Goal: Transaction & Acquisition: Purchase product/service

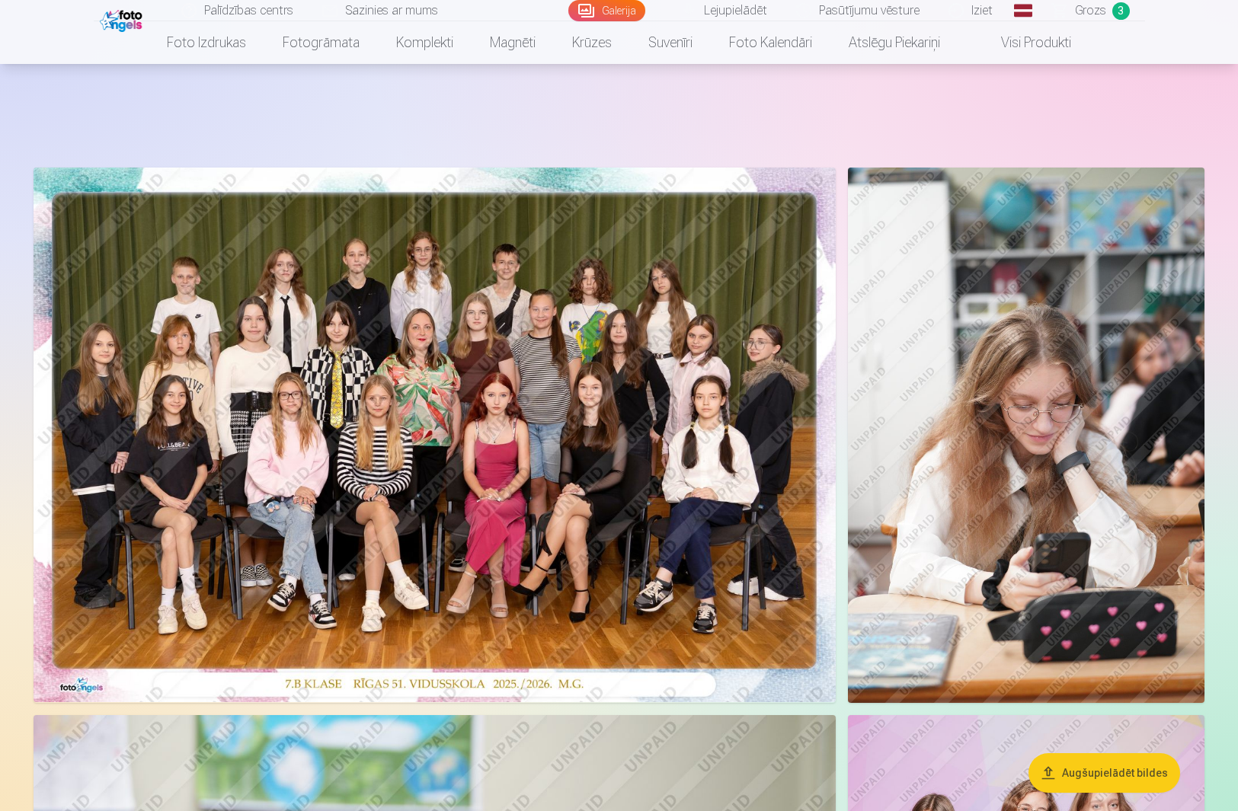
scroll to position [1146, 0]
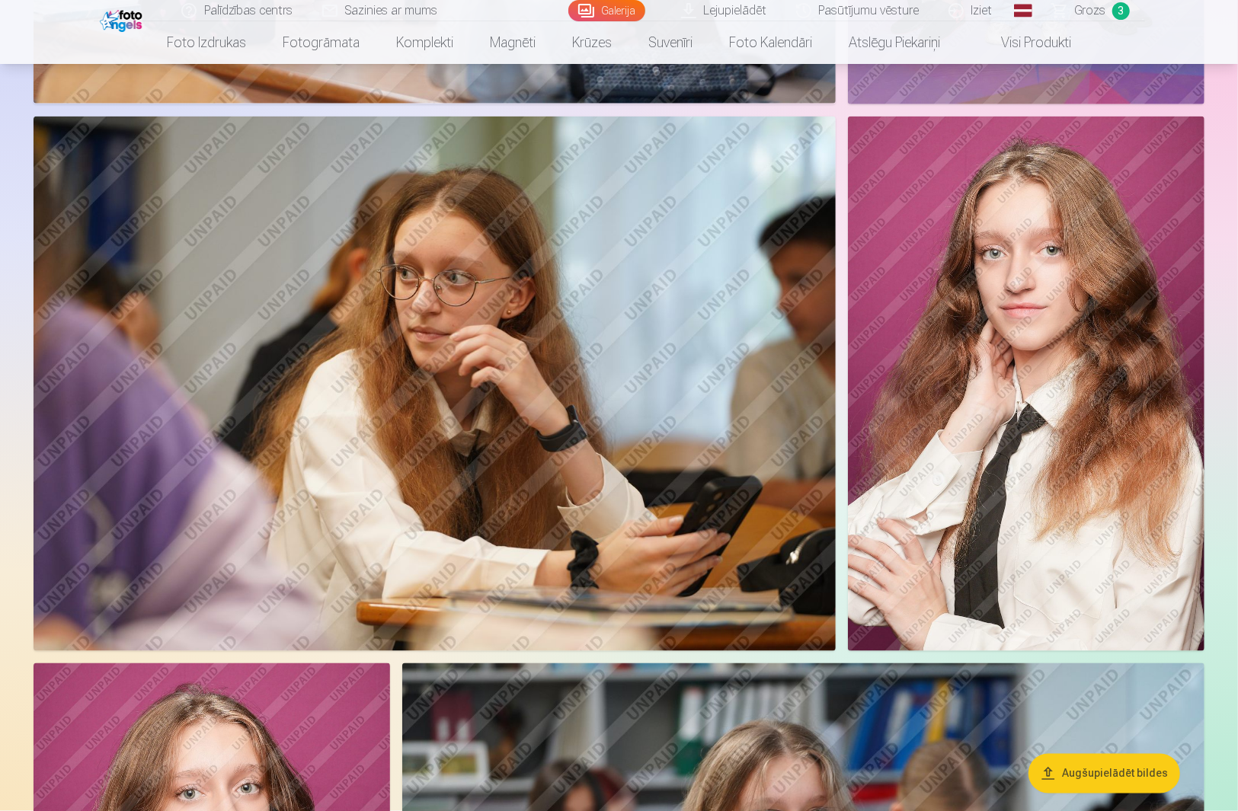
click at [1098, 17] on span "Grozs" at bounding box center [1090, 11] width 31 height 18
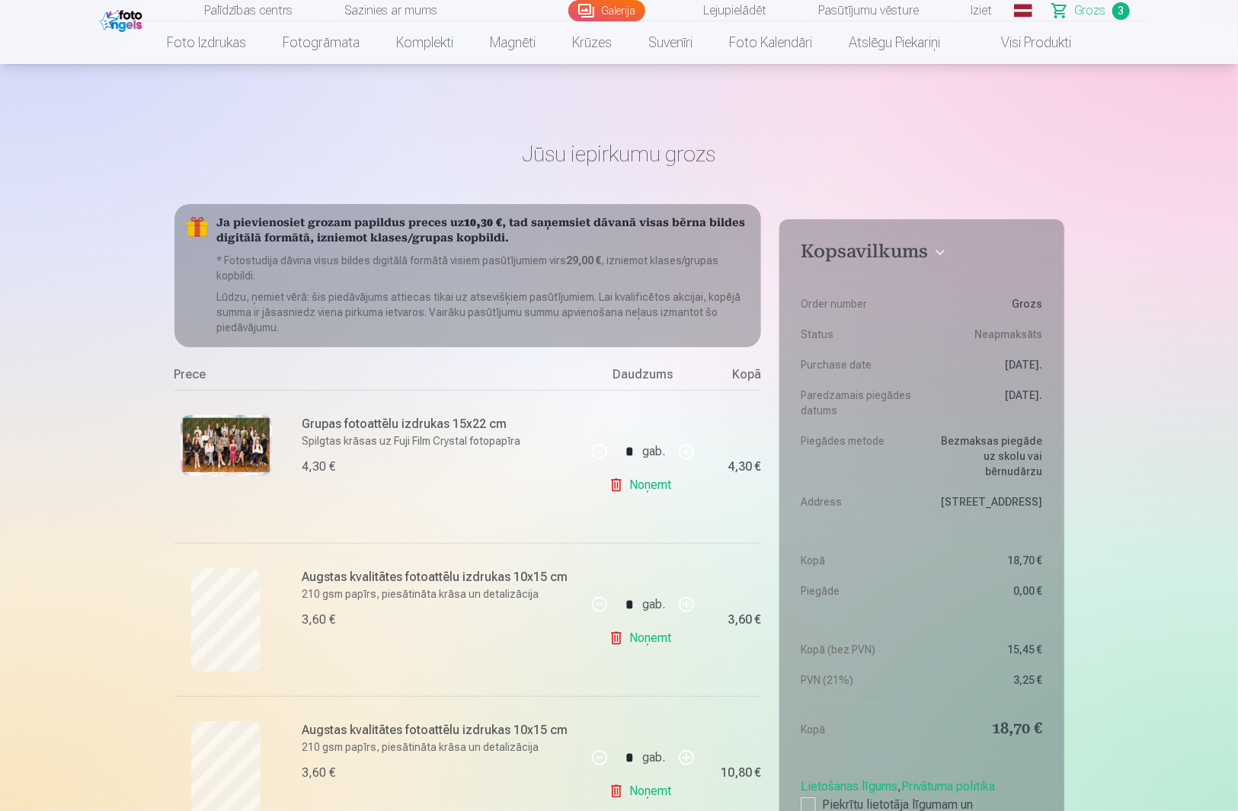
scroll to position [101, 0]
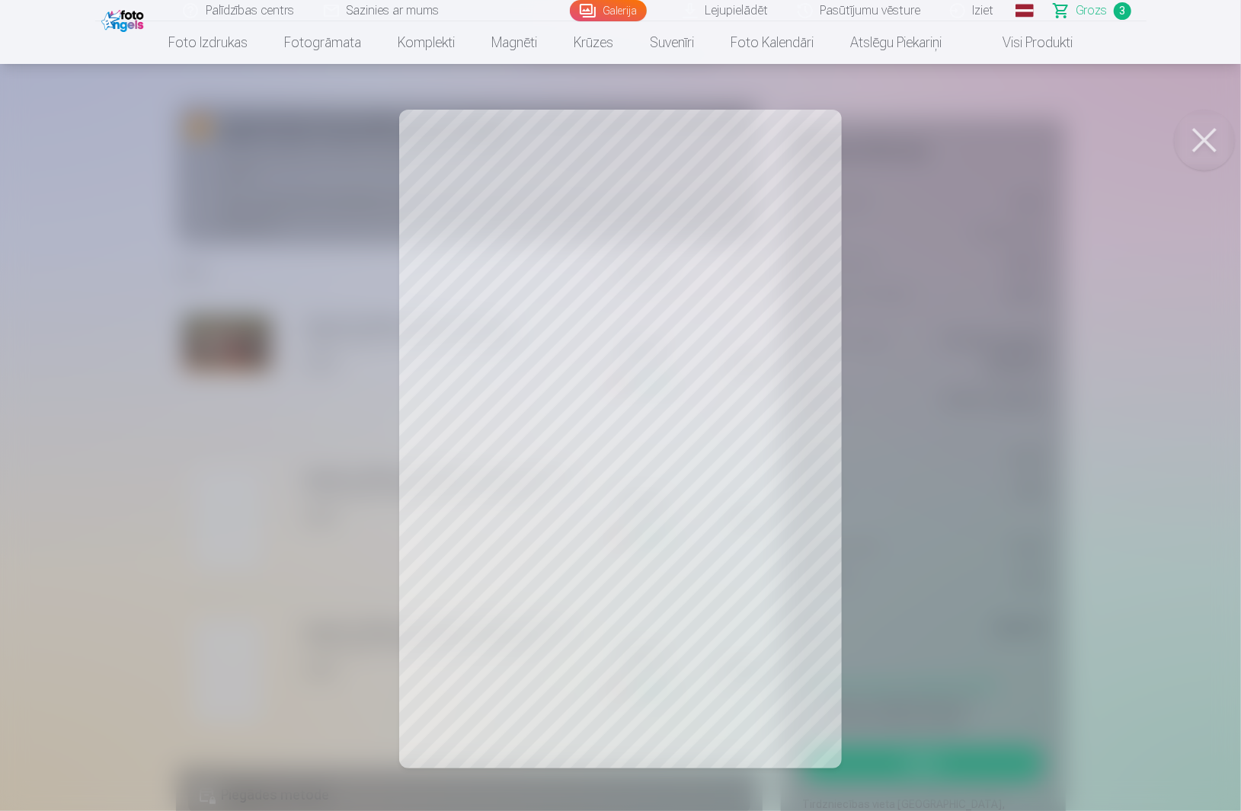
click at [1217, 135] on button at bounding box center [1204, 140] width 61 height 61
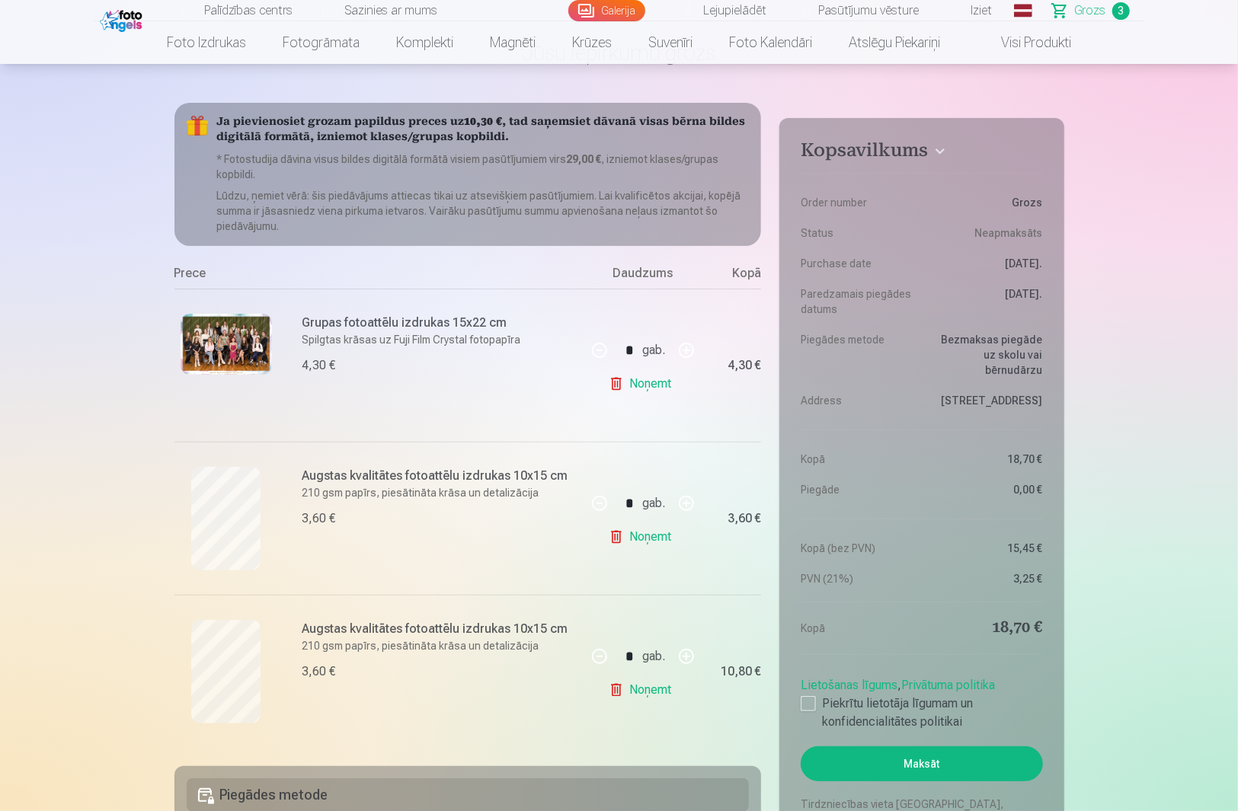
click at [631, 9] on link "Galerija" at bounding box center [606, 10] width 77 height 21
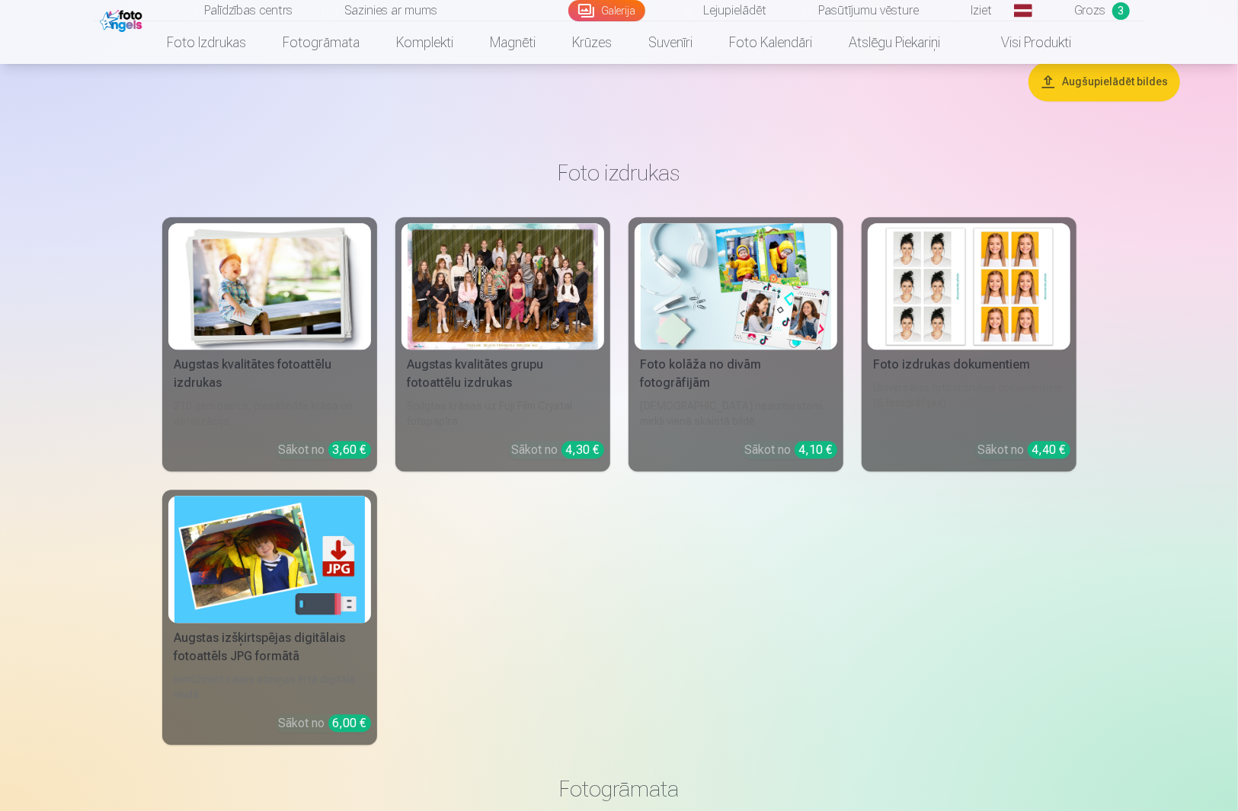
scroll to position [6095, 0]
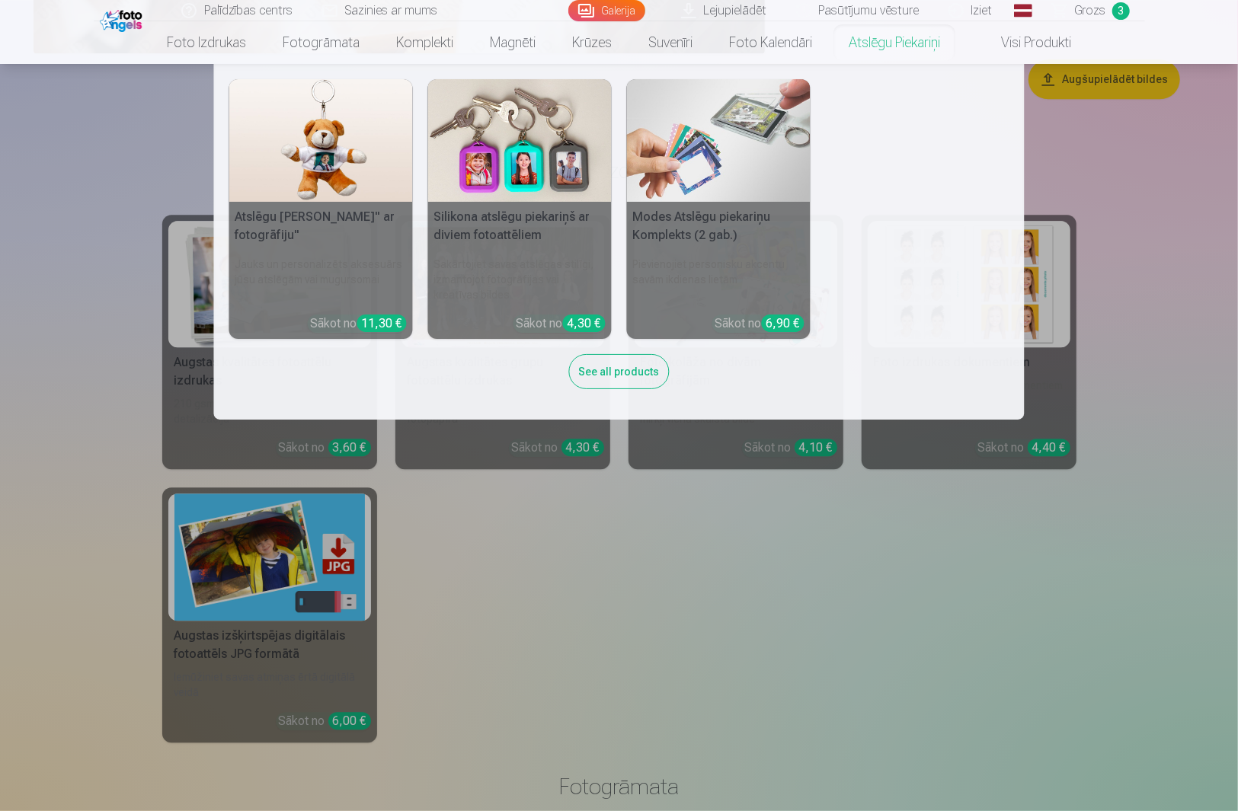
click at [915, 52] on link "Atslēgu piekariņi" at bounding box center [894, 42] width 128 height 43
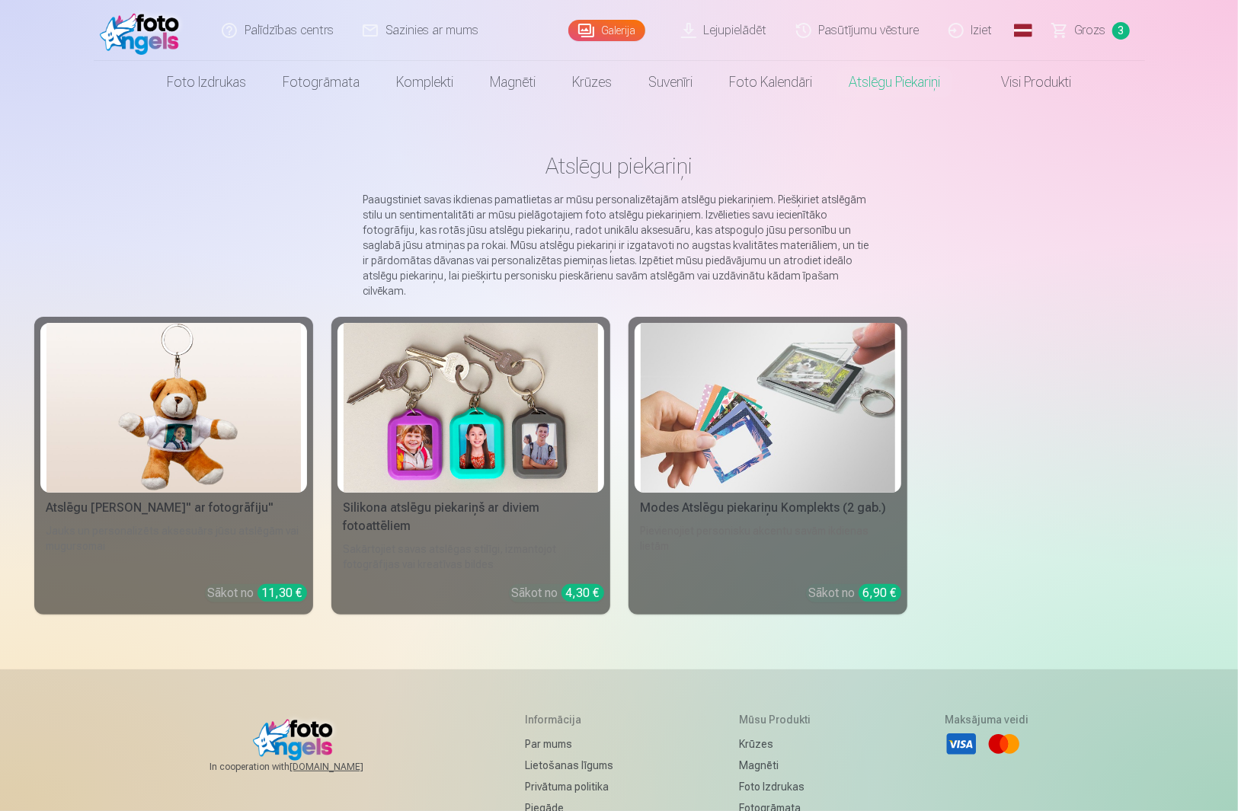
click at [190, 443] on img at bounding box center [173, 408] width 254 height 170
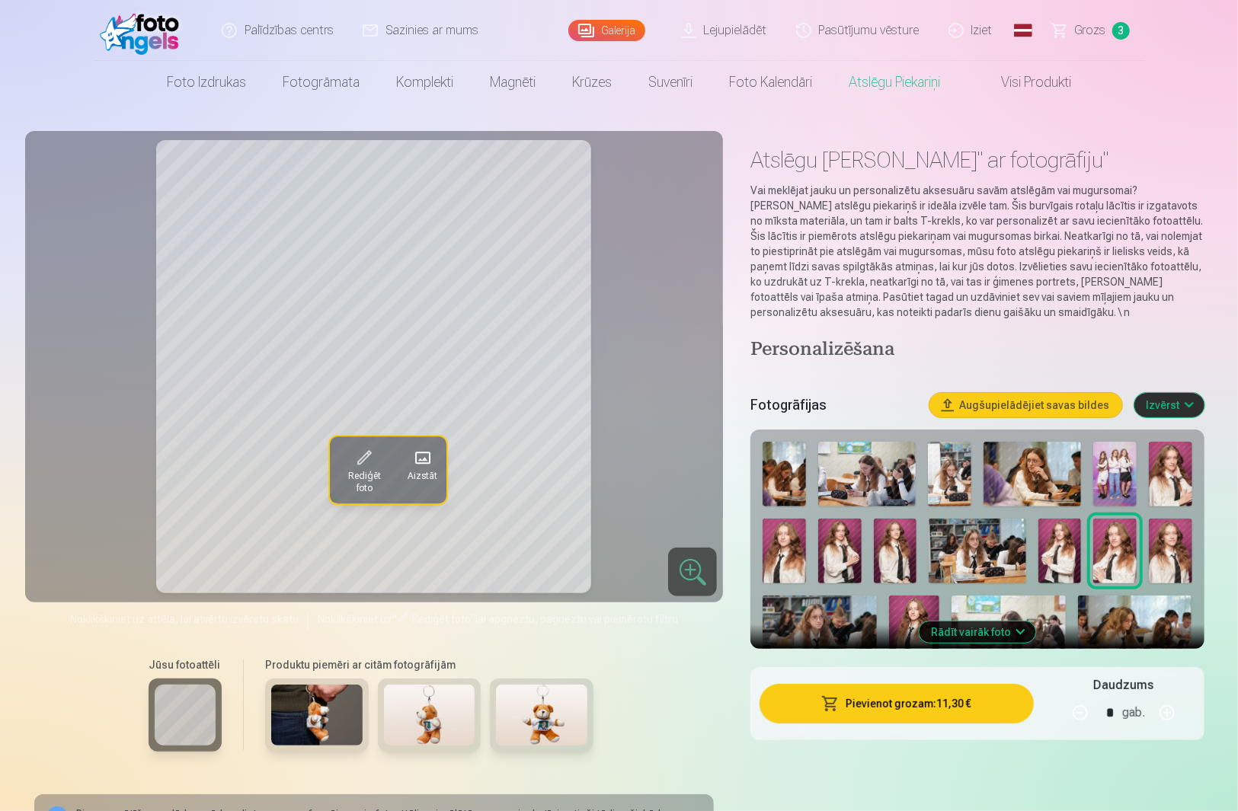
click at [1166, 544] on img at bounding box center [1170, 551] width 43 height 65
click at [1128, 481] on img at bounding box center [1114, 474] width 43 height 65
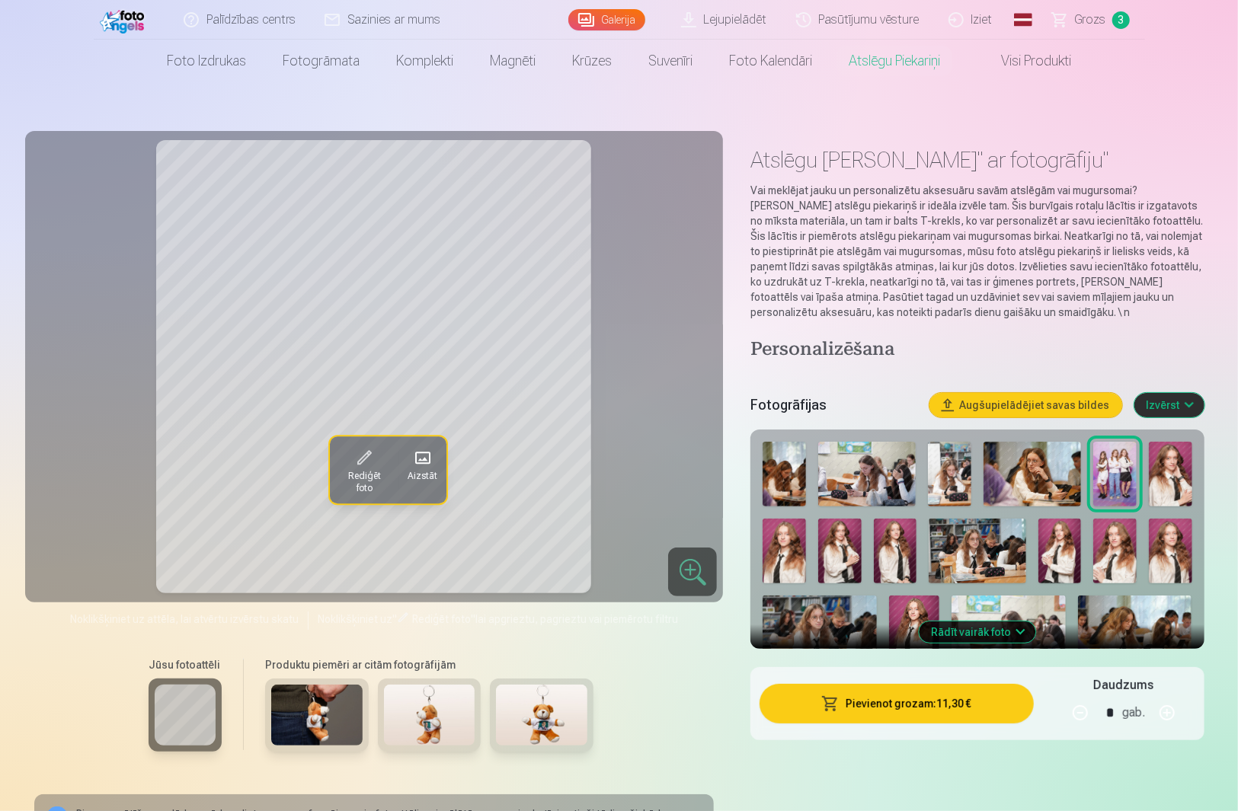
scroll to position [101, 0]
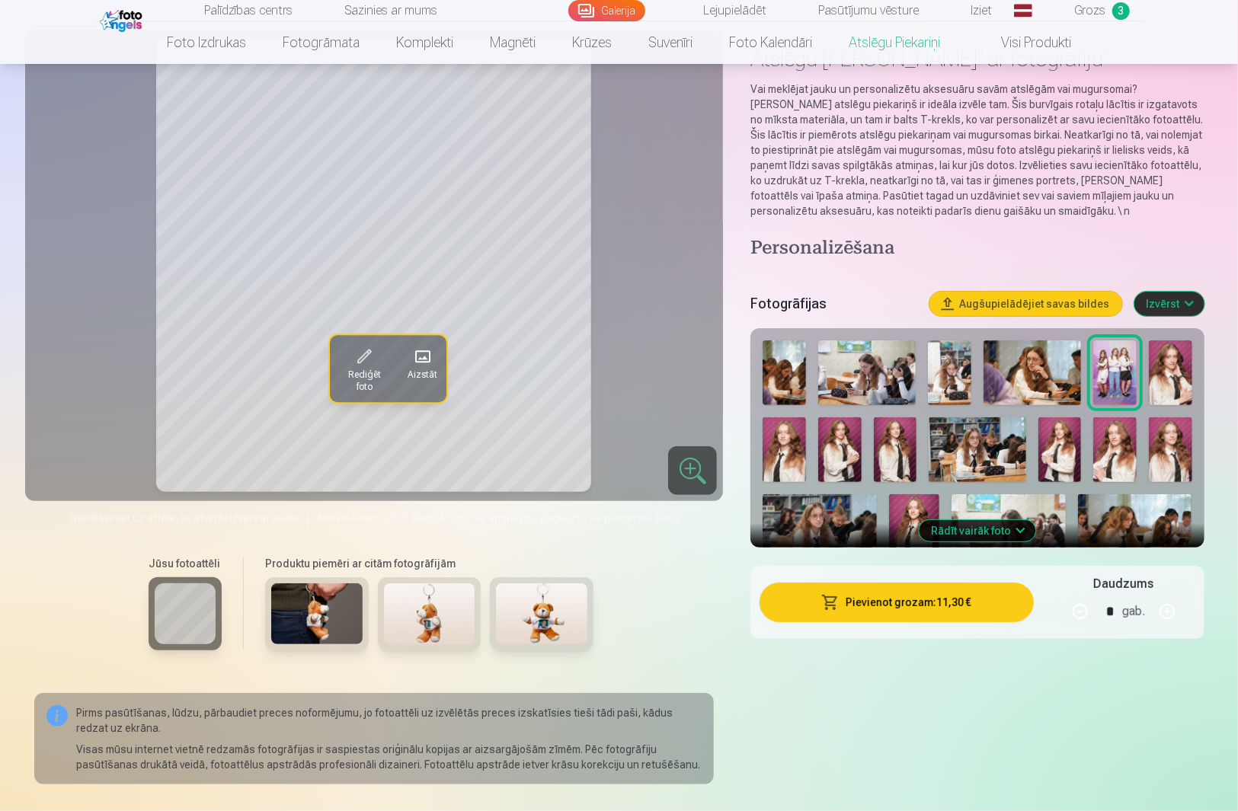
click at [1036, 46] on link "Visi produkti" at bounding box center [1023, 42] width 131 height 43
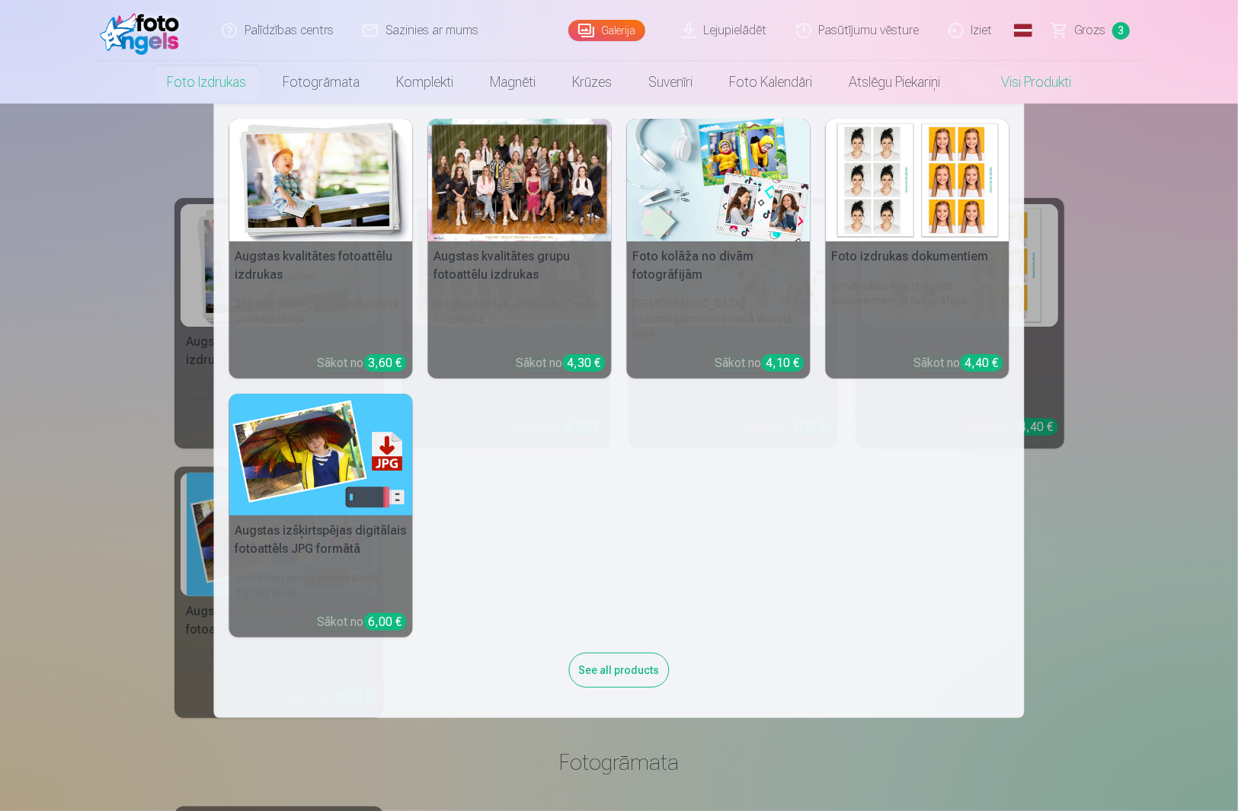
click at [225, 85] on link "Foto izdrukas" at bounding box center [207, 82] width 116 height 43
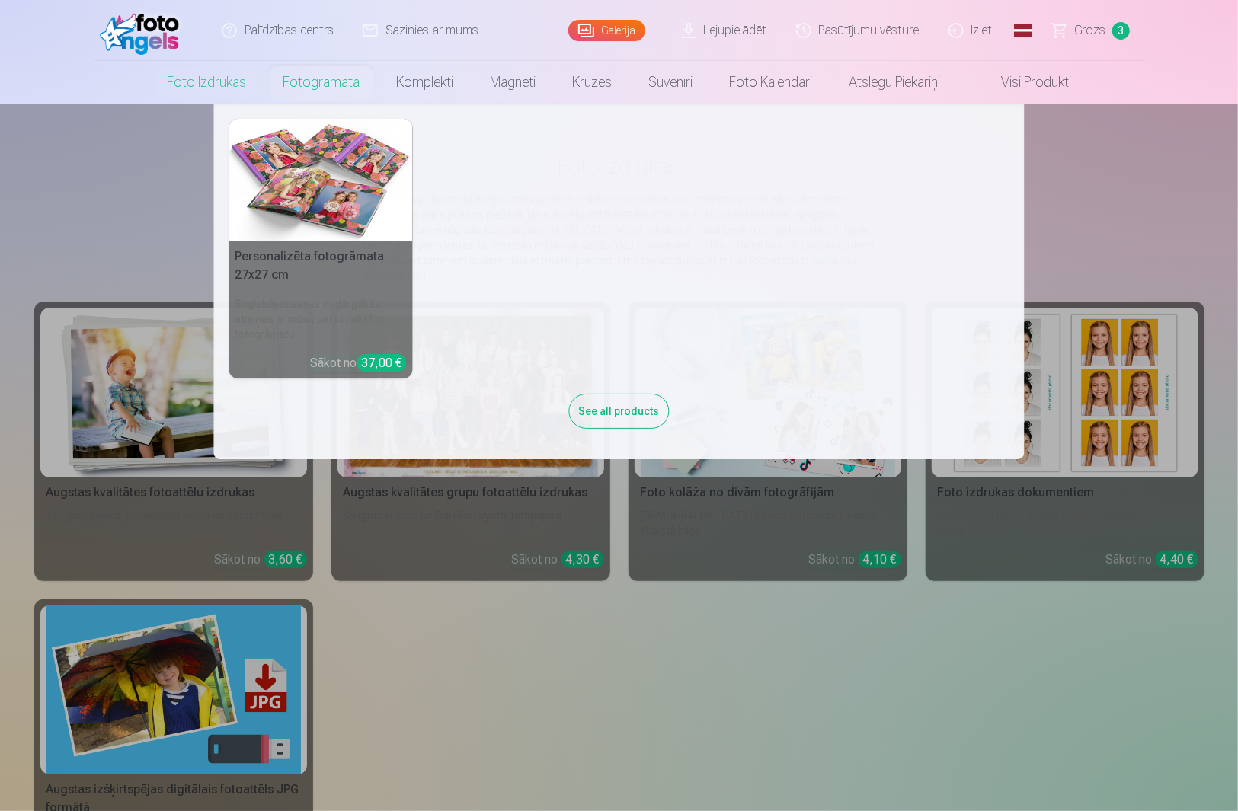
click at [323, 73] on link "Fotogrāmata" at bounding box center [321, 82] width 114 height 43
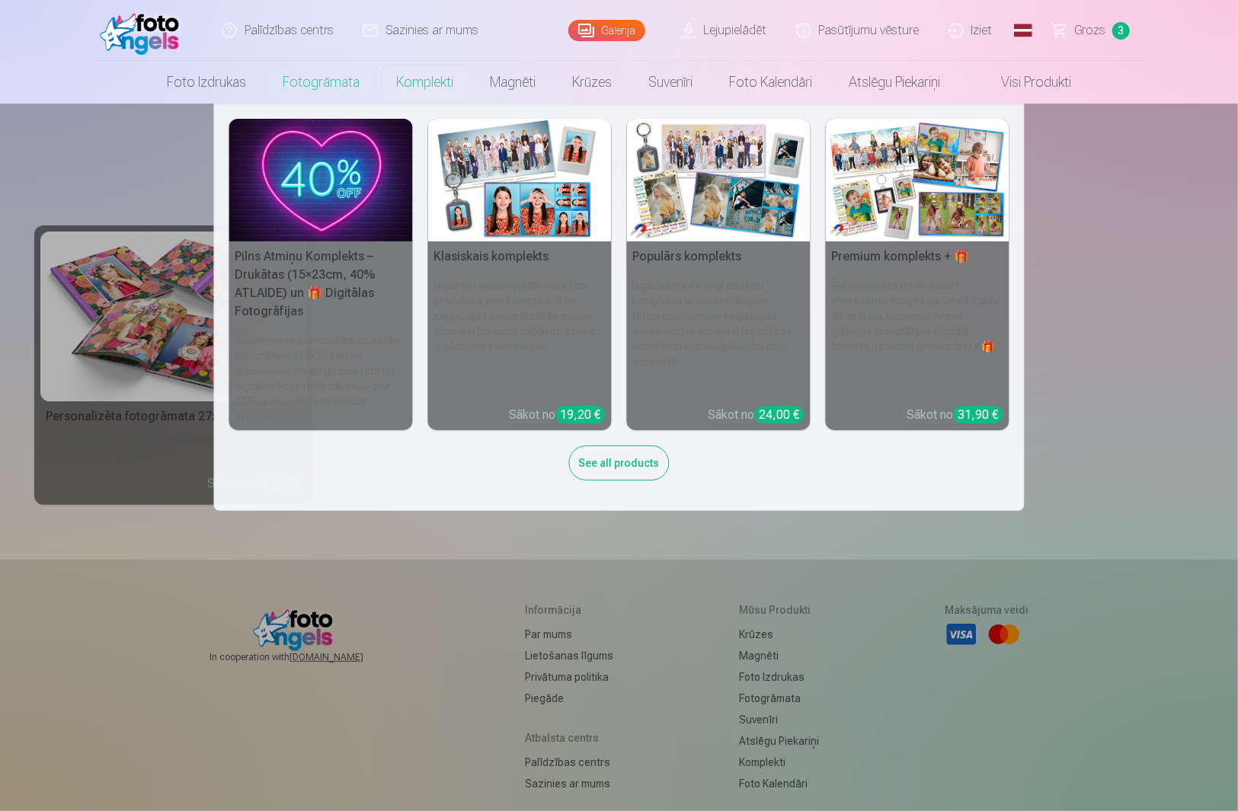
click at [421, 77] on link "Komplekti" at bounding box center [425, 82] width 94 height 43
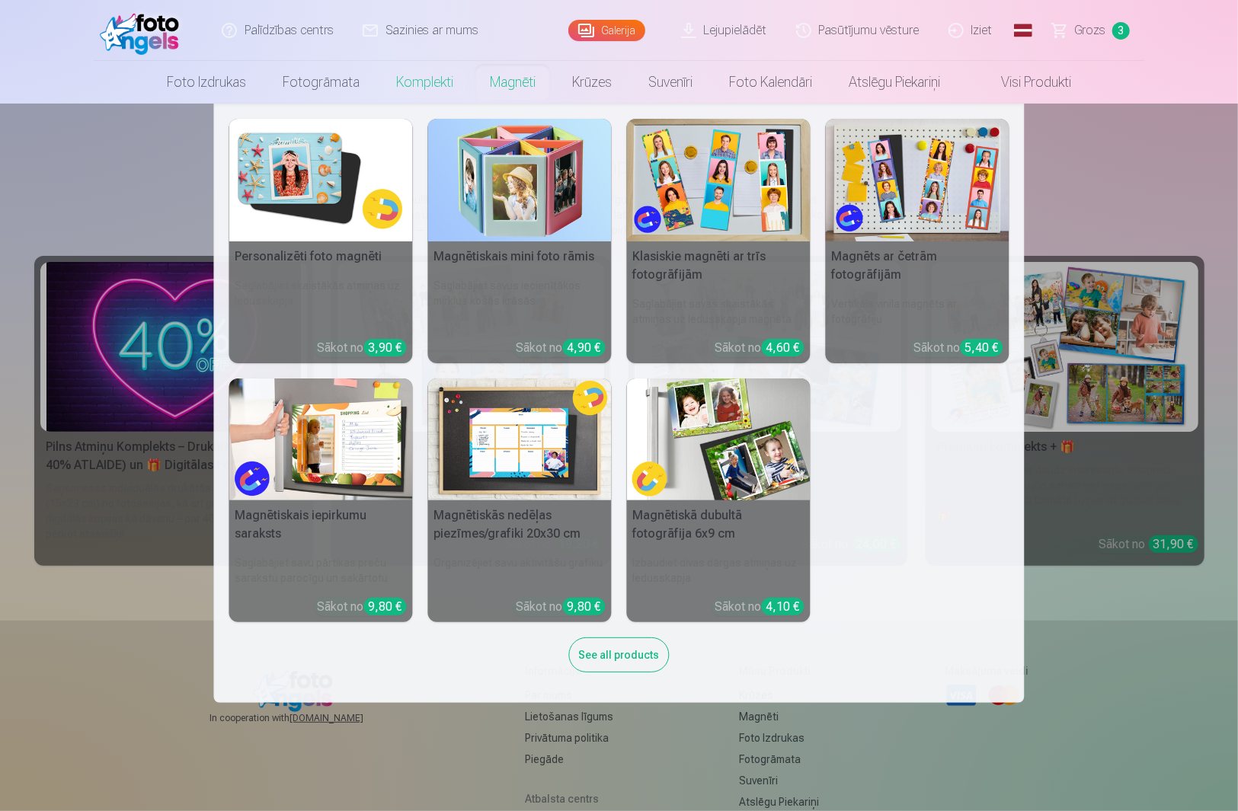
click at [526, 78] on link "Magnēti" at bounding box center [513, 82] width 82 height 43
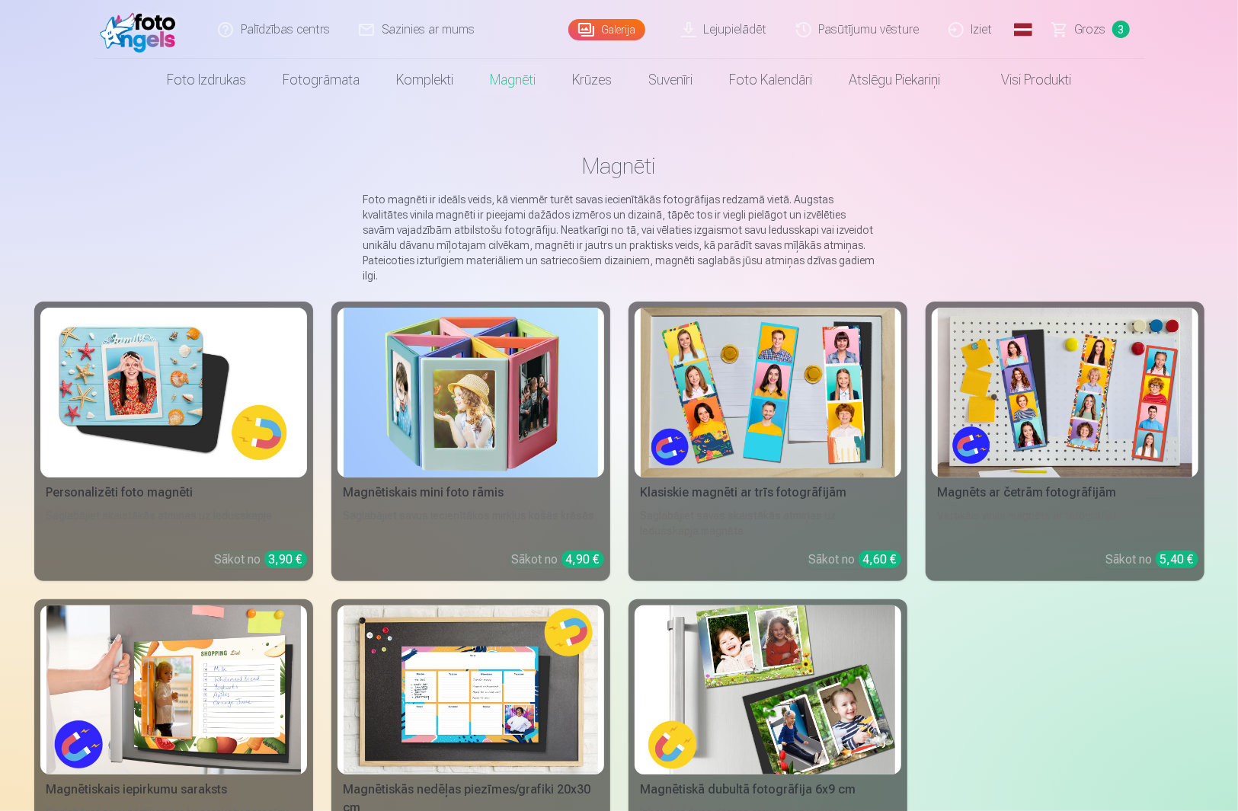
scroll to position [101, 0]
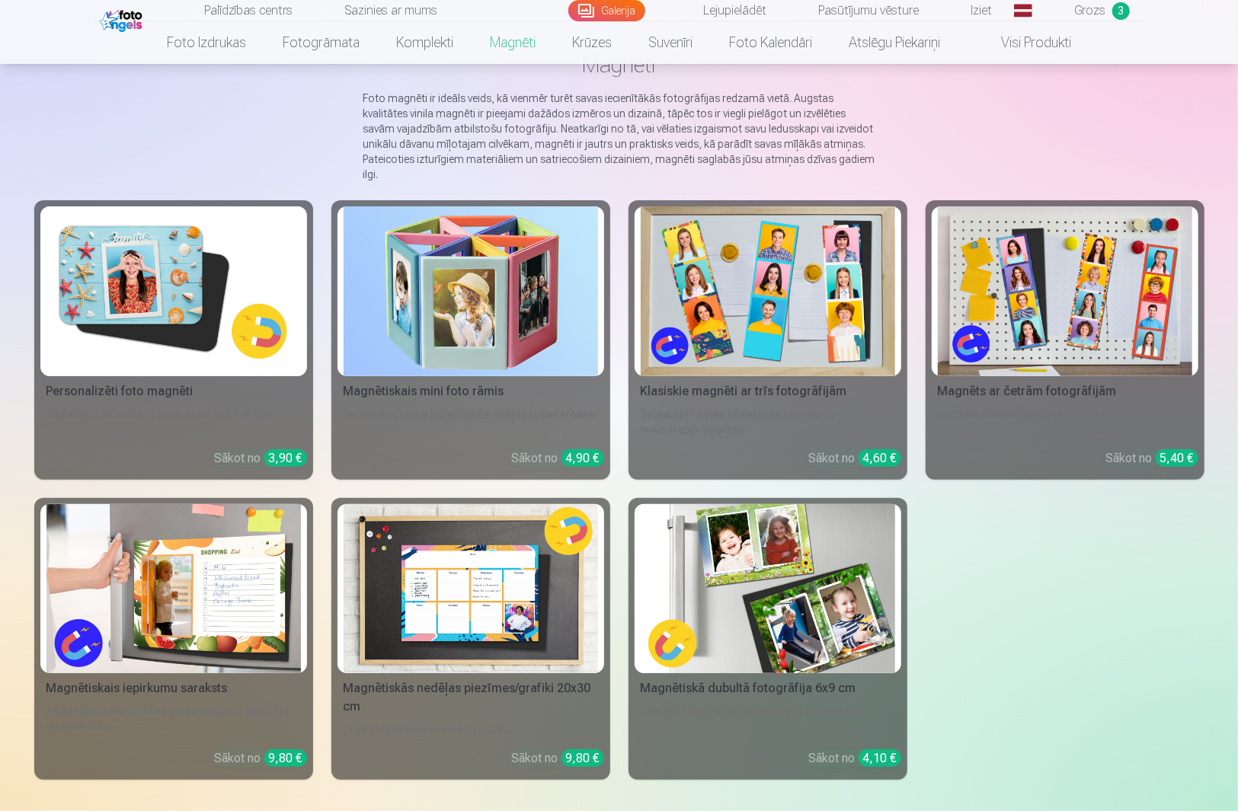
click at [169, 263] on img at bounding box center [173, 291] width 254 height 170
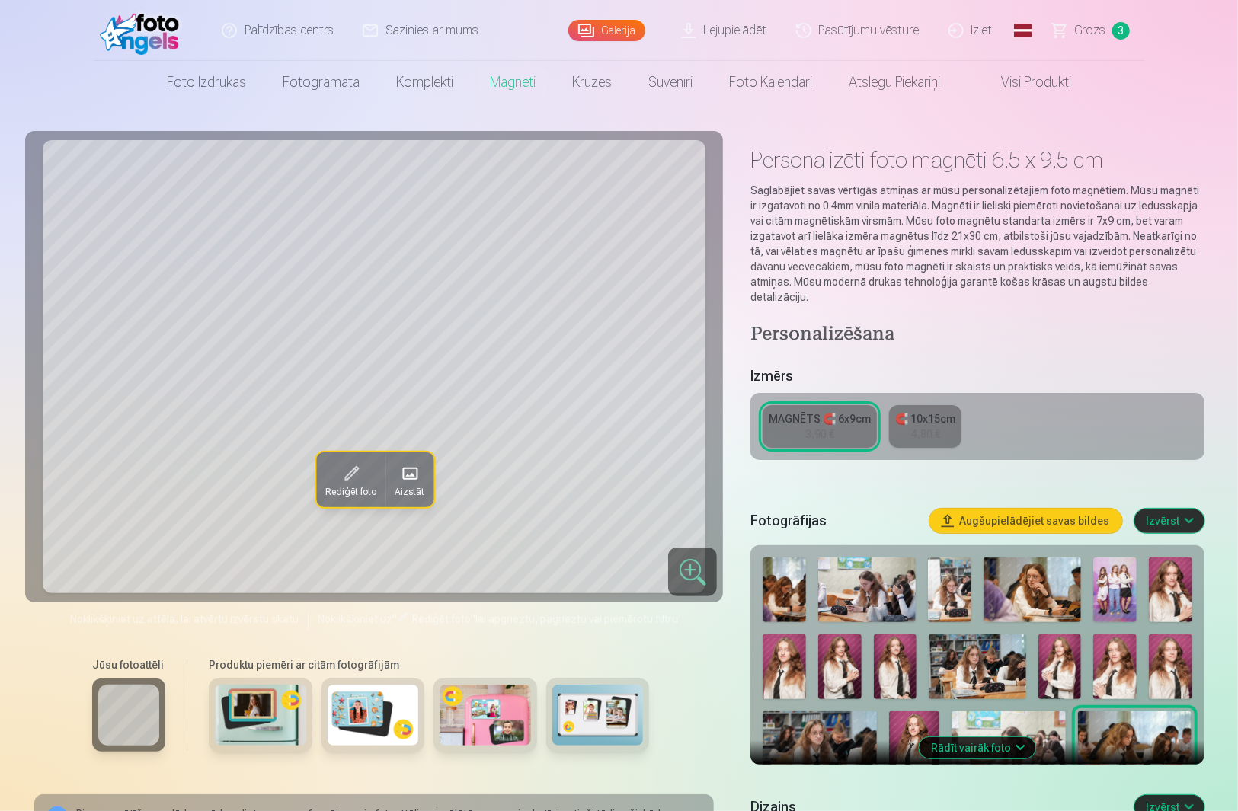
click at [270, 725] on img at bounding box center [260, 715] width 91 height 61
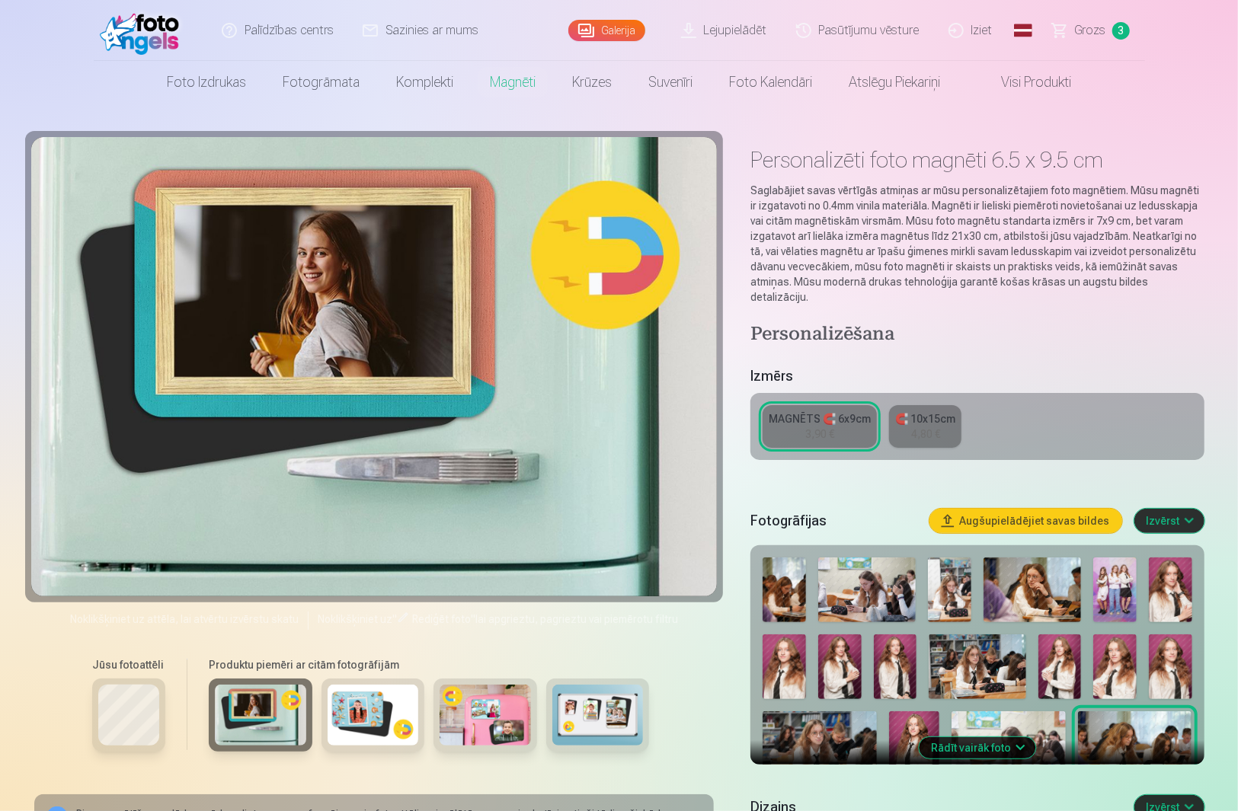
click at [366, 722] on img at bounding box center [373, 715] width 91 height 61
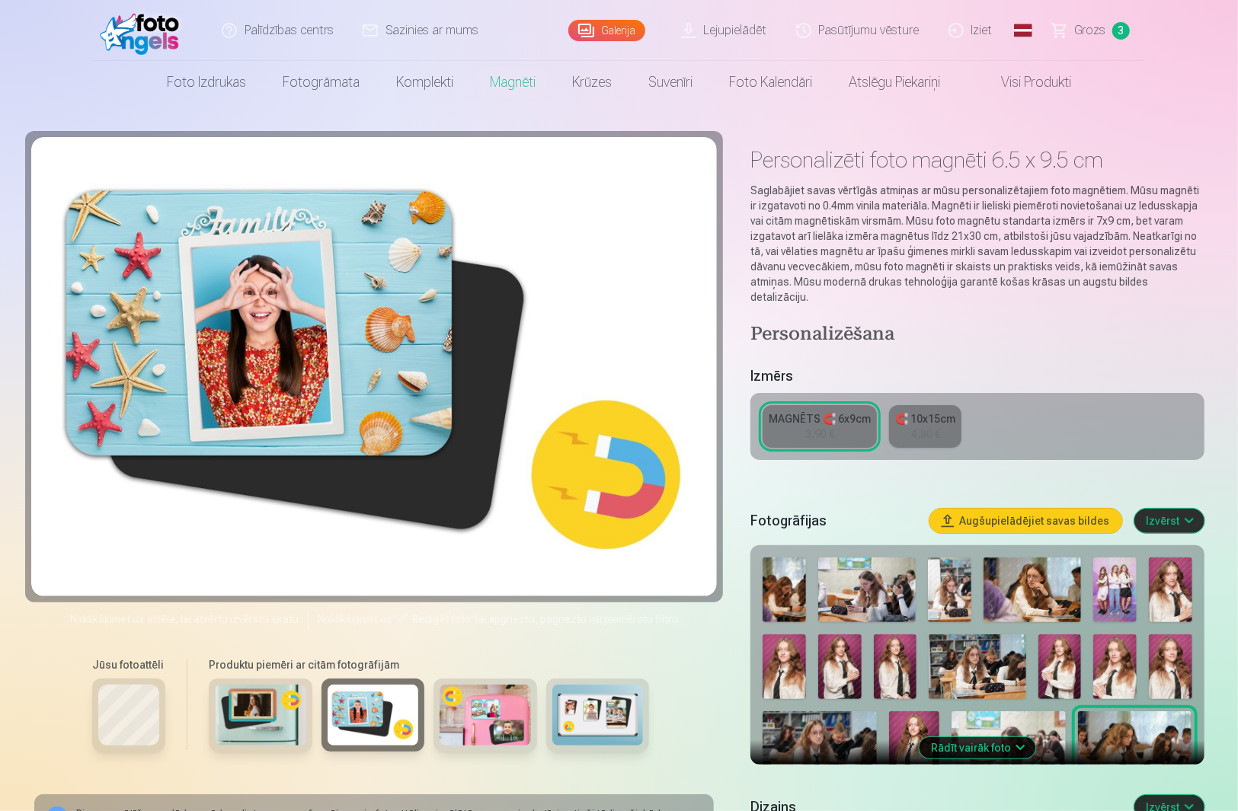
click at [473, 731] on img at bounding box center [485, 715] width 91 height 61
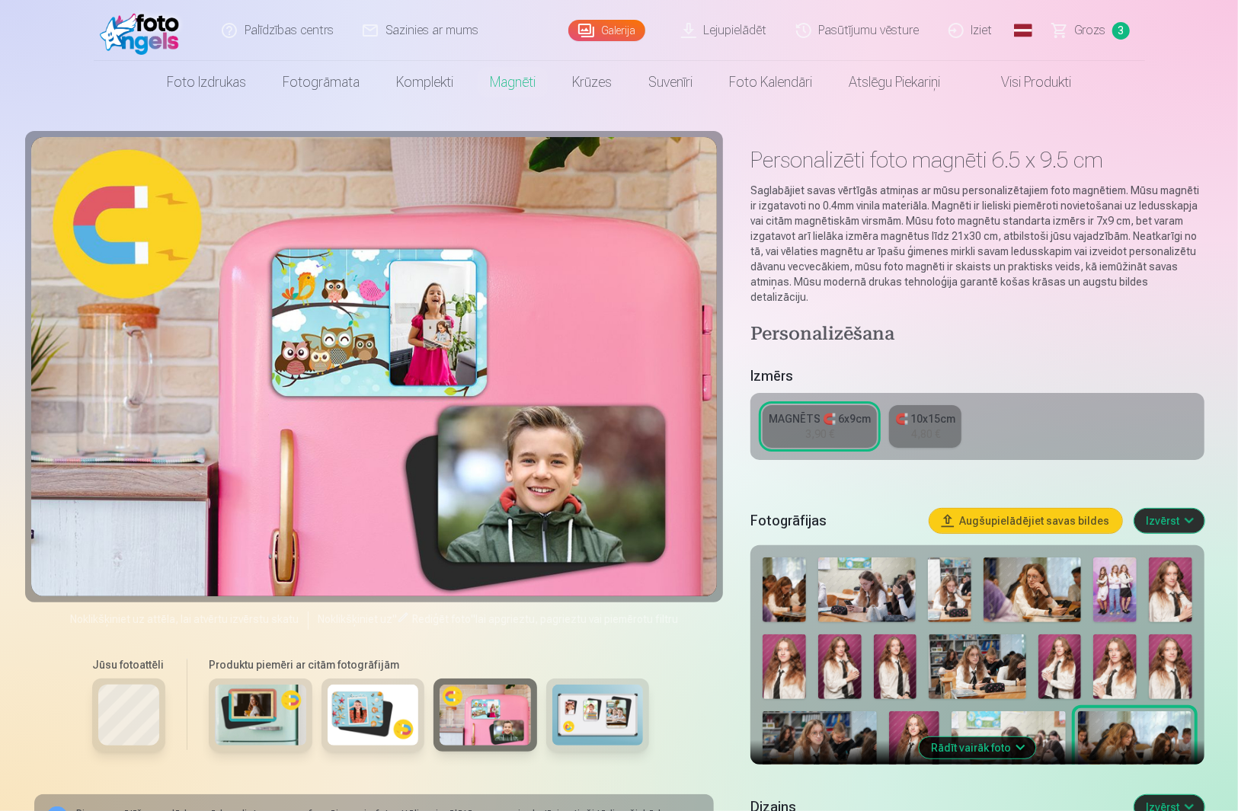
click at [605, 715] on img at bounding box center [597, 715] width 91 height 61
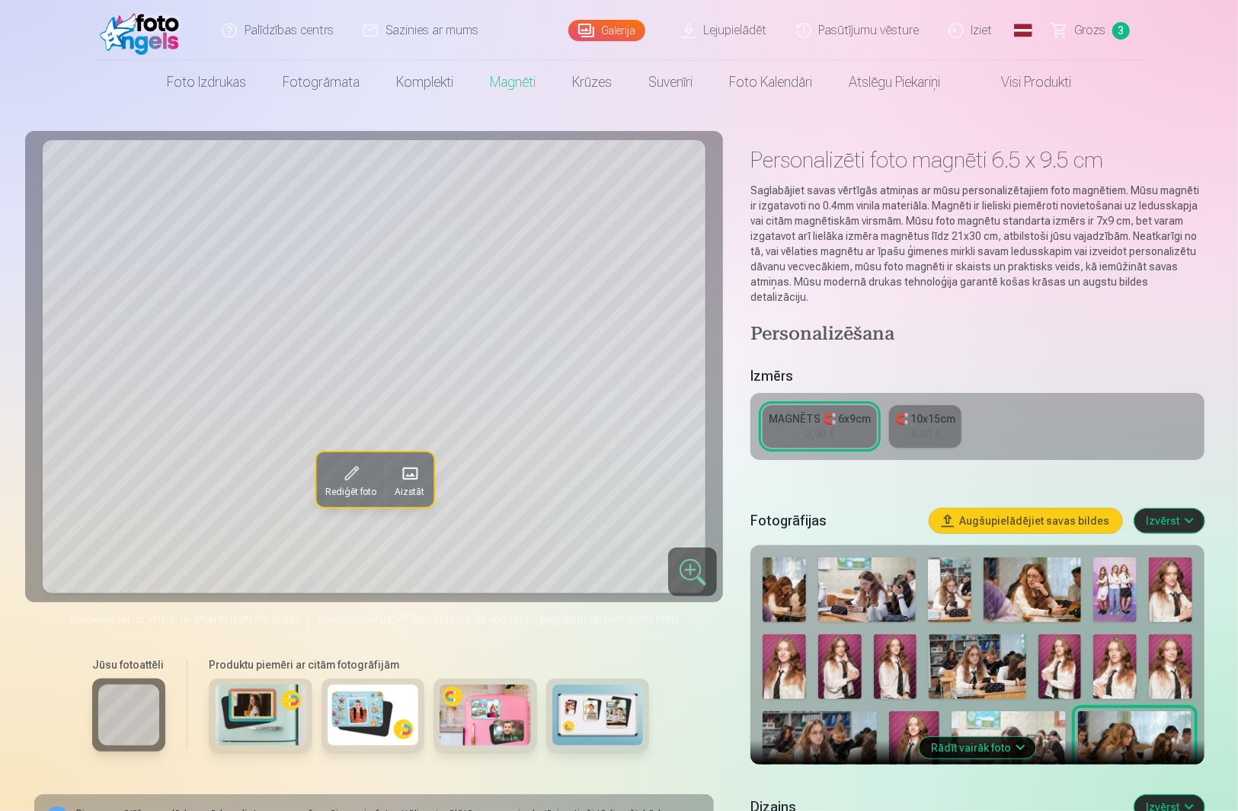
click at [1137, 574] on div at bounding box center [976, 709] width 441 height 315
click at [1116, 586] on img at bounding box center [1114, 590] width 43 height 65
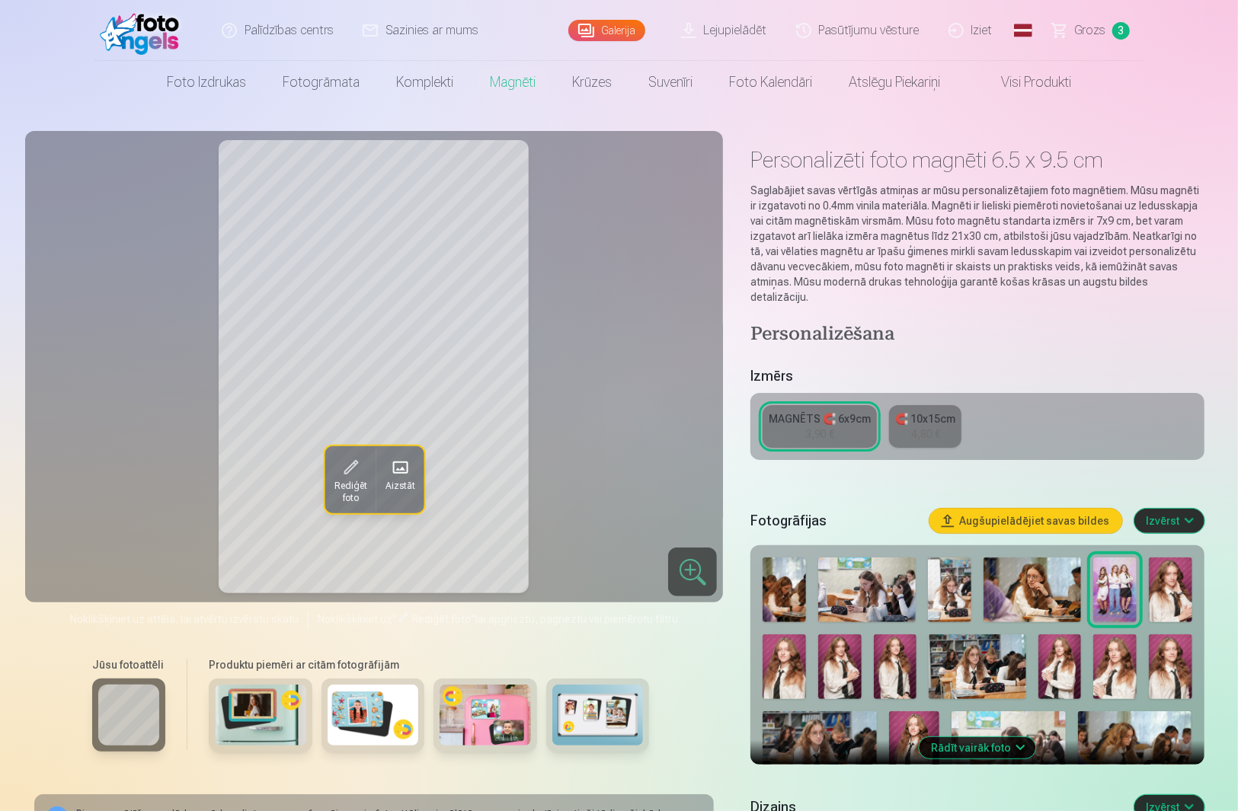
click at [1179, 597] on img at bounding box center [1170, 590] width 43 height 65
click at [1046, 667] on img at bounding box center [1059, 667] width 43 height 65
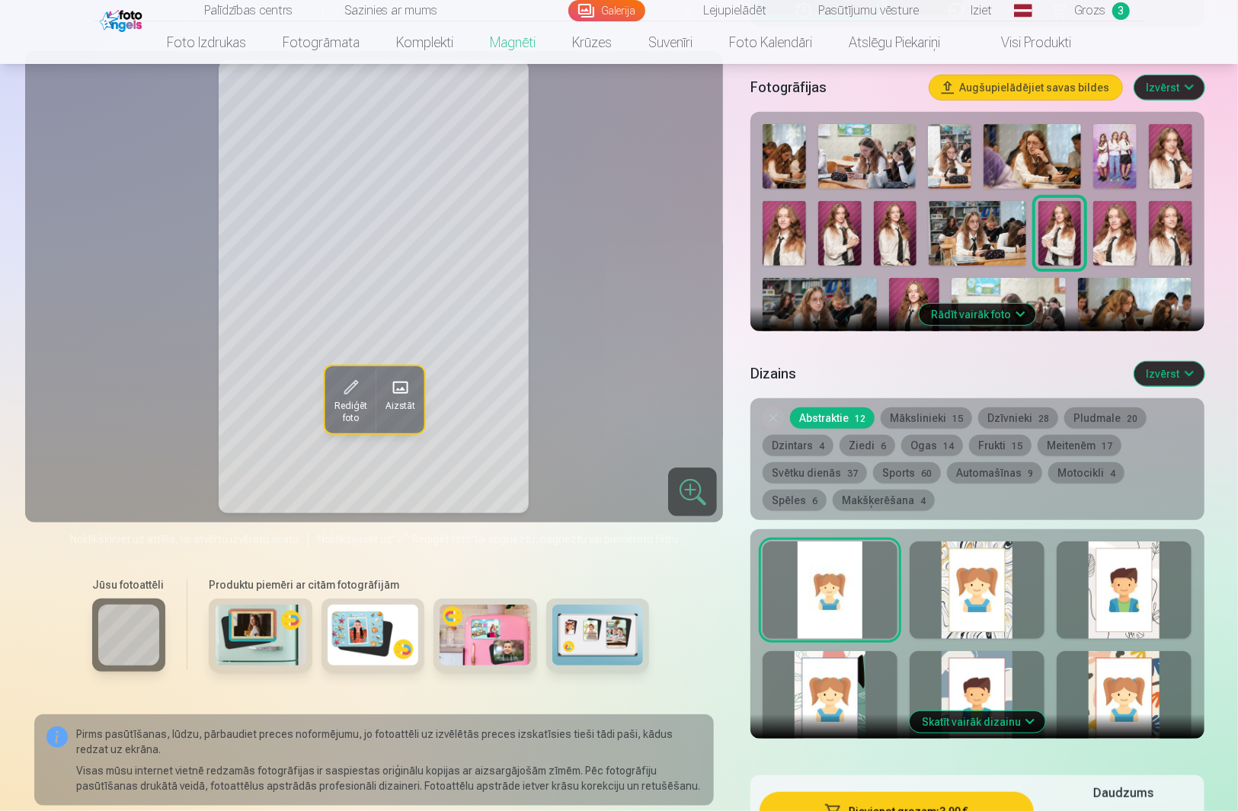
scroll to position [507, 0]
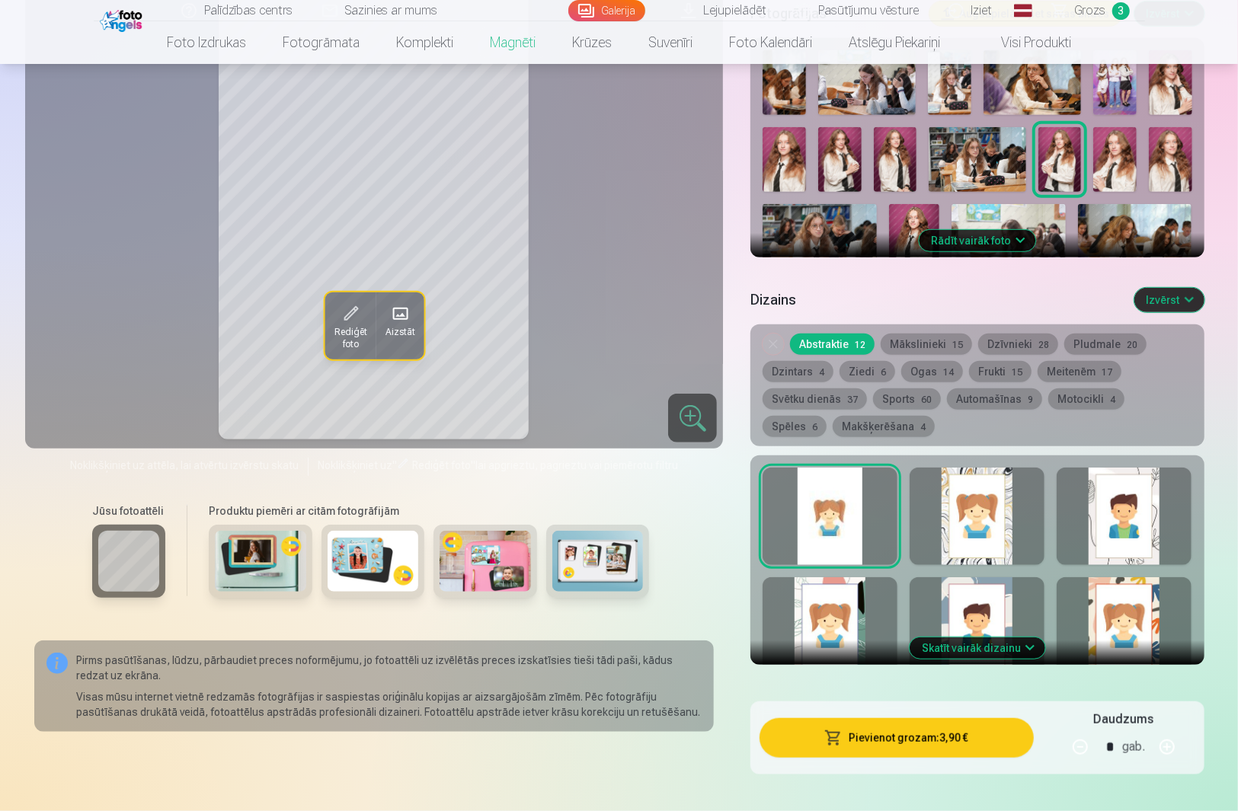
click at [912, 334] on button "Mākslinieki 15" at bounding box center [926, 344] width 91 height 21
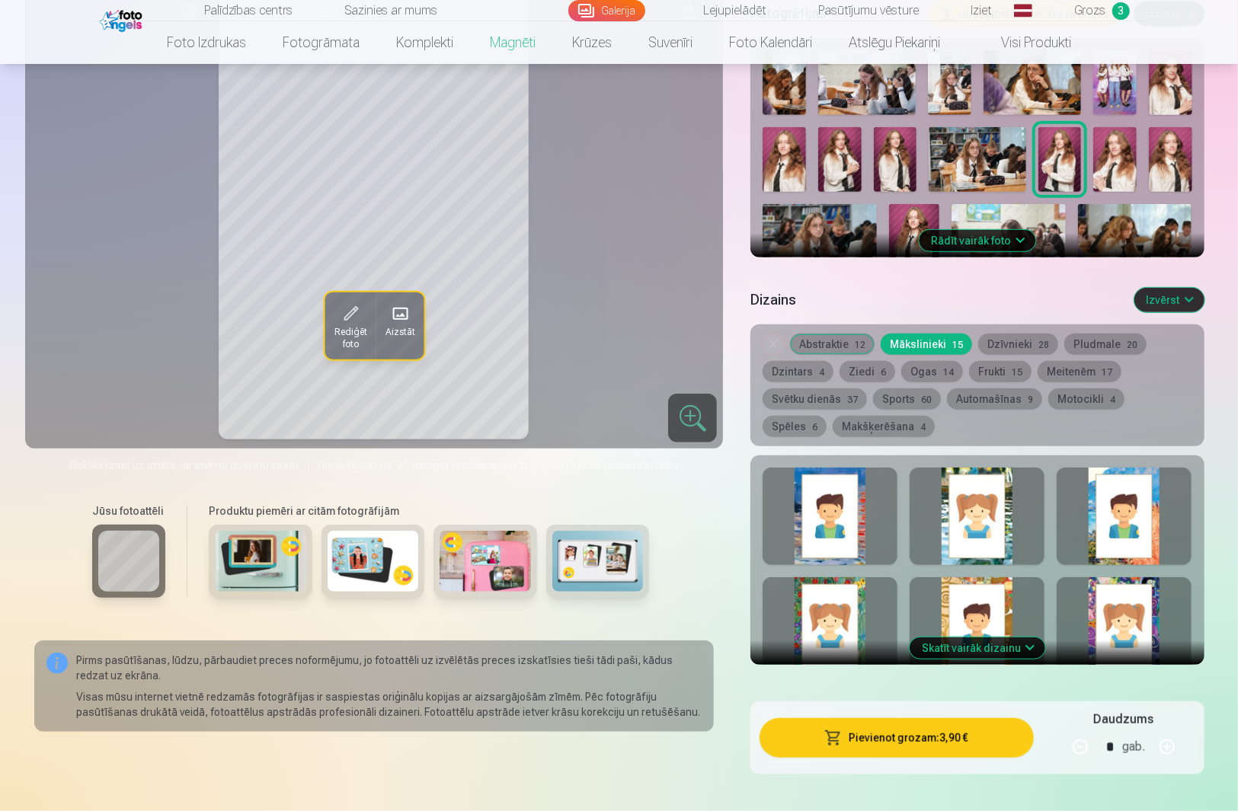
click at [1038, 340] on span "28" at bounding box center [1043, 345] width 11 height 11
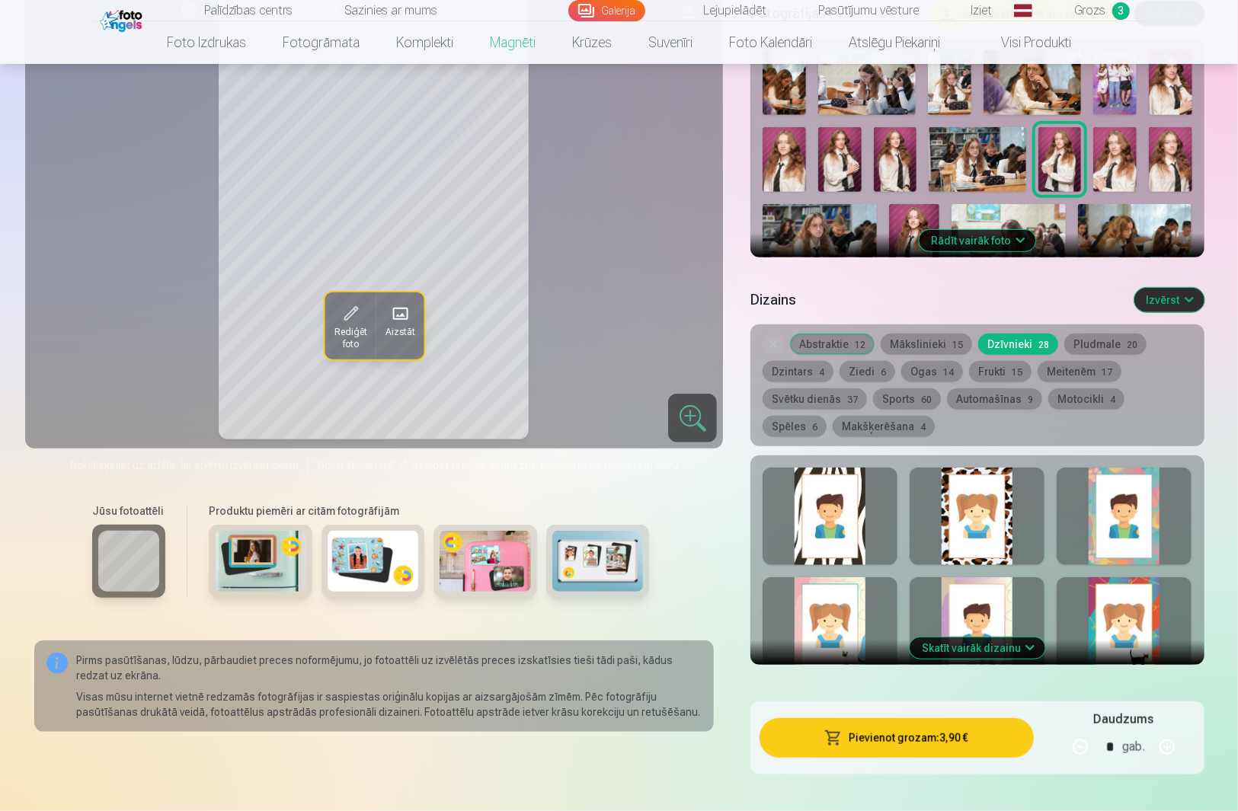
click at [1127, 340] on span "20" at bounding box center [1132, 345] width 11 height 11
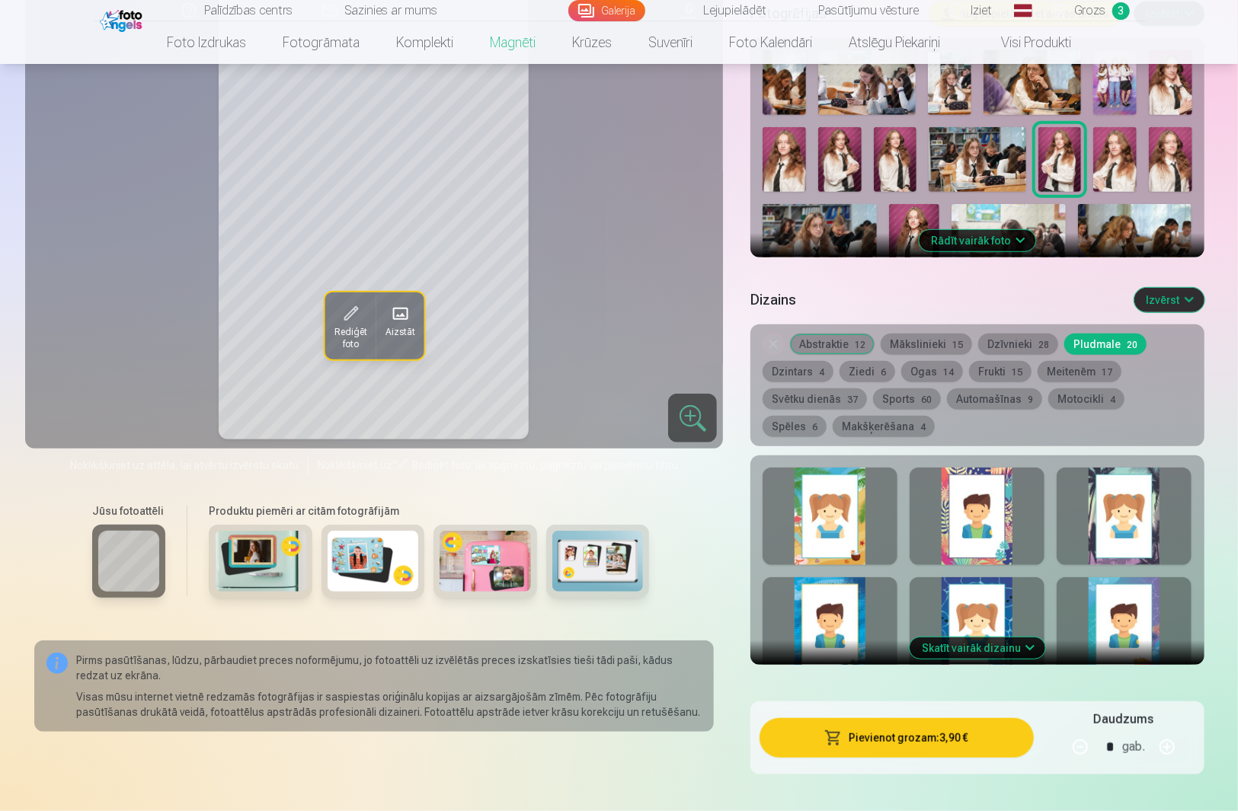
click at [805, 361] on button "Dzintars 4" at bounding box center [798, 371] width 71 height 21
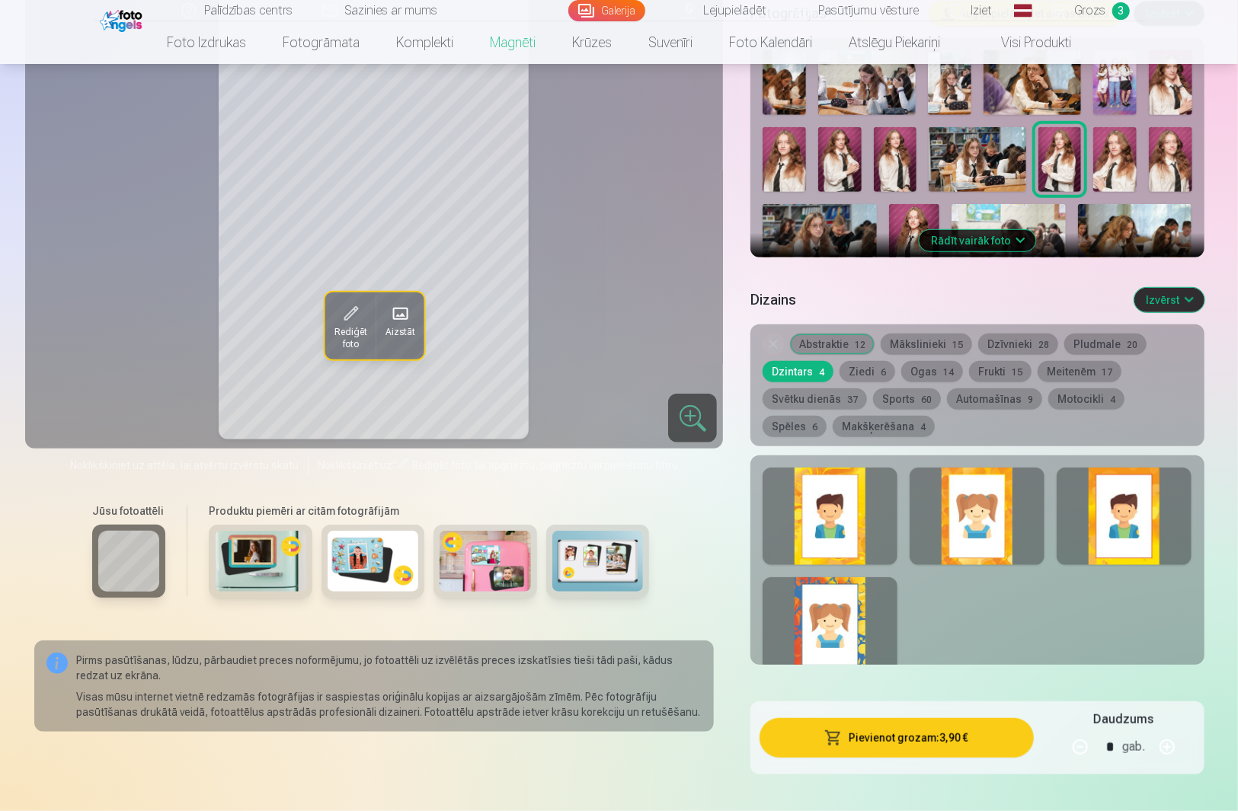
click at [833, 416] on button "Makšķerēšana 4" at bounding box center [884, 426] width 102 height 21
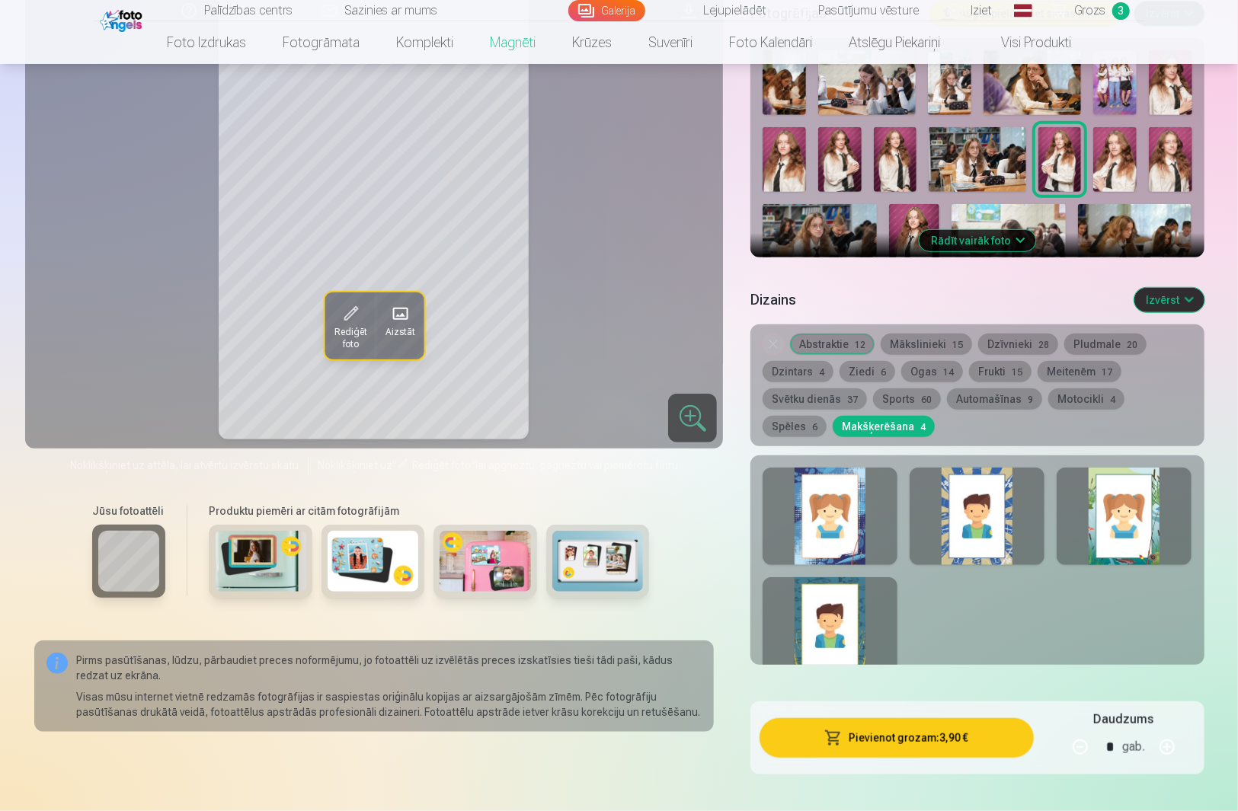
click at [823, 389] on button "Svētku dienās 37" at bounding box center [815, 399] width 104 height 21
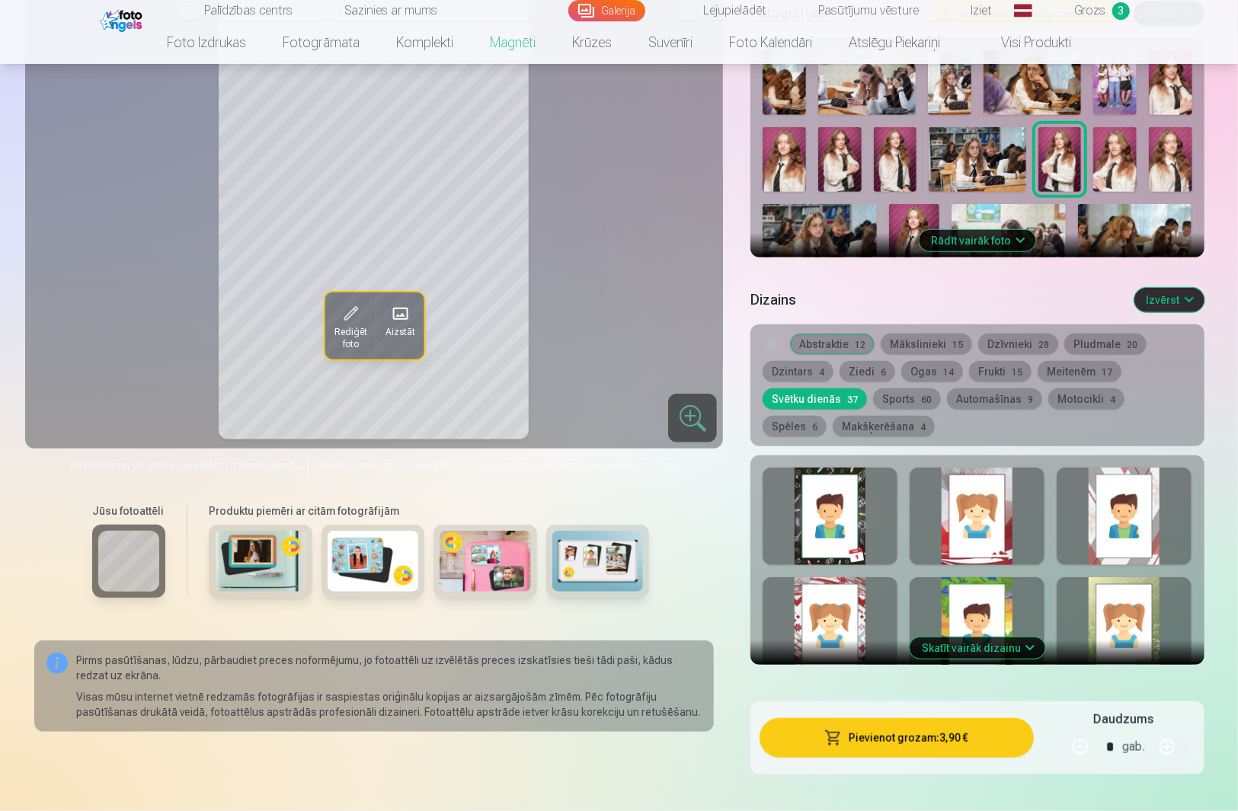
click at [1073, 361] on button "Meitenēm 17" at bounding box center [1080, 371] width 84 height 21
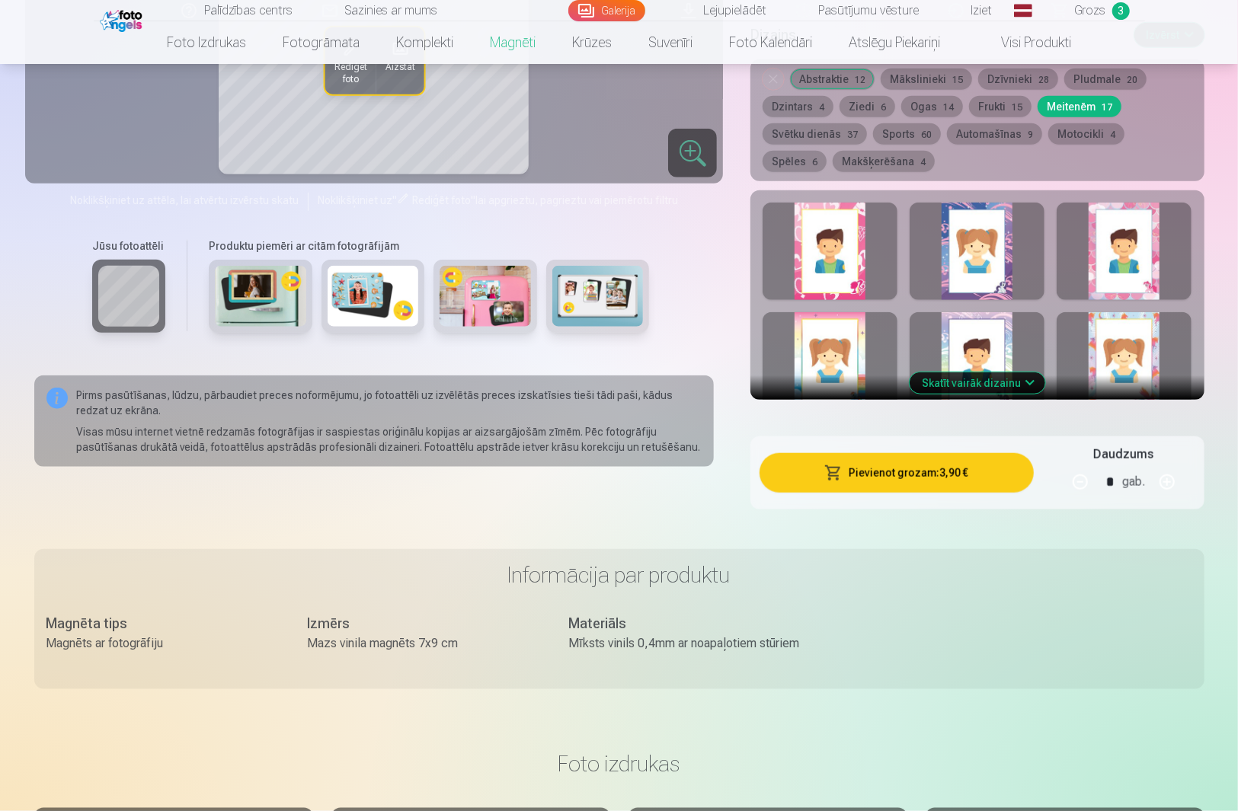
scroll to position [711, 0]
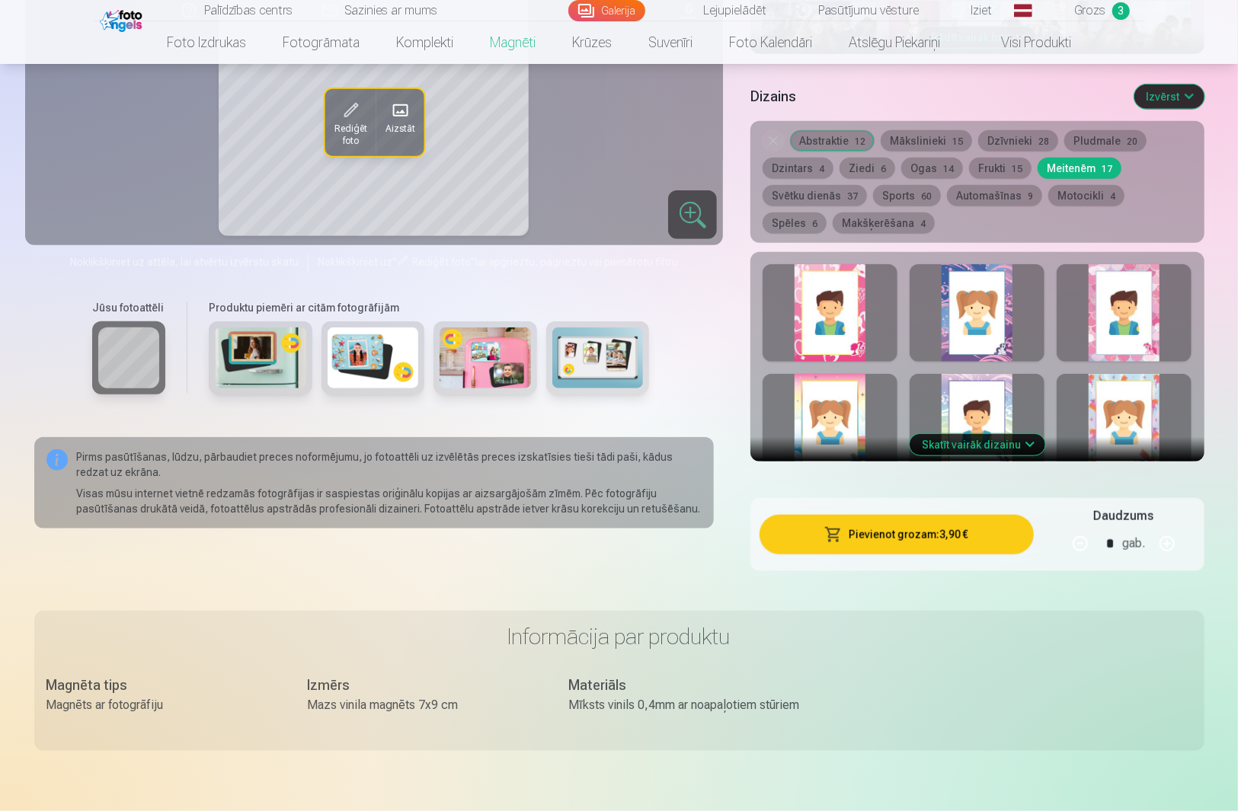
click at [990, 300] on div at bounding box center [977, 313] width 135 height 98
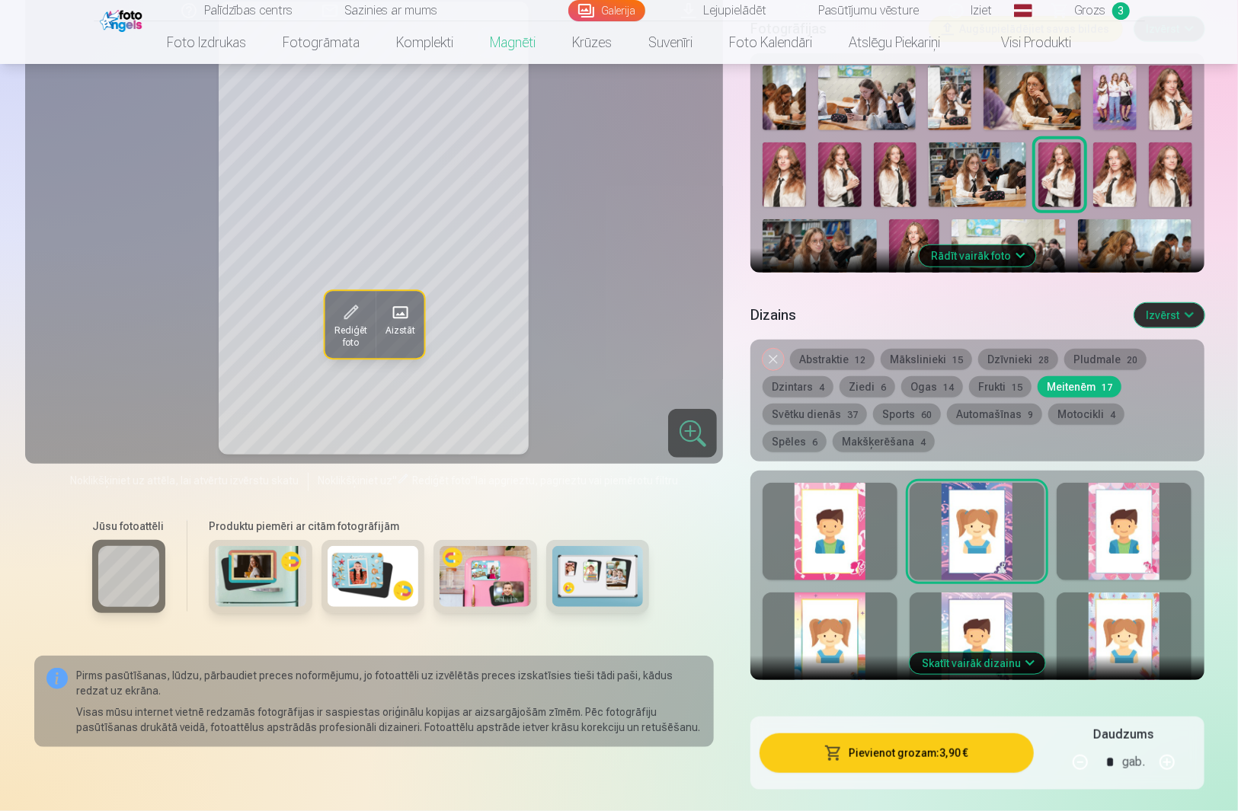
scroll to position [507, 0]
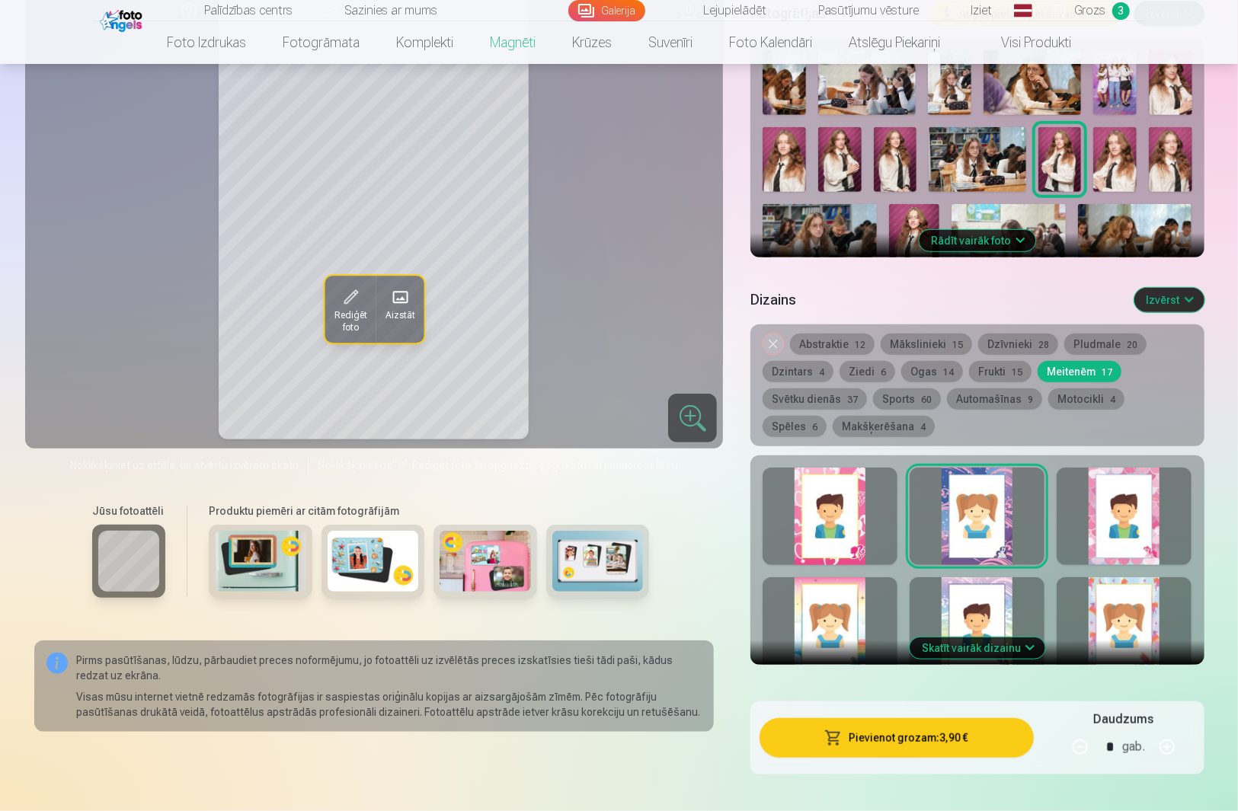
click at [1140, 592] on div at bounding box center [1124, 626] width 135 height 98
click at [996, 594] on div at bounding box center [977, 626] width 135 height 98
click at [842, 586] on div at bounding box center [830, 626] width 135 height 98
click at [997, 361] on button "Frukti 15" at bounding box center [1000, 371] width 62 height 21
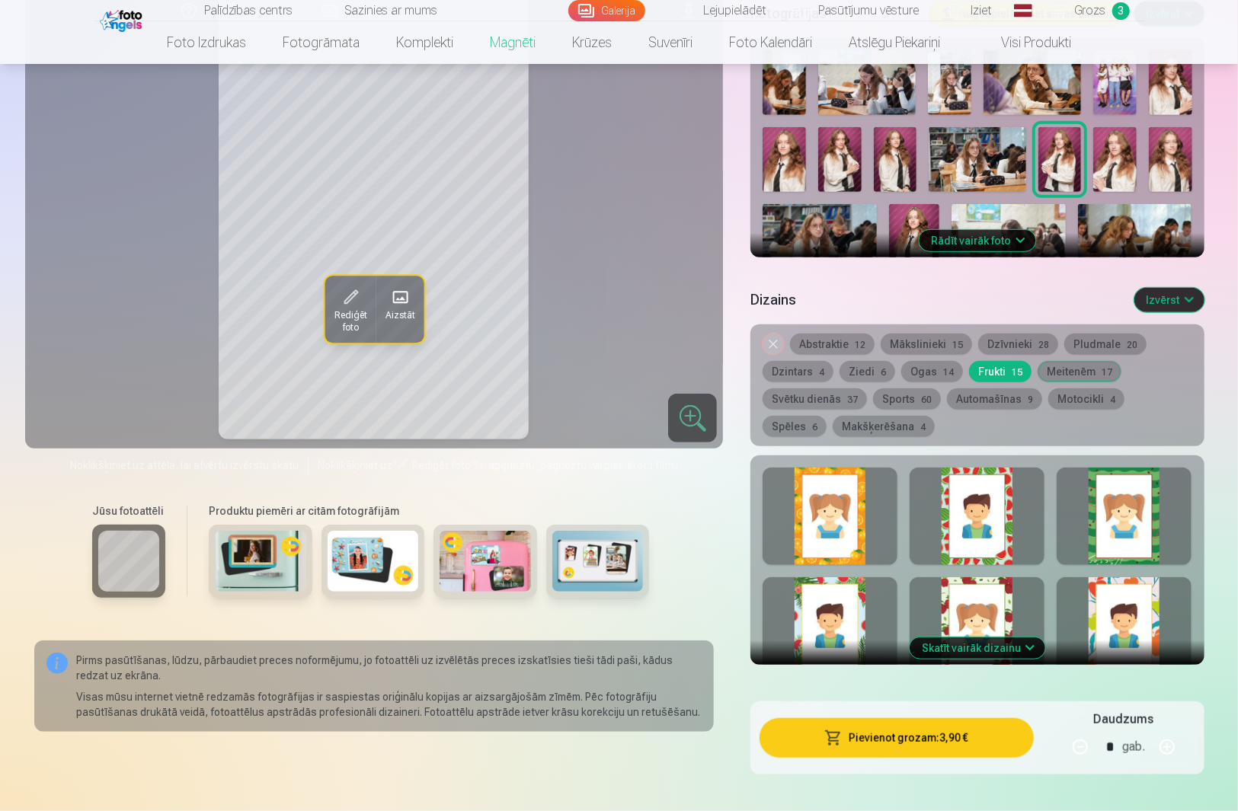
click at [980, 513] on div at bounding box center [977, 517] width 135 height 98
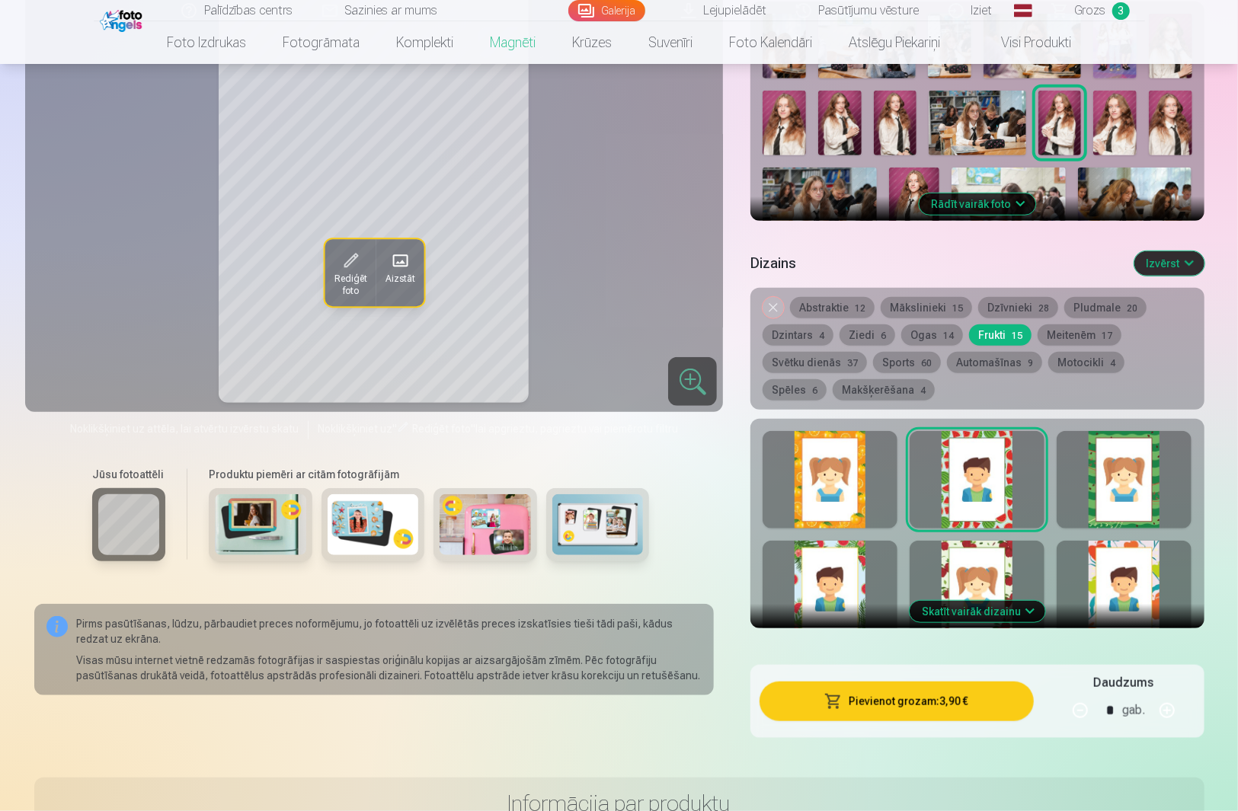
scroll to position [609, 0]
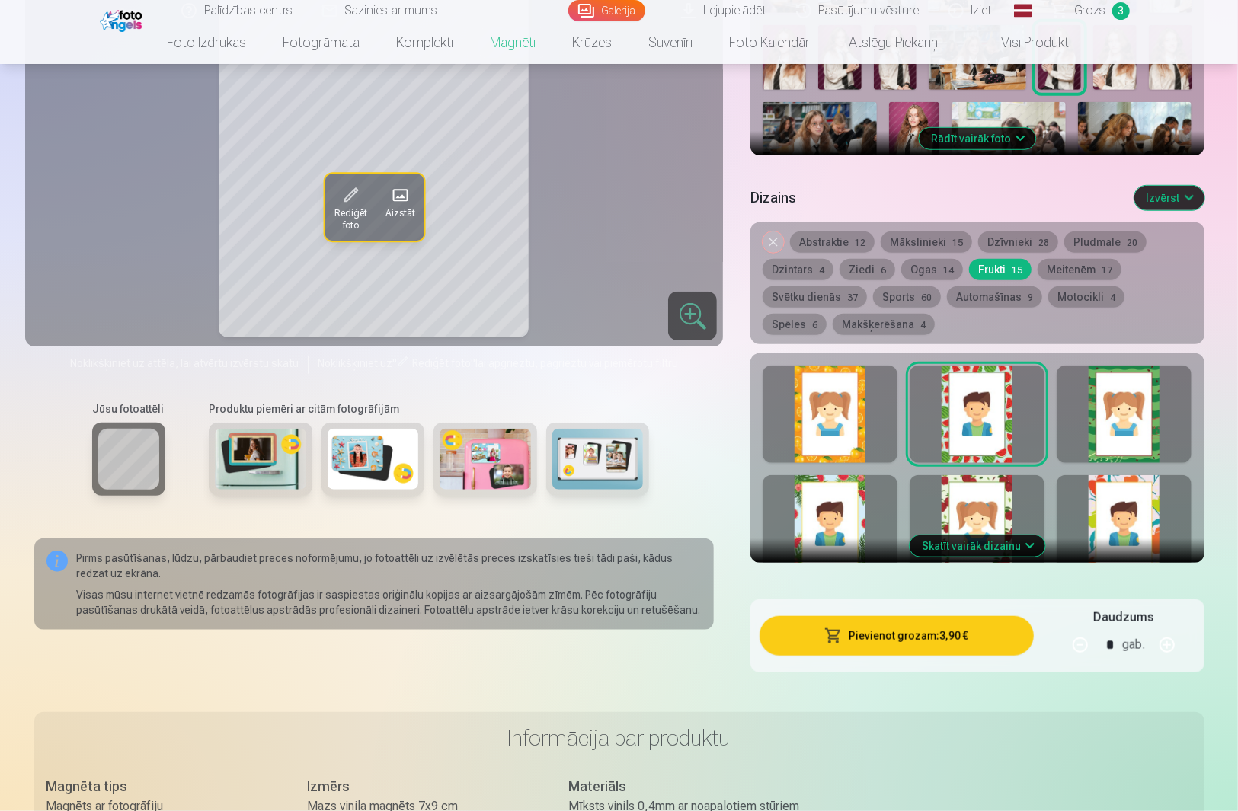
click at [1007, 495] on div at bounding box center [977, 524] width 135 height 98
click at [1032, 536] on button "Skatīt vairāk dizainu" at bounding box center [978, 546] width 136 height 21
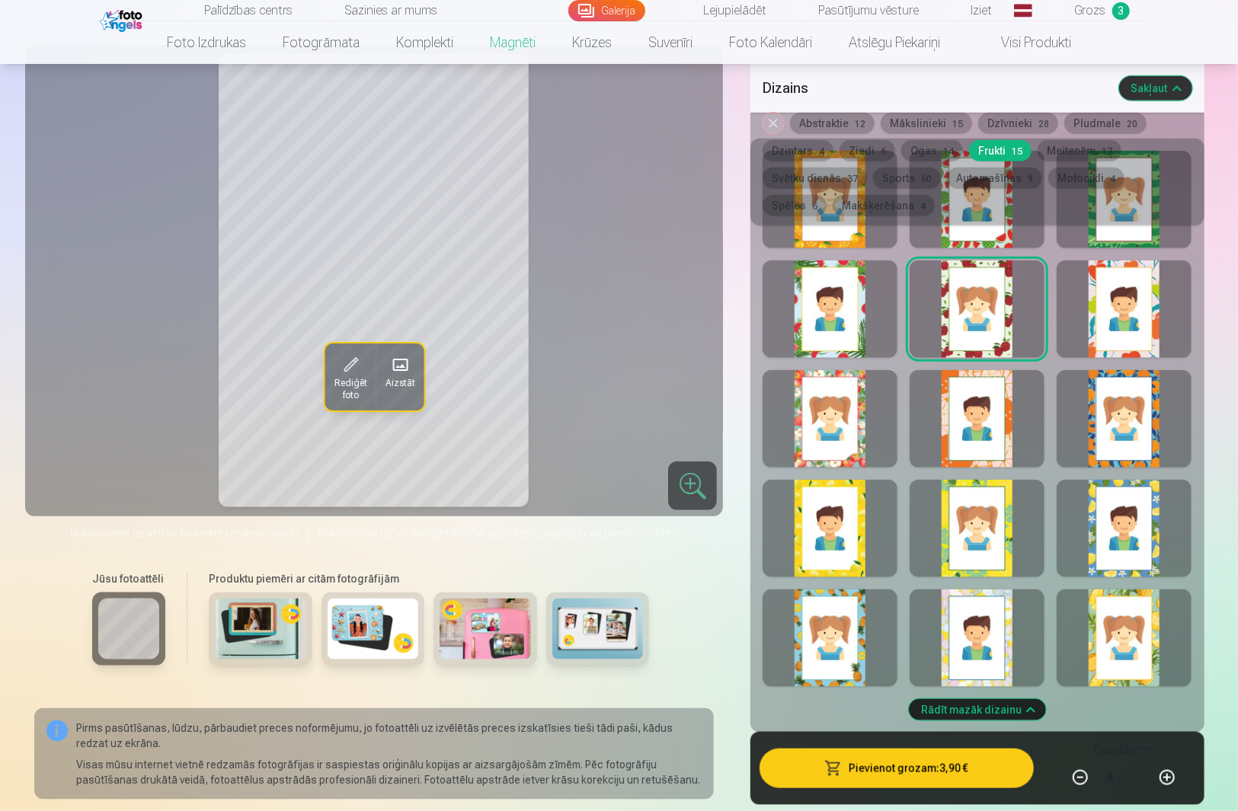
scroll to position [812, 0]
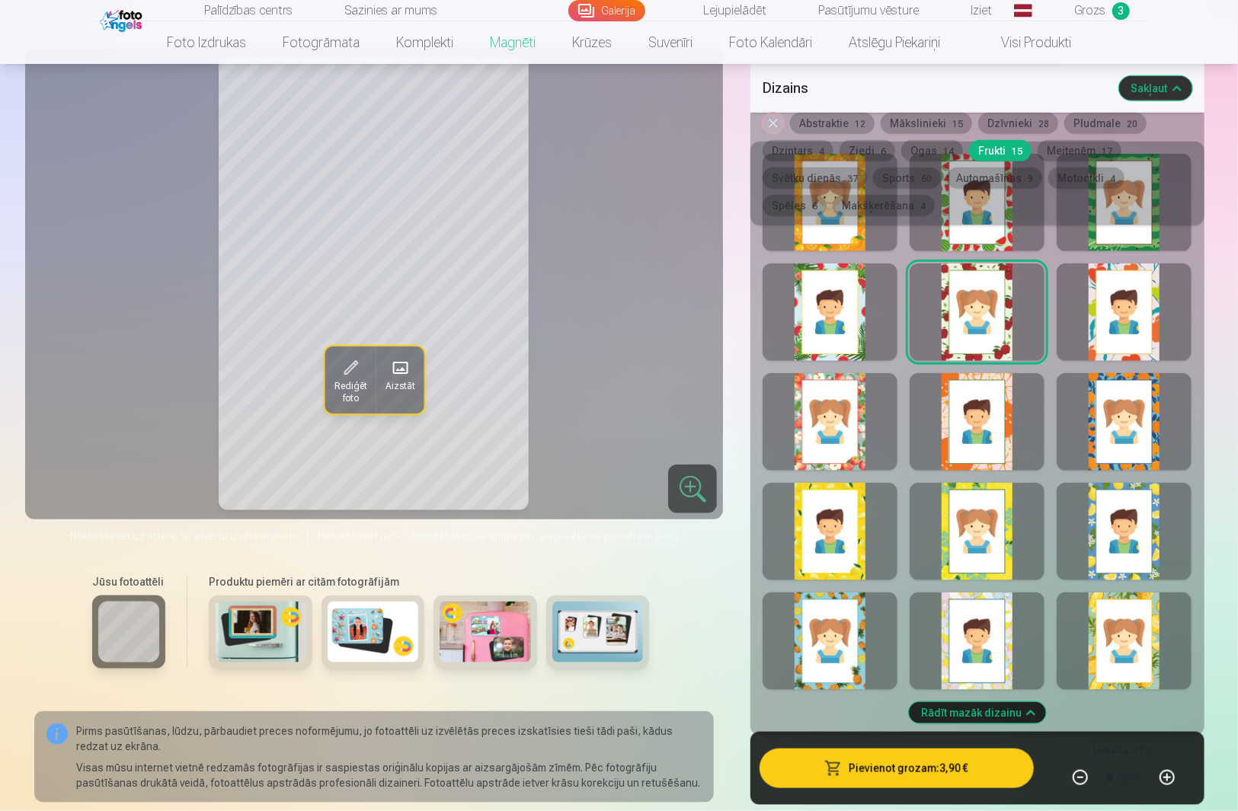
click at [839, 424] on div at bounding box center [830, 422] width 135 height 98
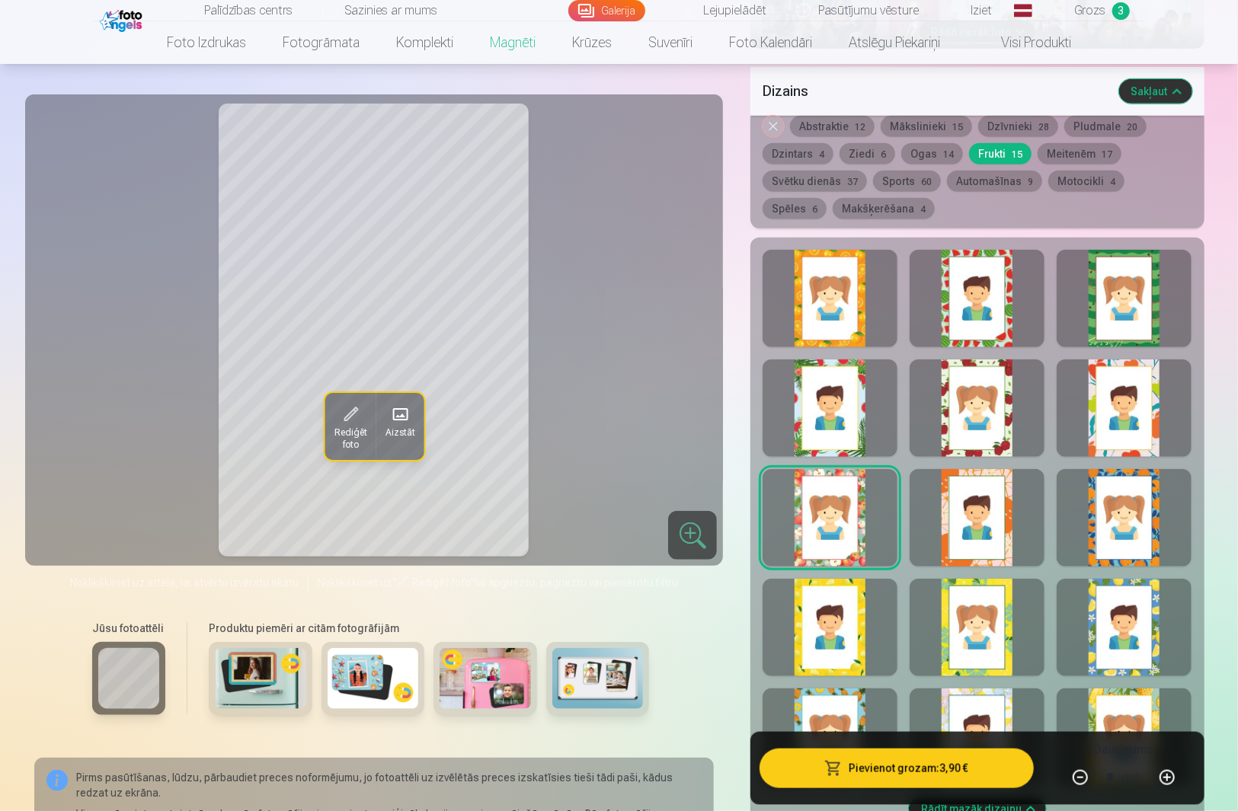
scroll to position [711, 0]
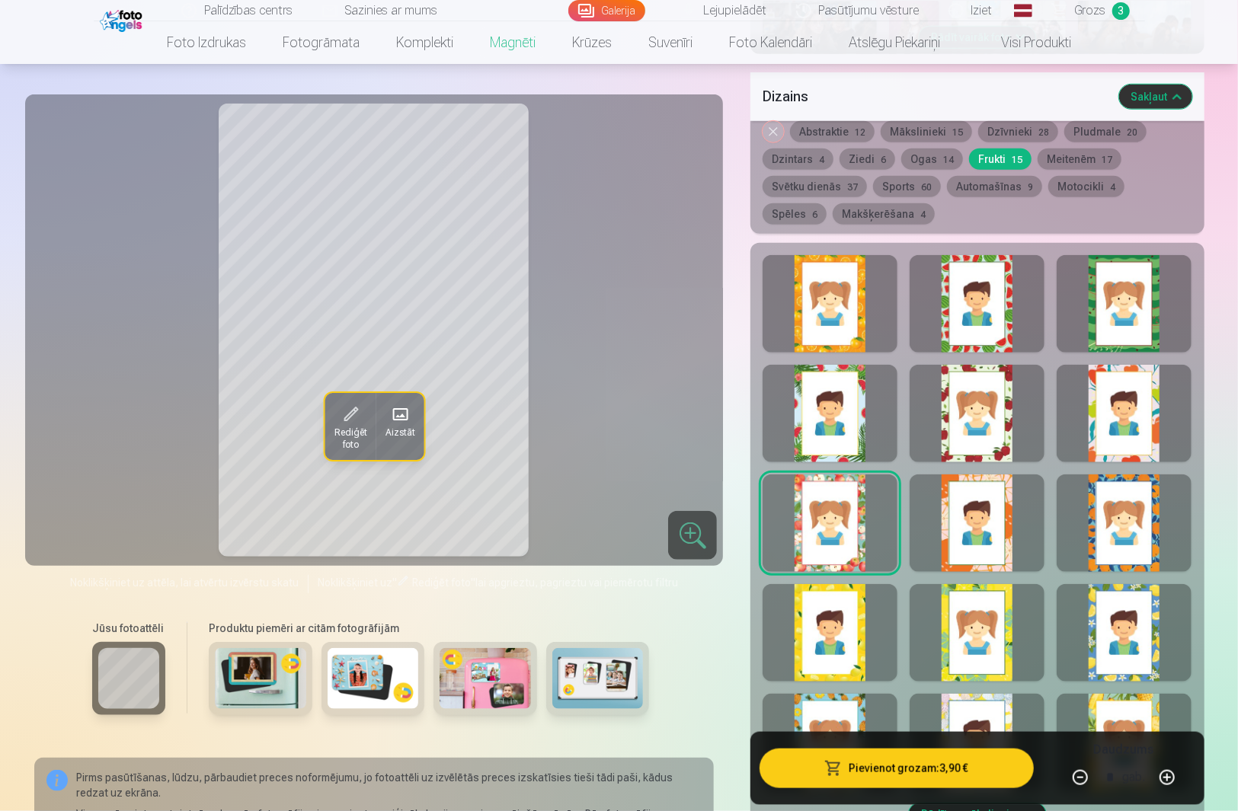
click at [842, 416] on div at bounding box center [830, 414] width 135 height 98
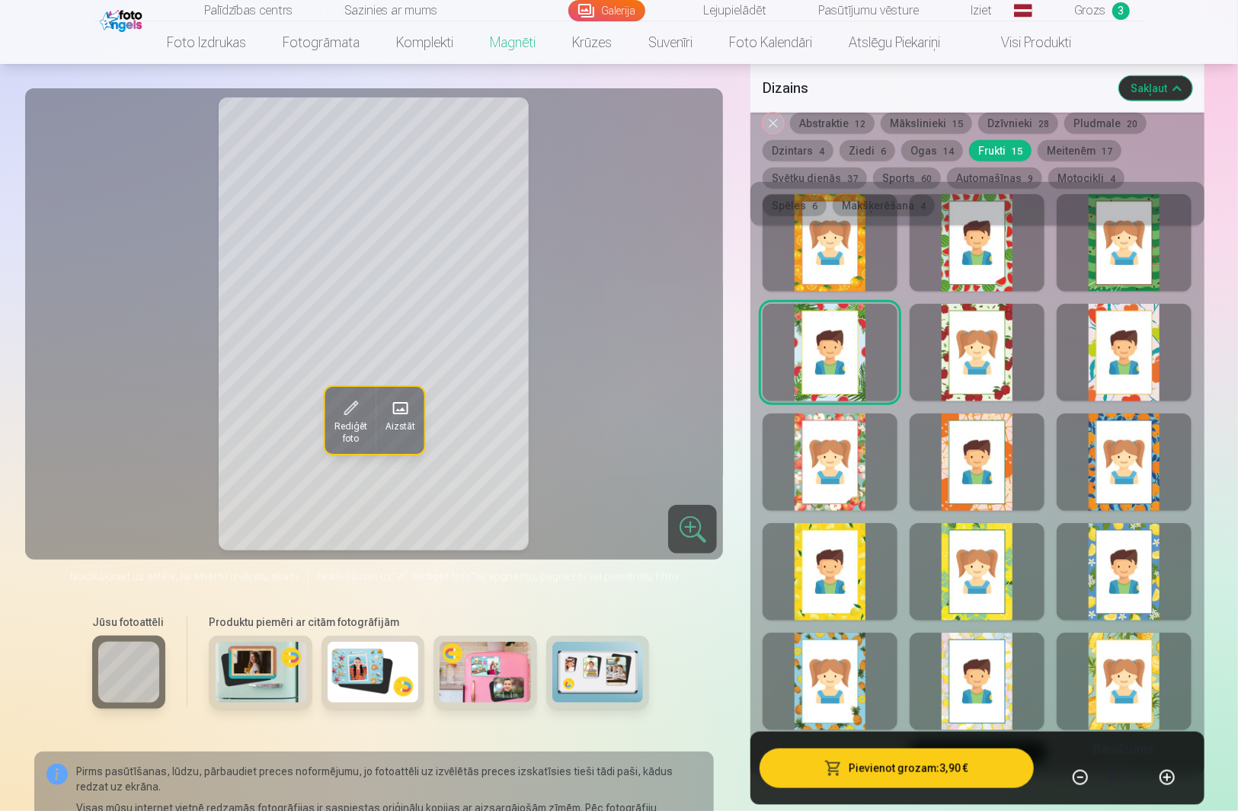
scroll to position [812, 0]
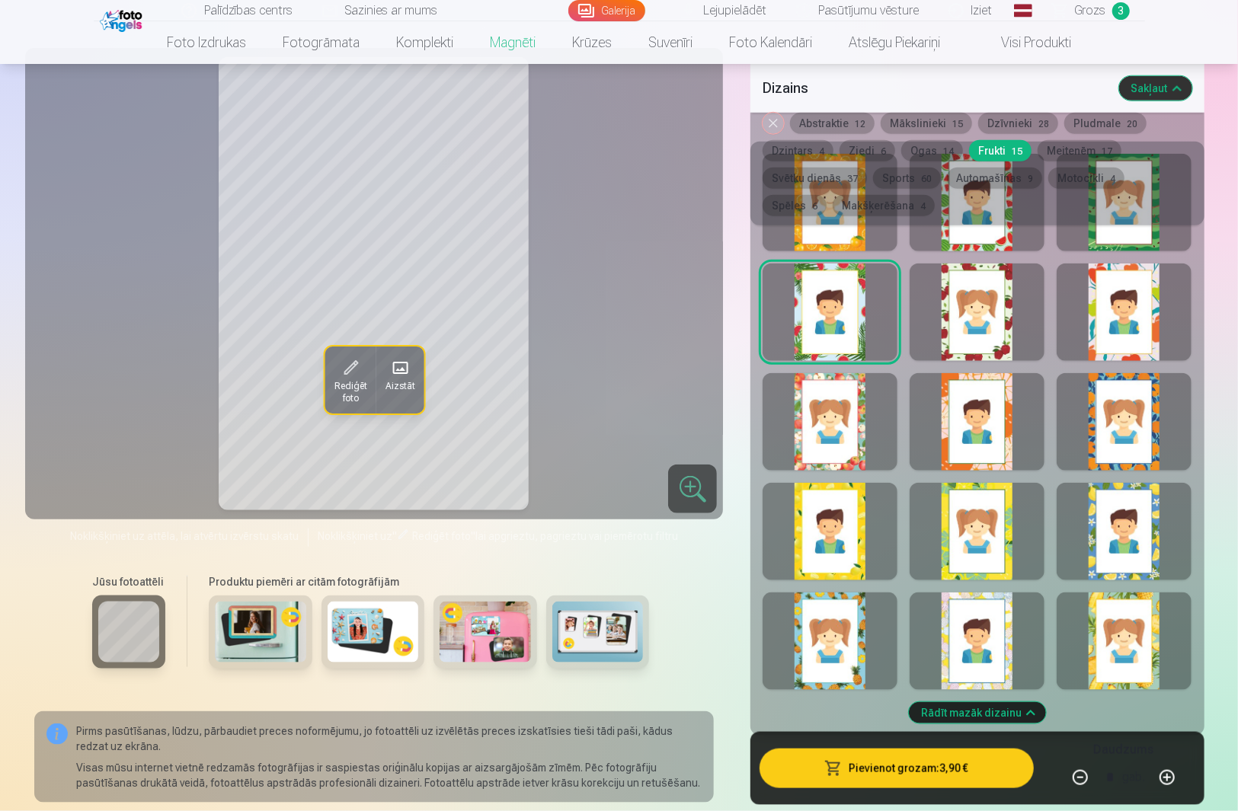
click at [1118, 606] on div at bounding box center [1124, 642] width 135 height 98
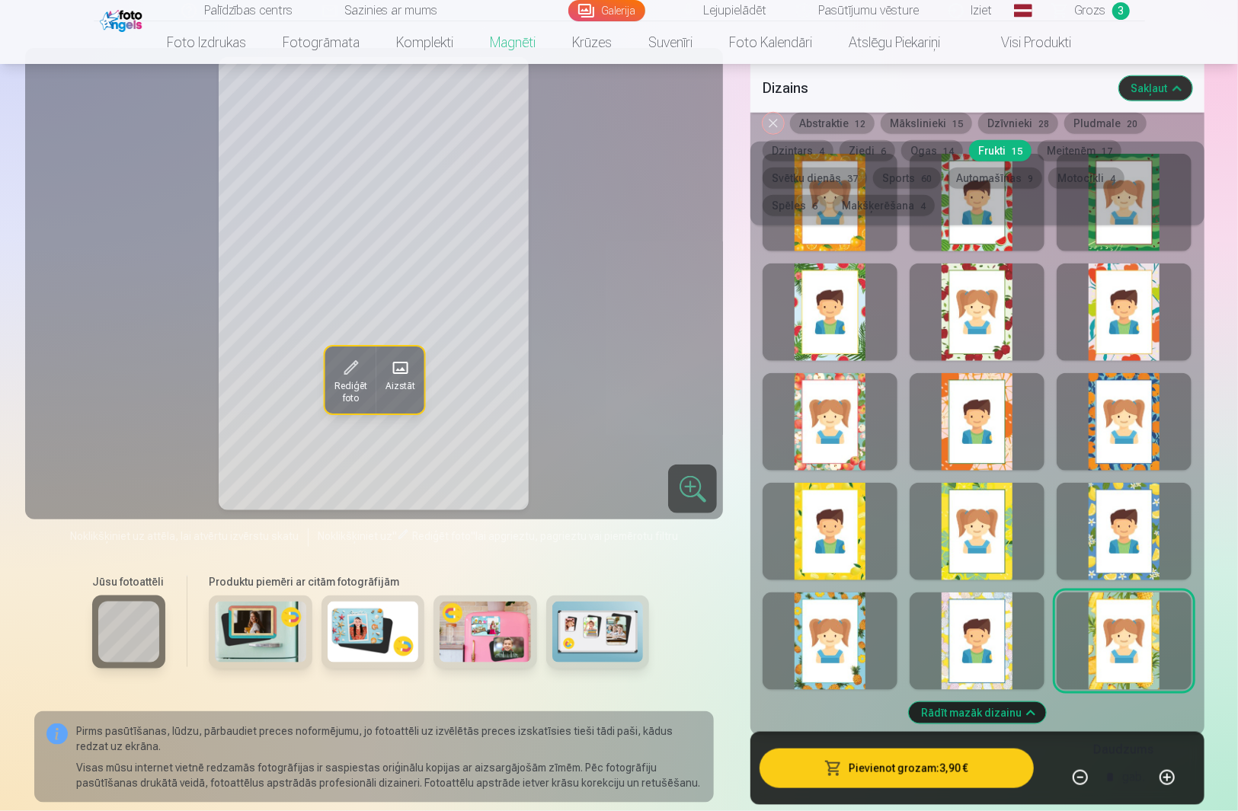
click at [995, 619] on div at bounding box center [977, 642] width 135 height 98
click at [833, 616] on div at bounding box center [830, 642] width 135 height 98
click at [1140, 529] on div at bounding box center [1124, 532] width 135 height 98
click at [1012, 528] on div at bounding box center [977, 532] width 135 height 98
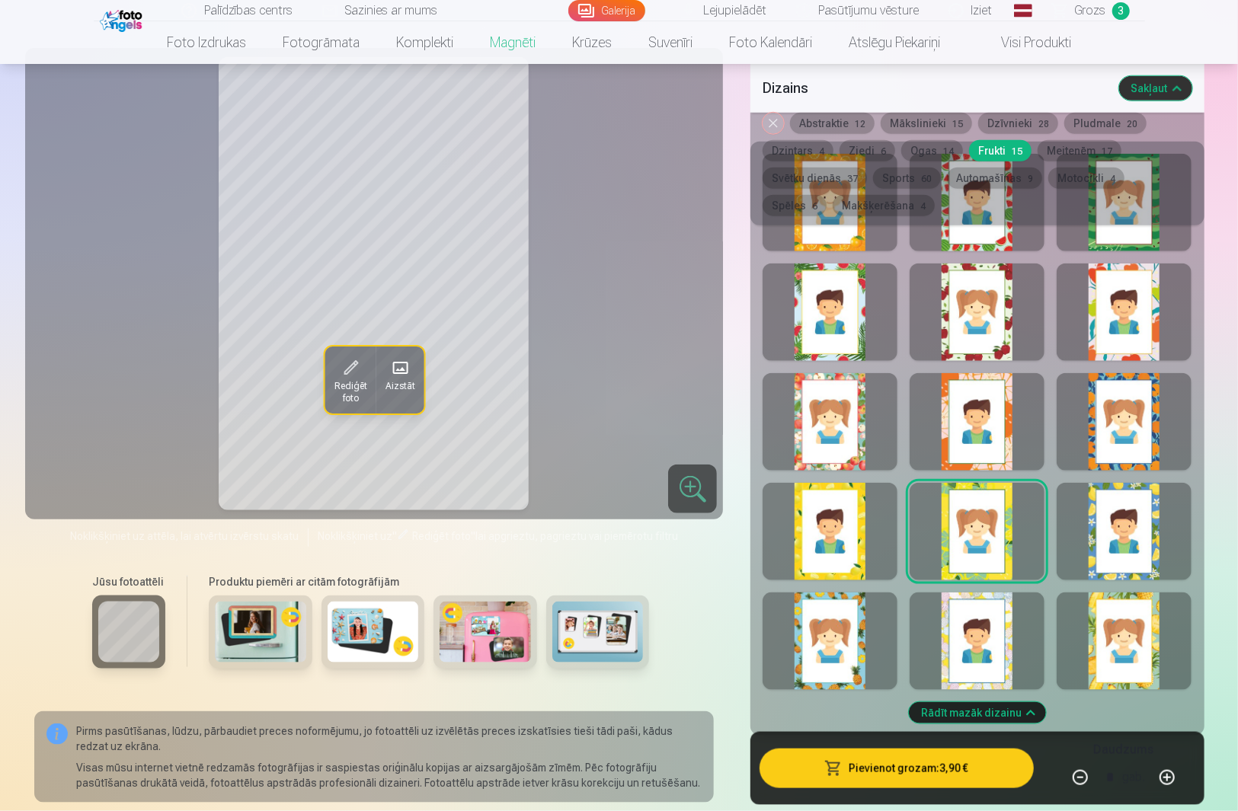
click at [860, 522] on div at bounding box center [830, 532] width 135 height 98
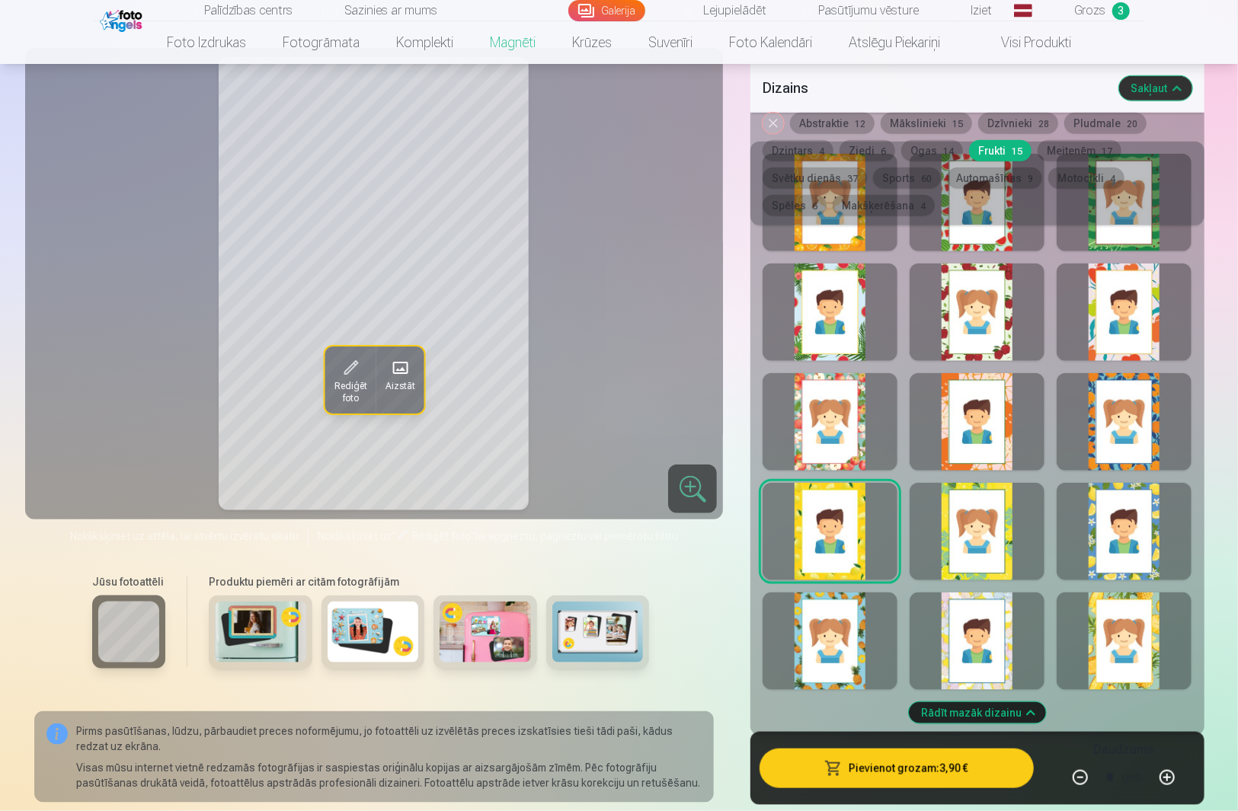
click at [919, 149] on button "Ogas 14" at bounding box center [932, 150] width 62 height 21
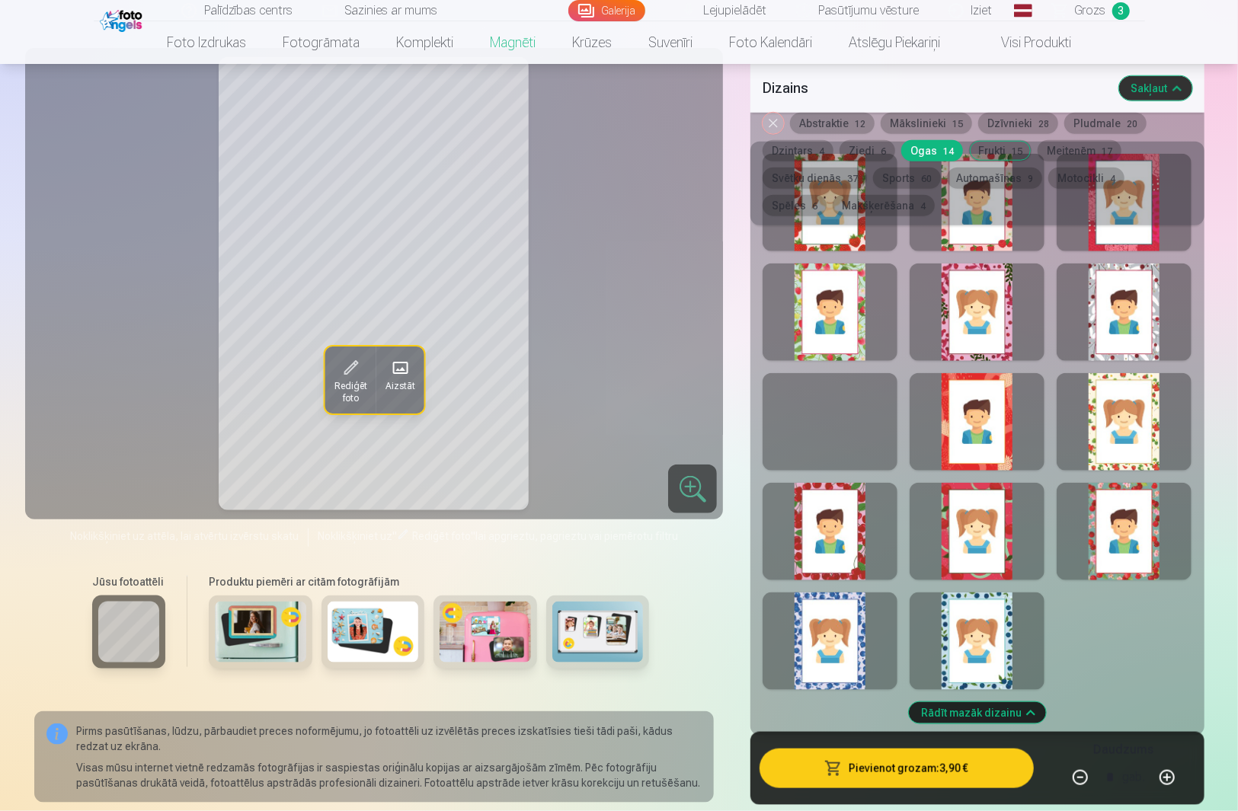
click at [961, 290] on div at bounding box center [977, 313] width 135 height 98
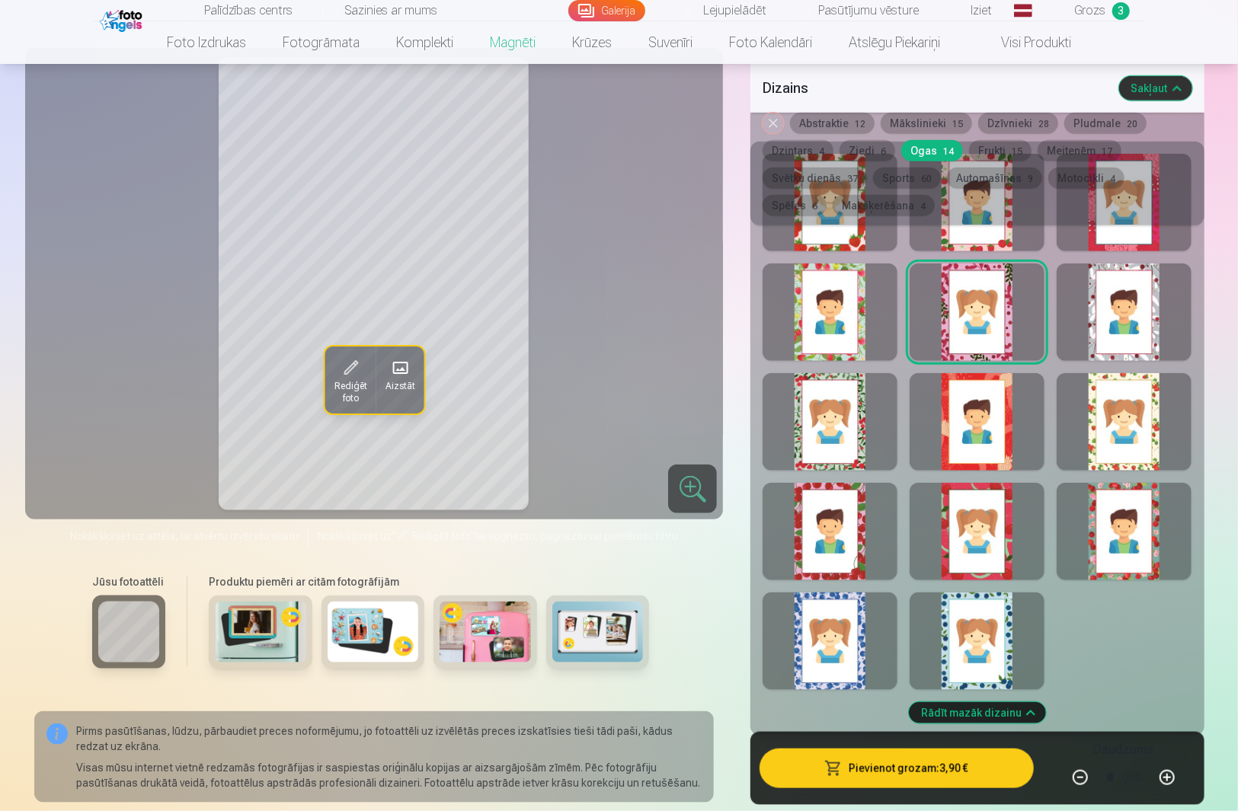
click at [1003, 414] on div at bounding box center [977, 422] width 135 height 98
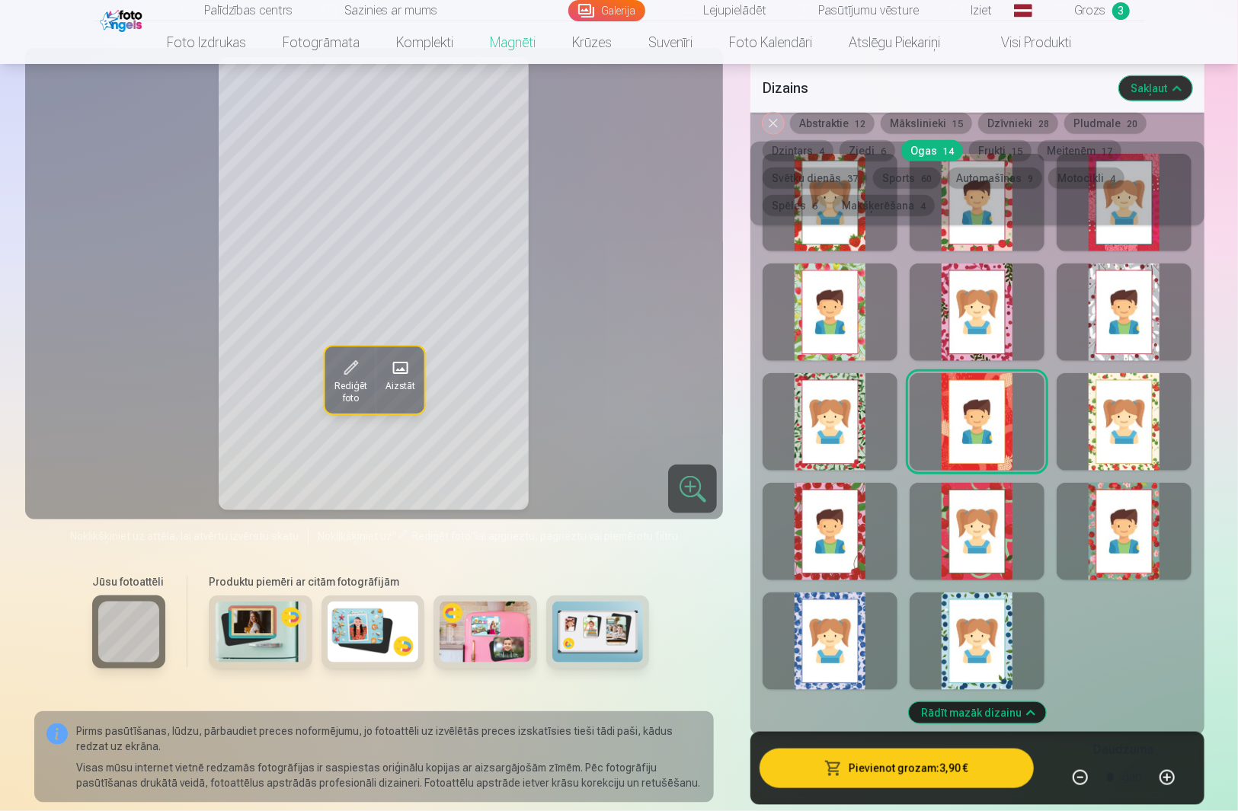
click at [997, 521] on div at bounding box center [977, 532] width 135 height 98
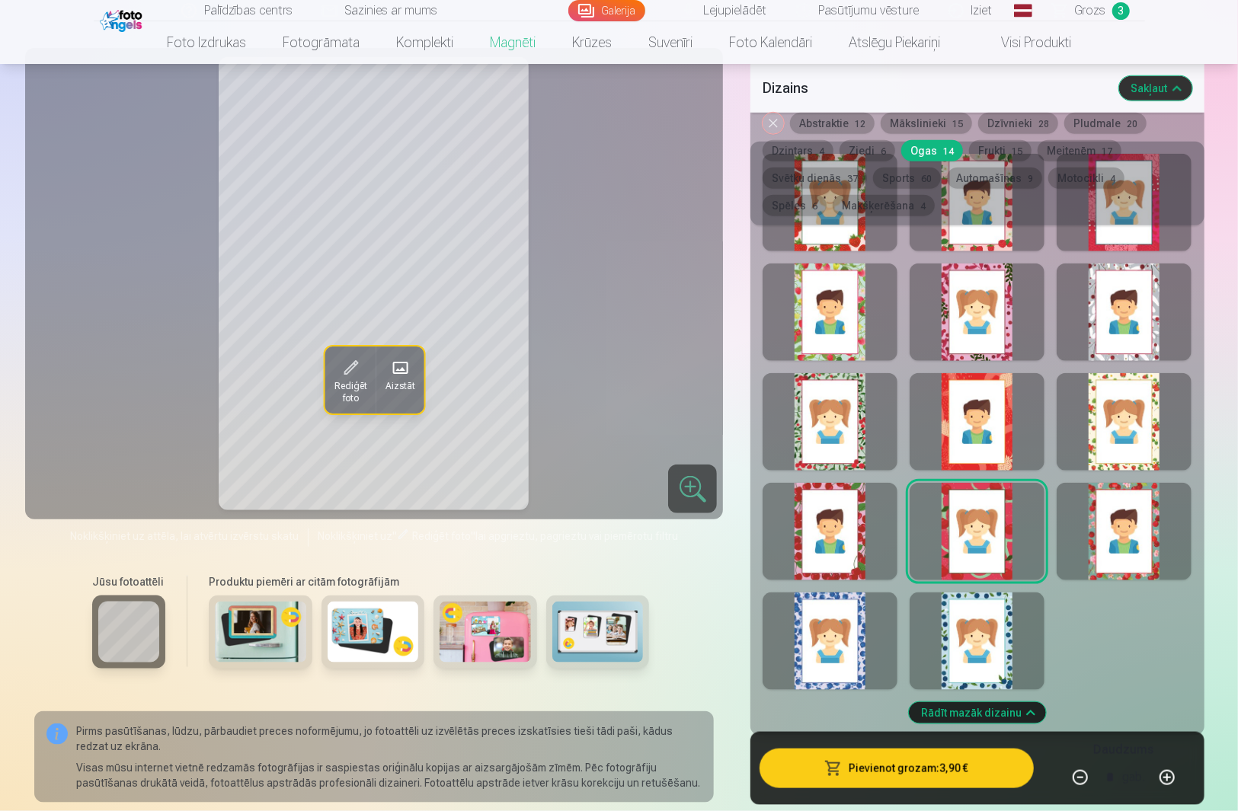
click at [878, 524] on div at bounding box center [830, 532] width 135 height 98
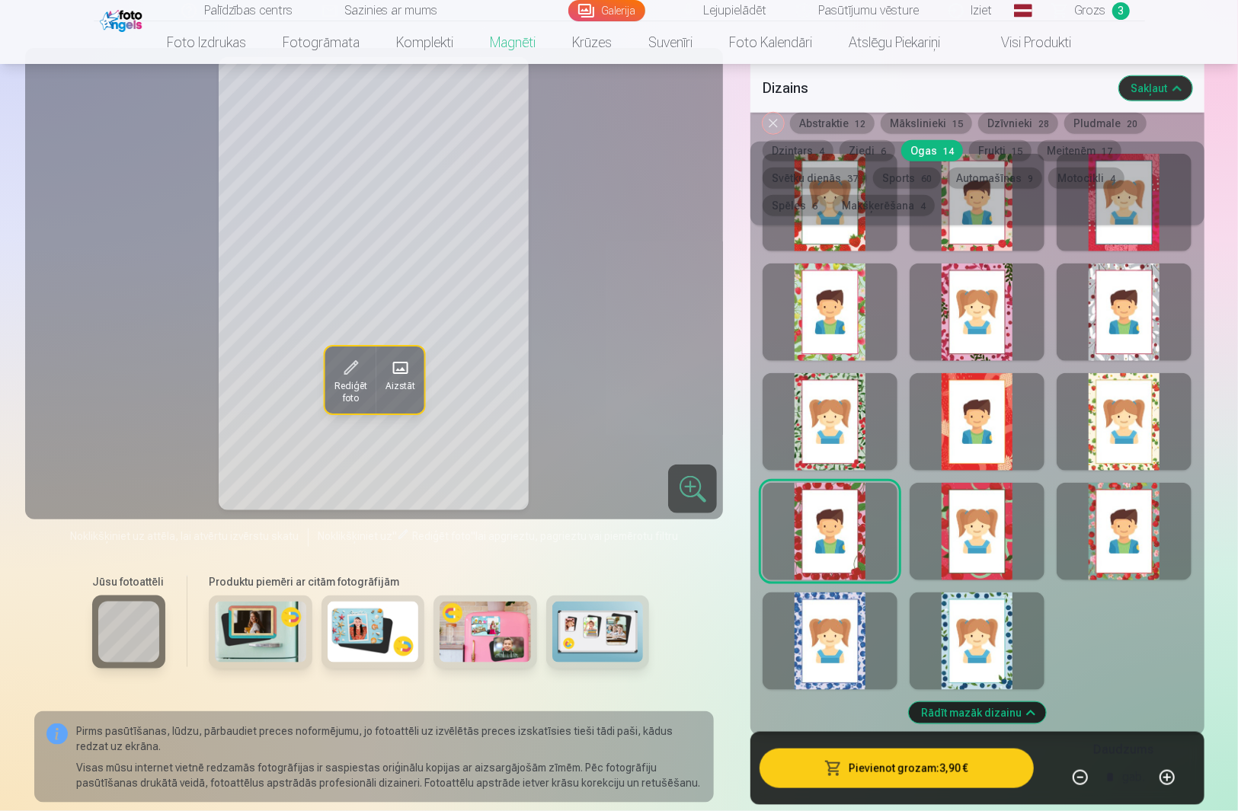
click at [852, 411] on div at bounding box center [830, 422] width 135 height 98
click at [860, 299] on div at bounding box center [830, 313] width 135 height 98
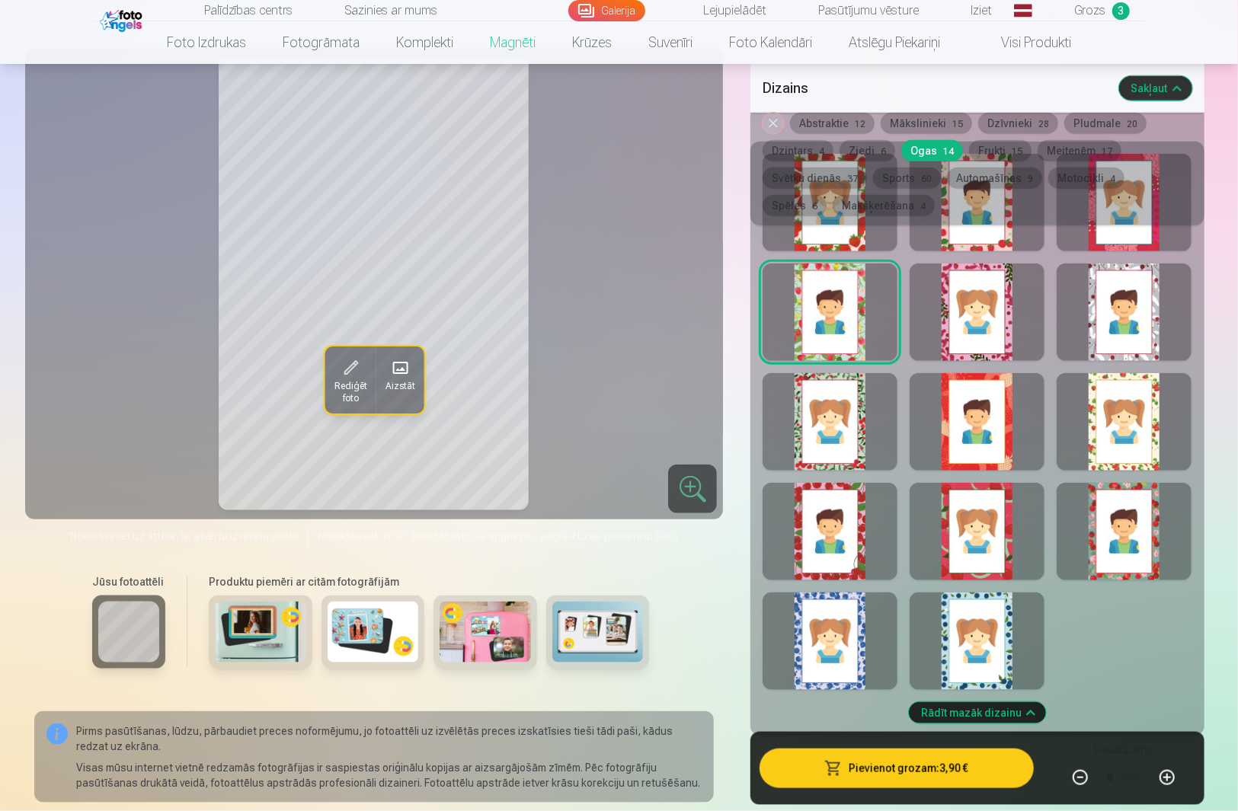
click at [853, 151] on button "Ziedi 6" at bounding box center [868, 150] width 56 height 21
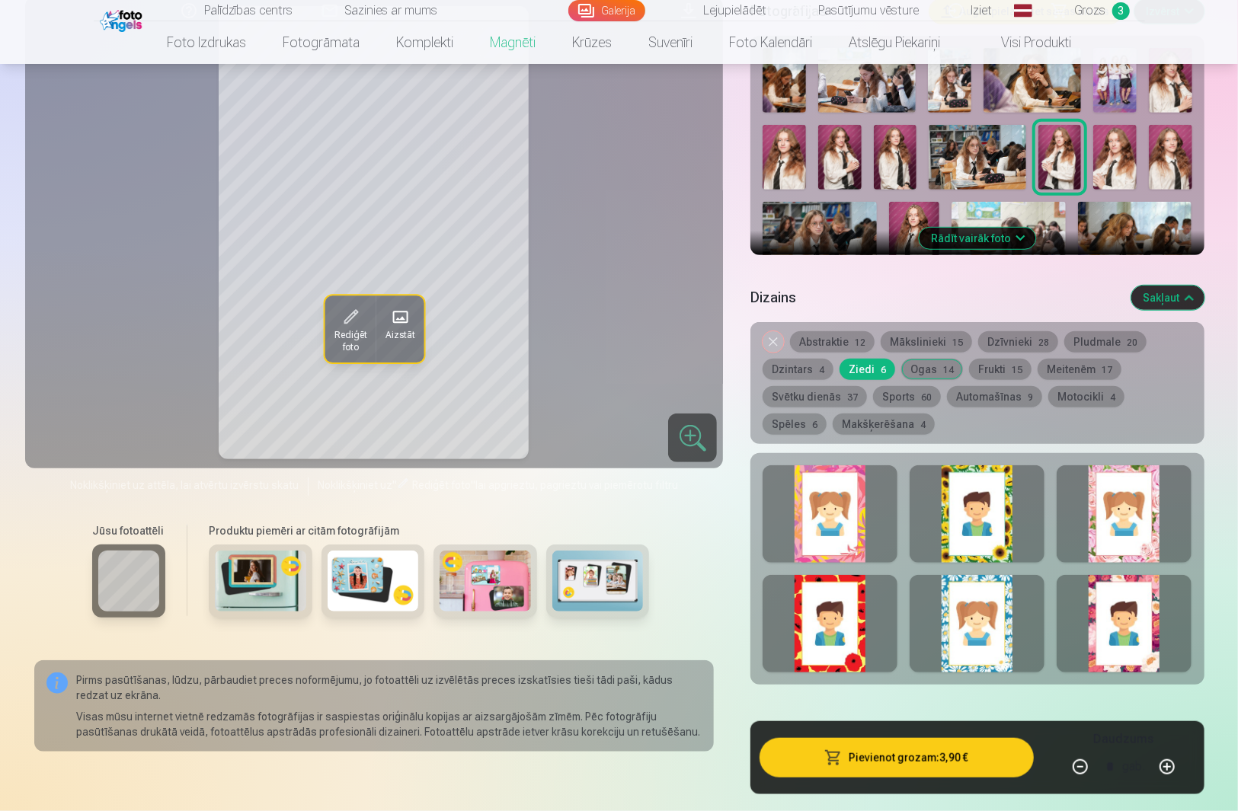
scroll to position [406, 0]
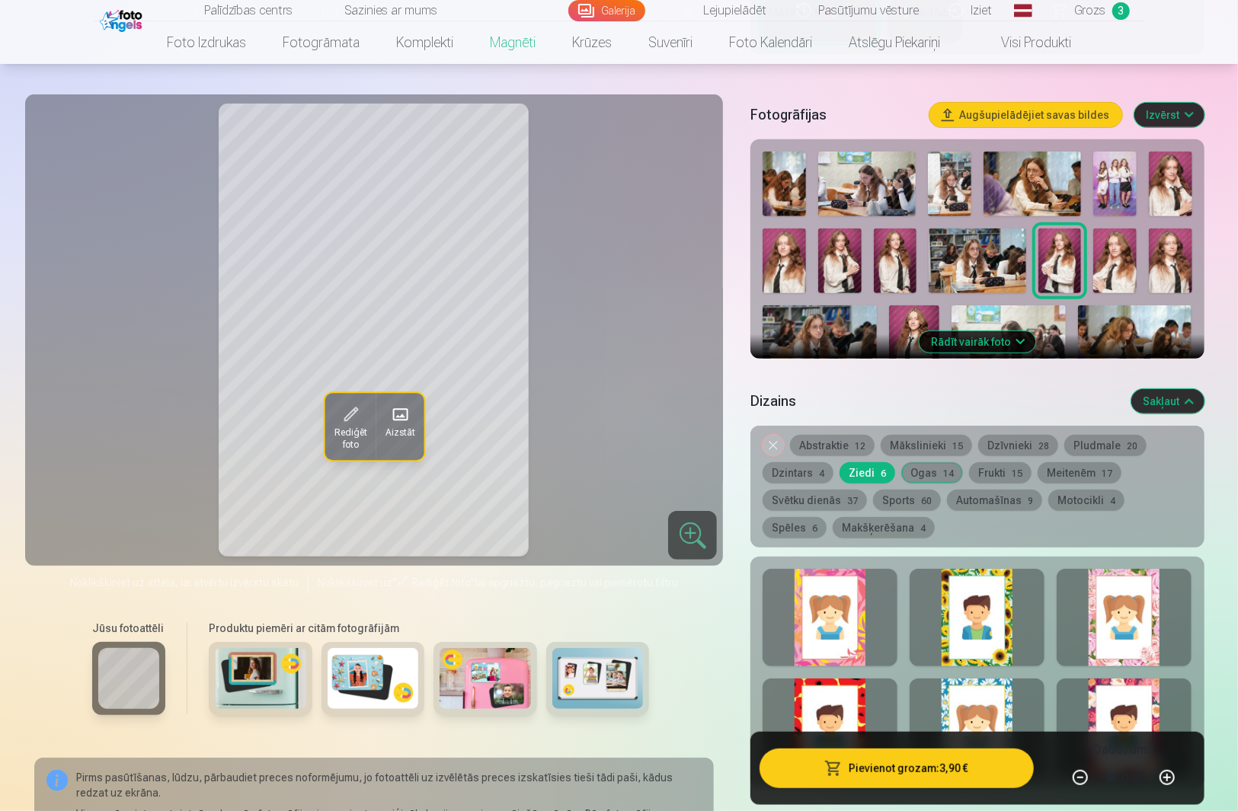
click at [1131, 601] on div at bounding box center [1124, 618] width 135 height 98
click at [998, 591] on div at bounding box center [977, 618] width 135 height 98
click at [969, 692] on div at bounding box center [977, 728] width 135 height 98
click at [852, 689] on div at bounding box center [830, 728] width 135 height 98
click at [836, 611] on div at bounding box center [830, 618] width 135 height 98
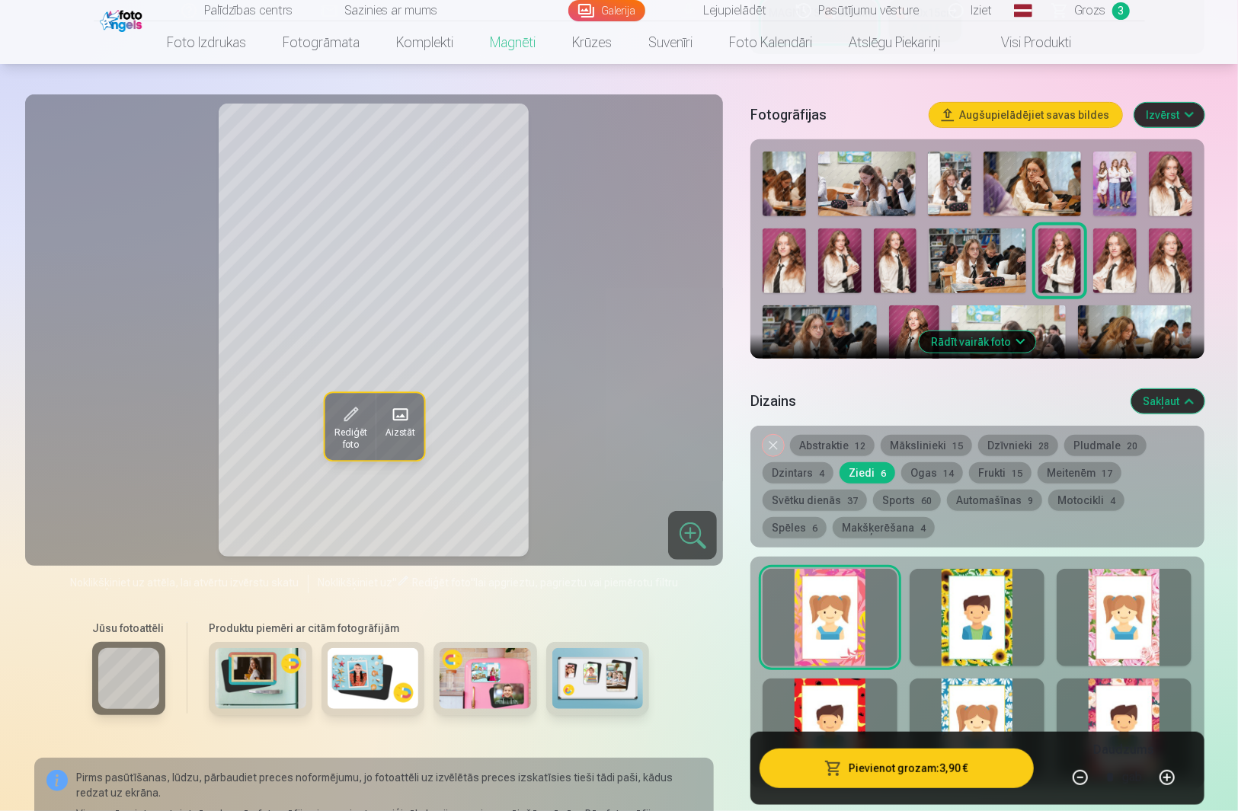
click at [1140, 616] on div at bounding box center [1124, 618] width 135 height 98
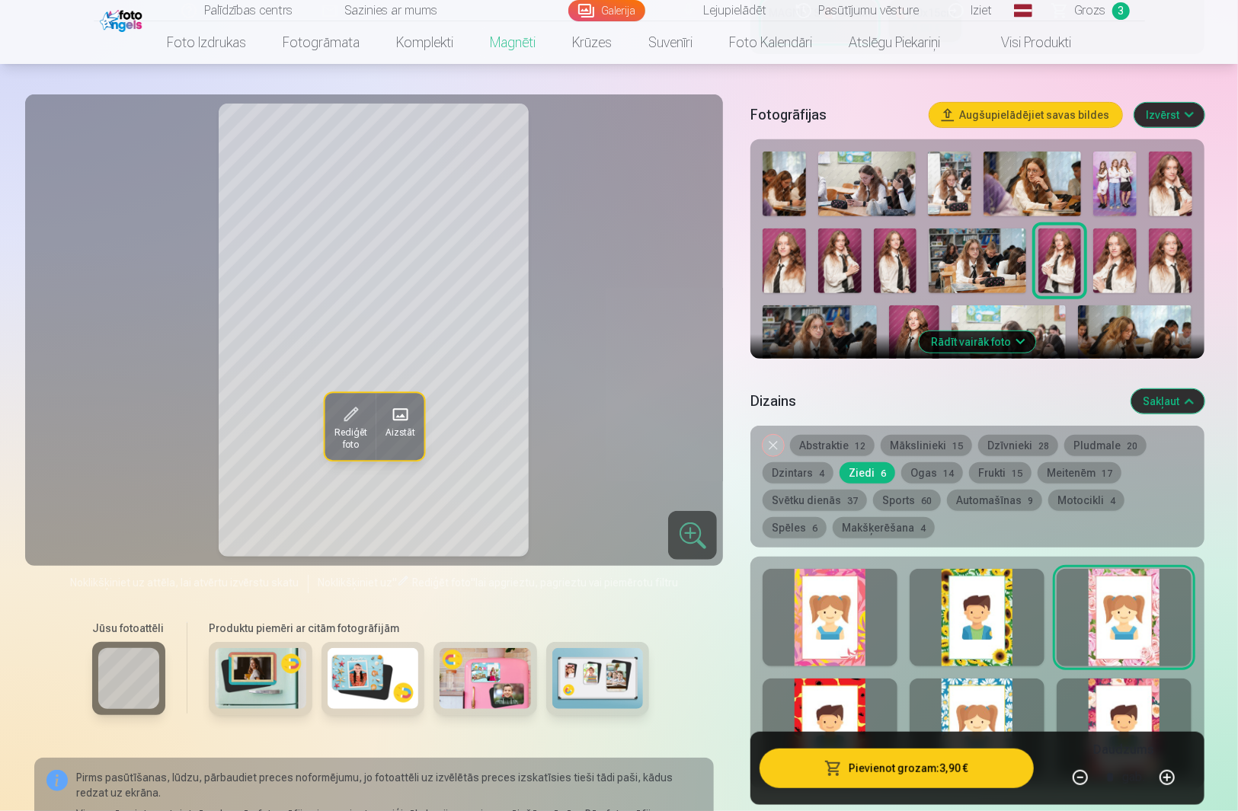
click at [1143, 689] on div at bounding box center [1124, 728] width 135 height 98
click at [1141, 591] on div at bounding box center [1124, 618] width 135 height 98
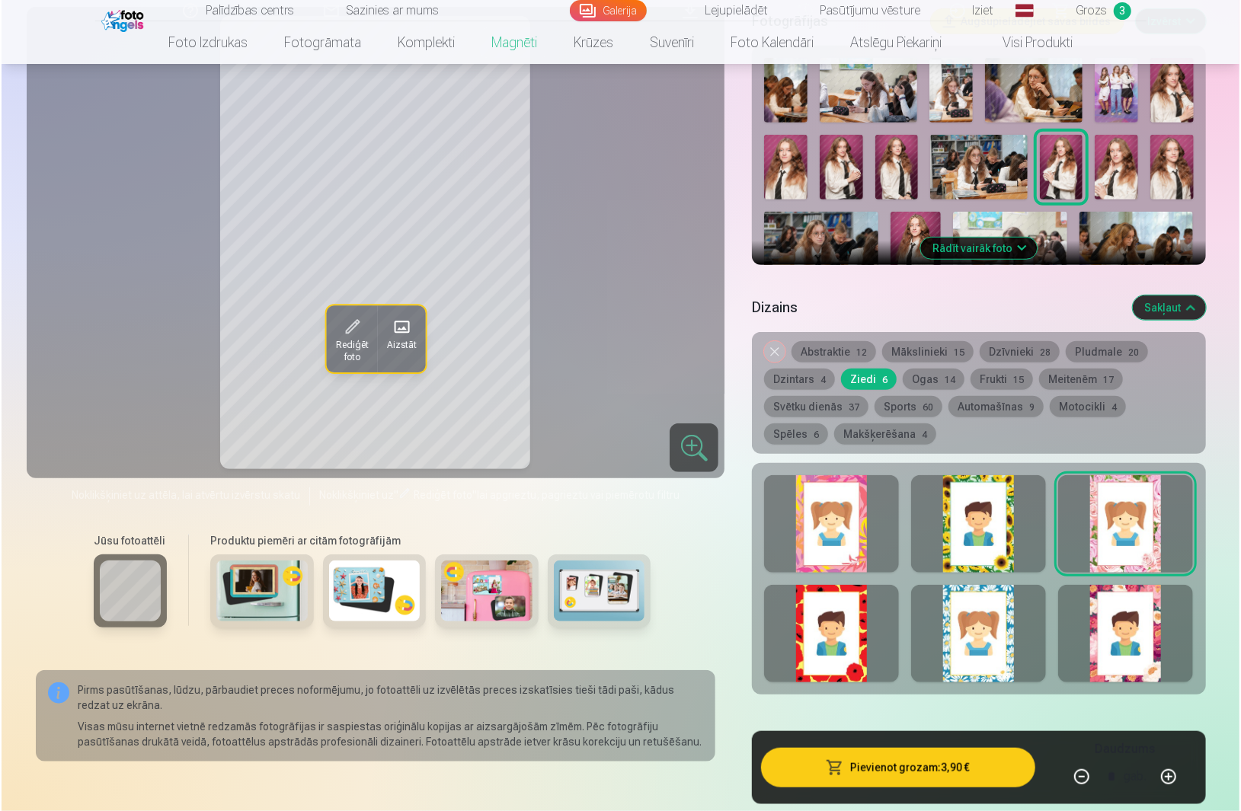
scroll to position [507, 0]
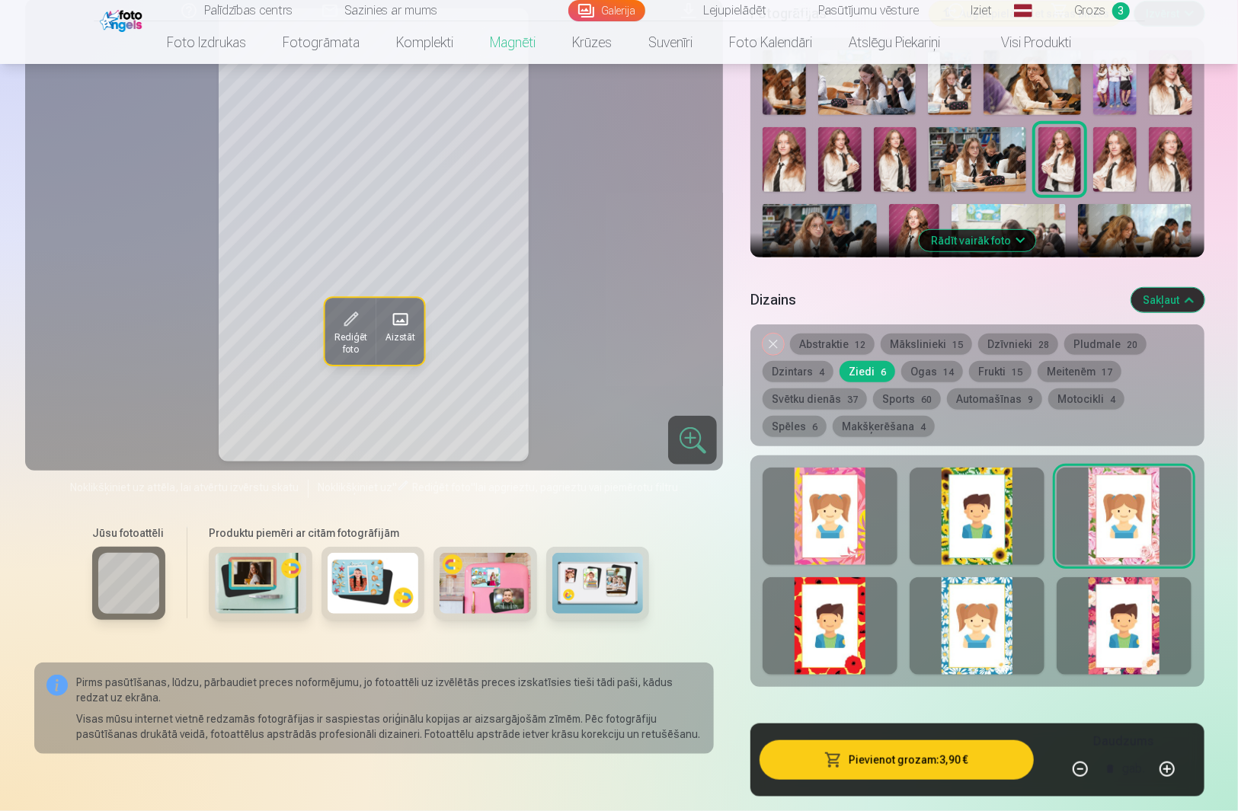
click at [952, 740] on button "Pievienot grozam : 3,90 €" at bounding box center [896, 760] width 273 height 40
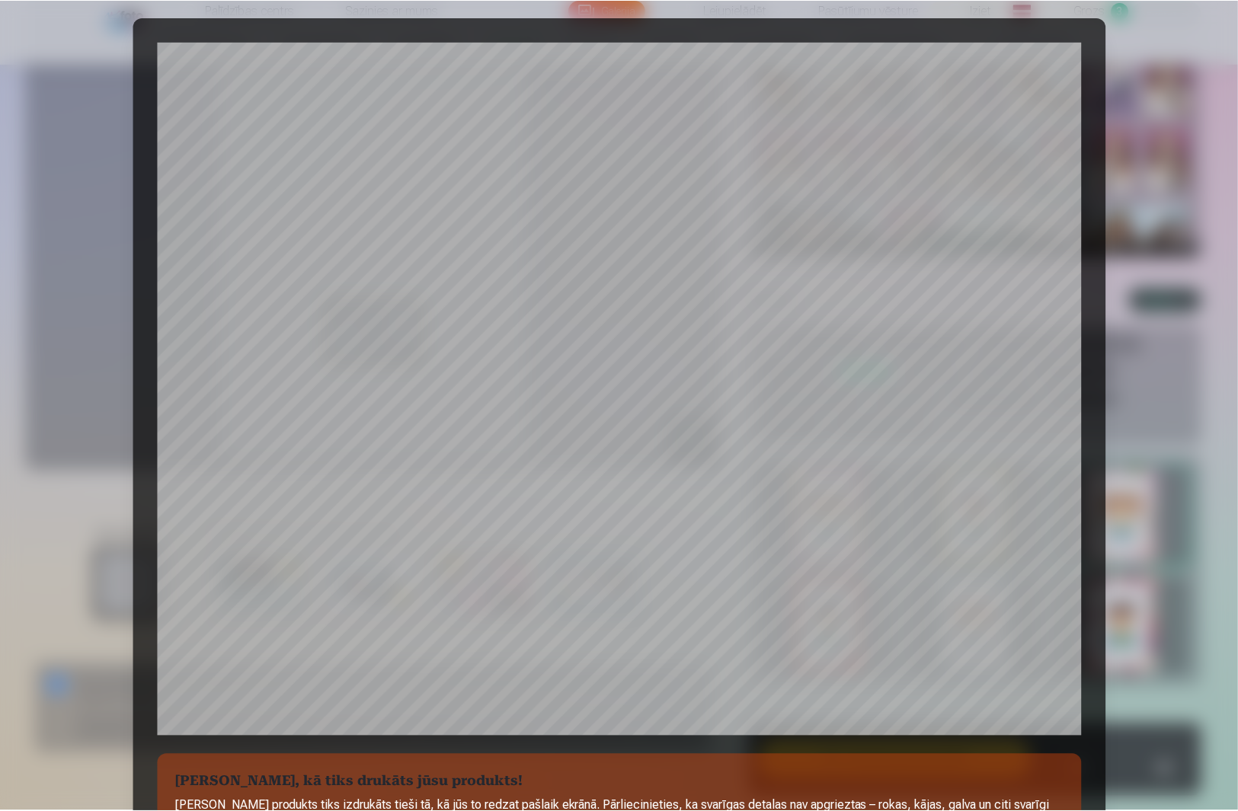
scroll to position [0, 0]
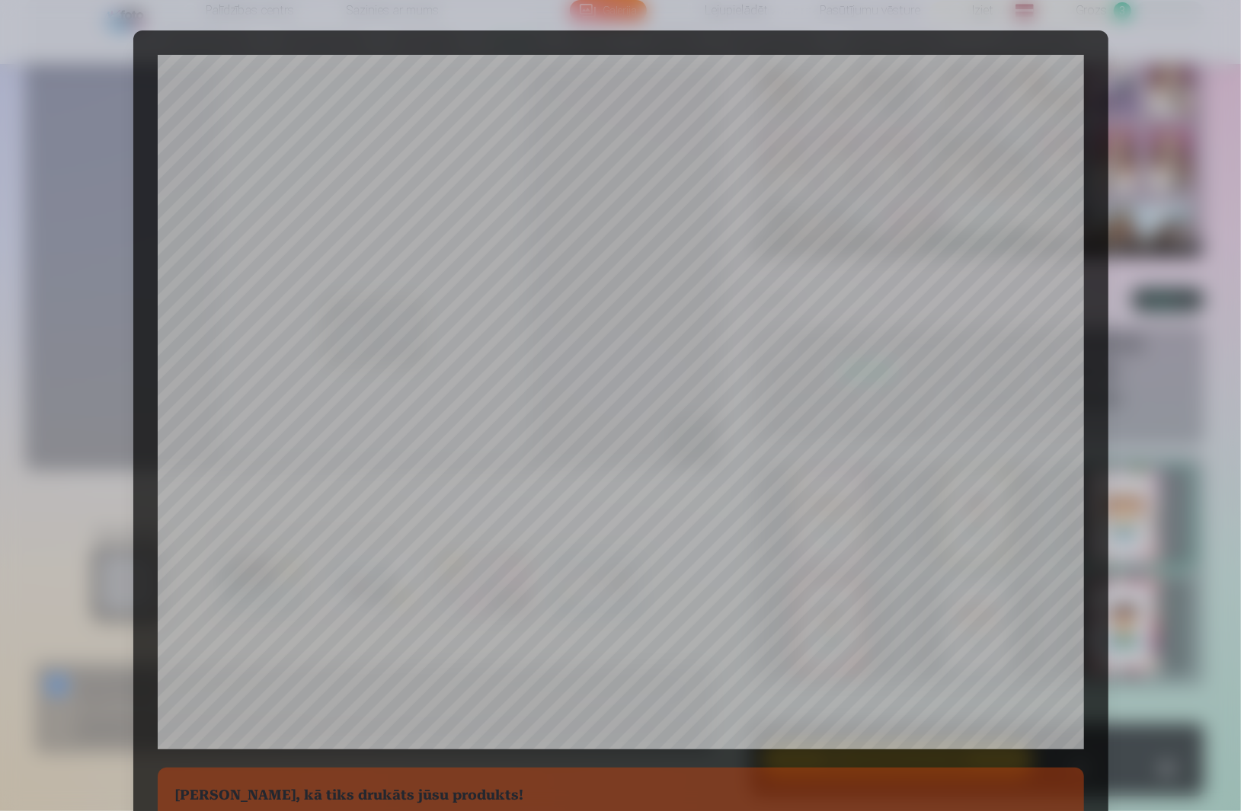
click at [1196, 411] on div at bounding box center [620, 405] width 1241 height 811
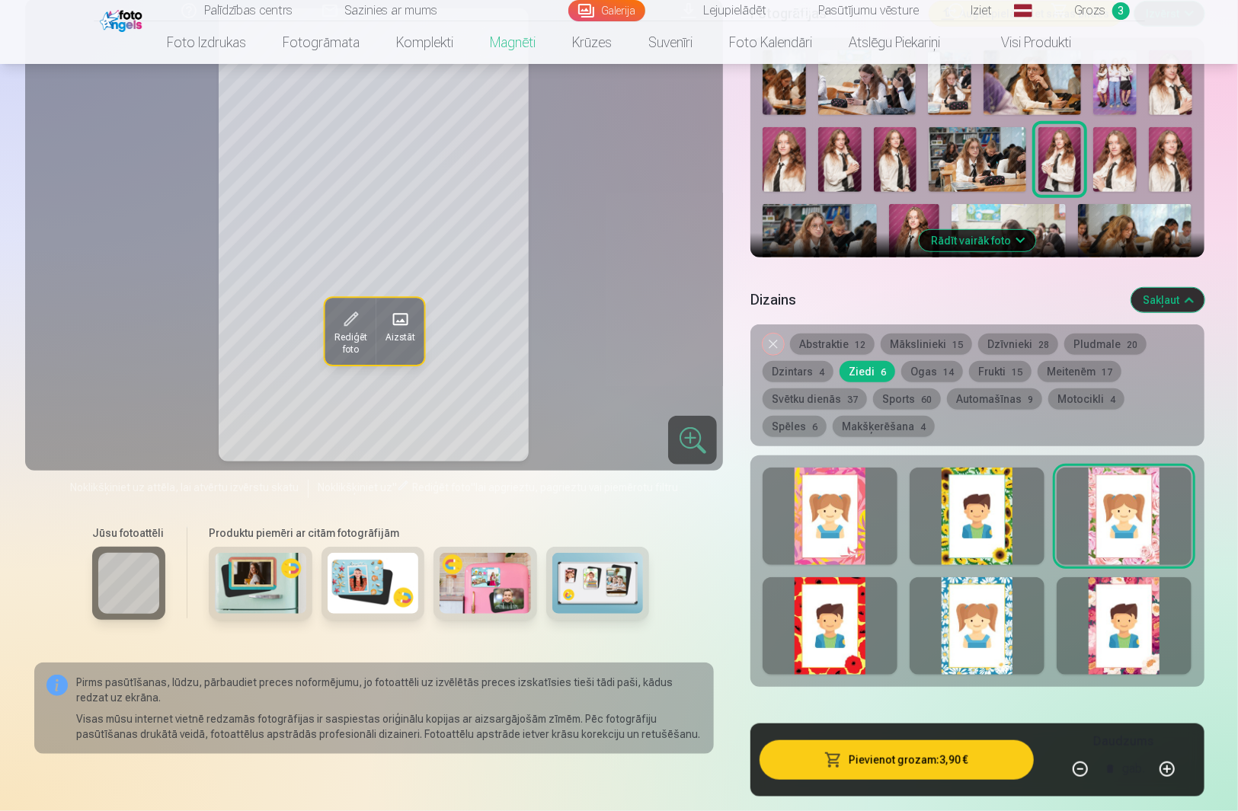
scroll to position [406, 0]
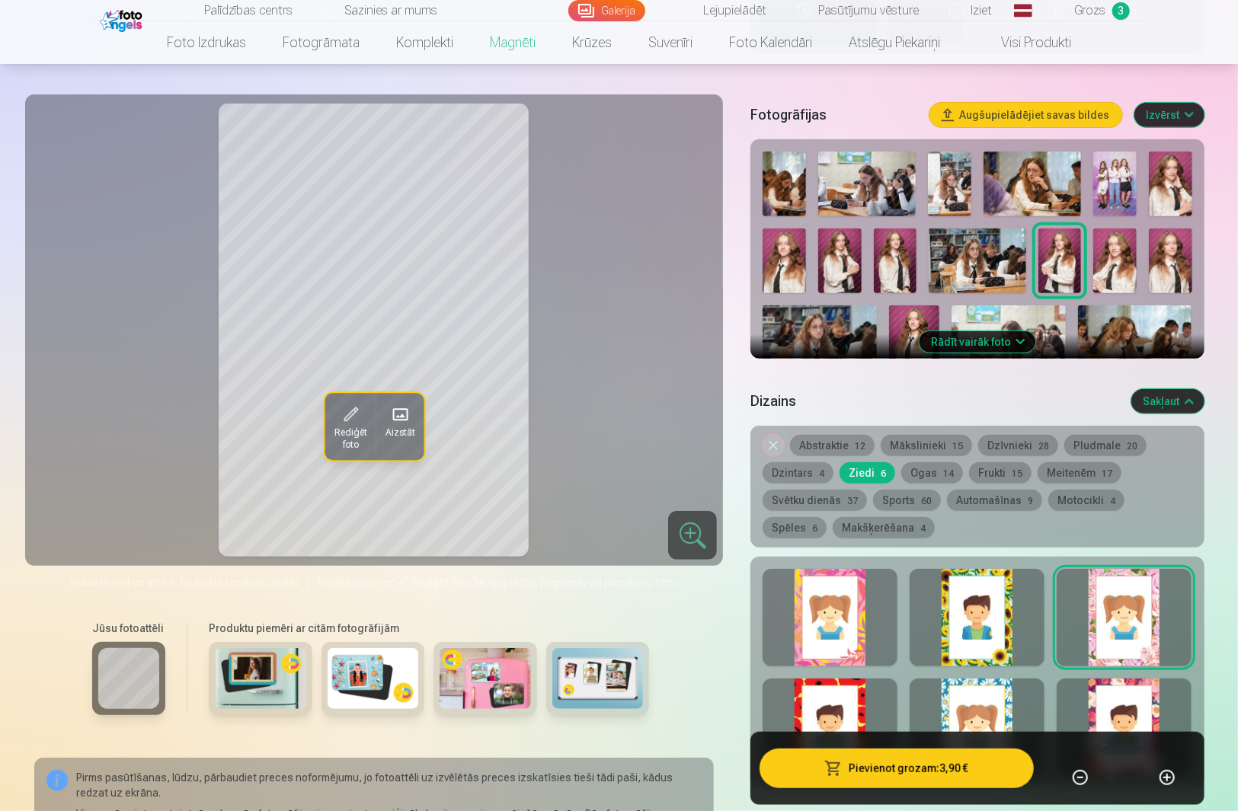
click at [868, 426] on div "Noņemiet dizainu Abstraktie 12 Mākslinieki 15 Dzīvnieki 28 Pludmale 20 Dzintars…" at bounding box center [976, 487] width 453 height 122
click at [851, 435] on button "Abstraktie 12" at bounding box center [832, 445] width 85 height 21
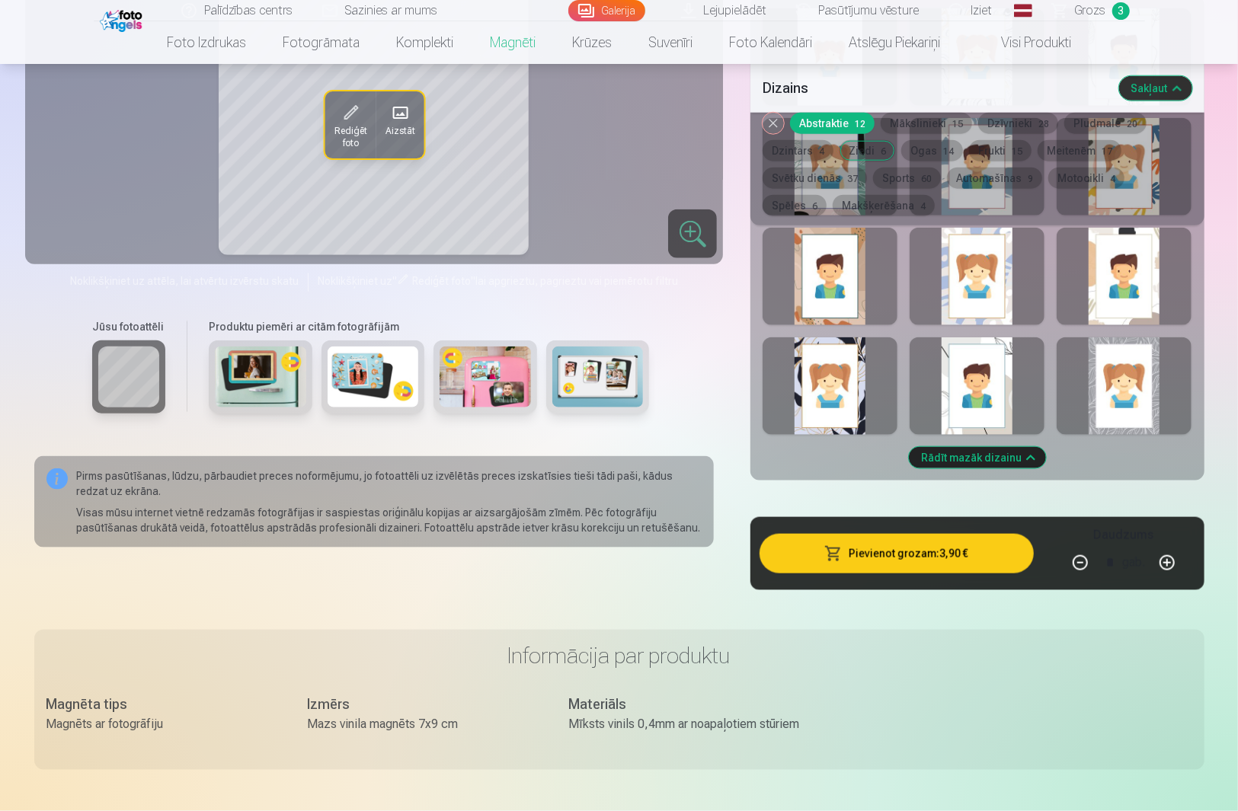
scroll to position [1016, 0]
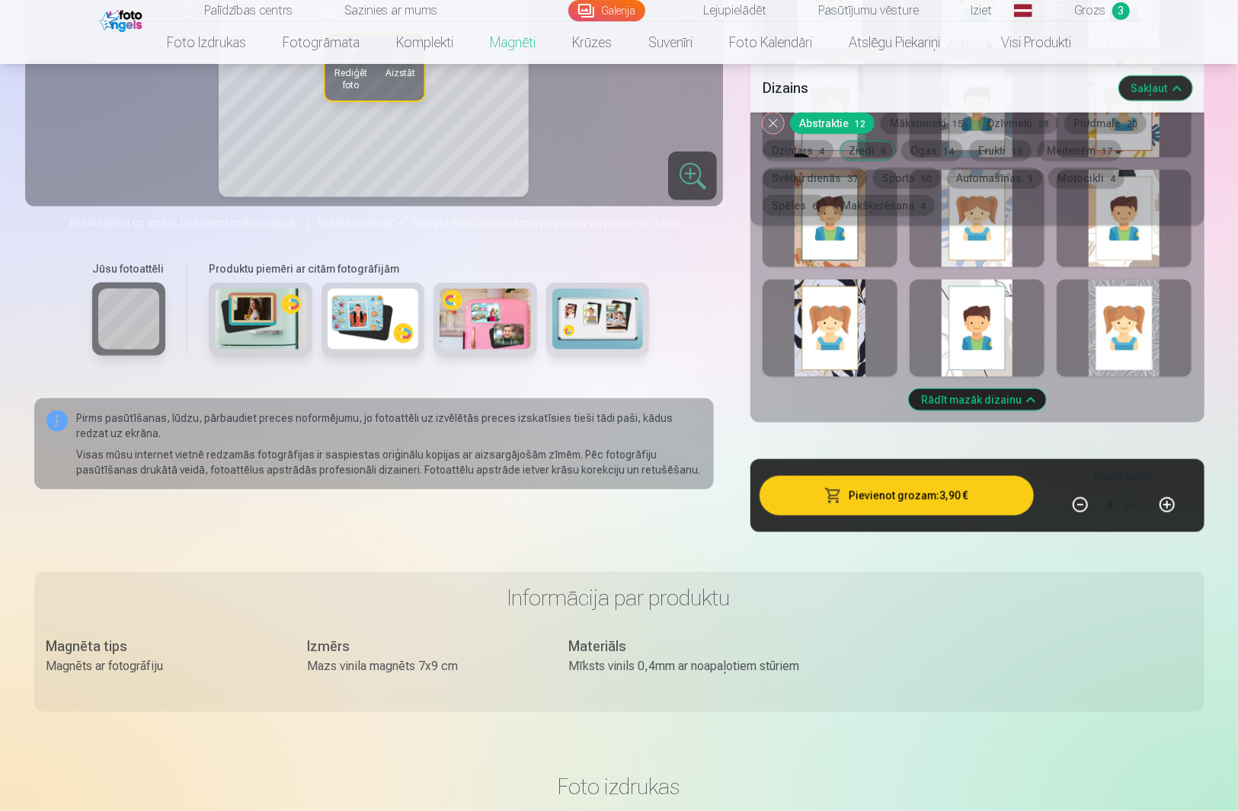
click at [985, 343] on div at bounding box center [977, 329] width 135 height 98
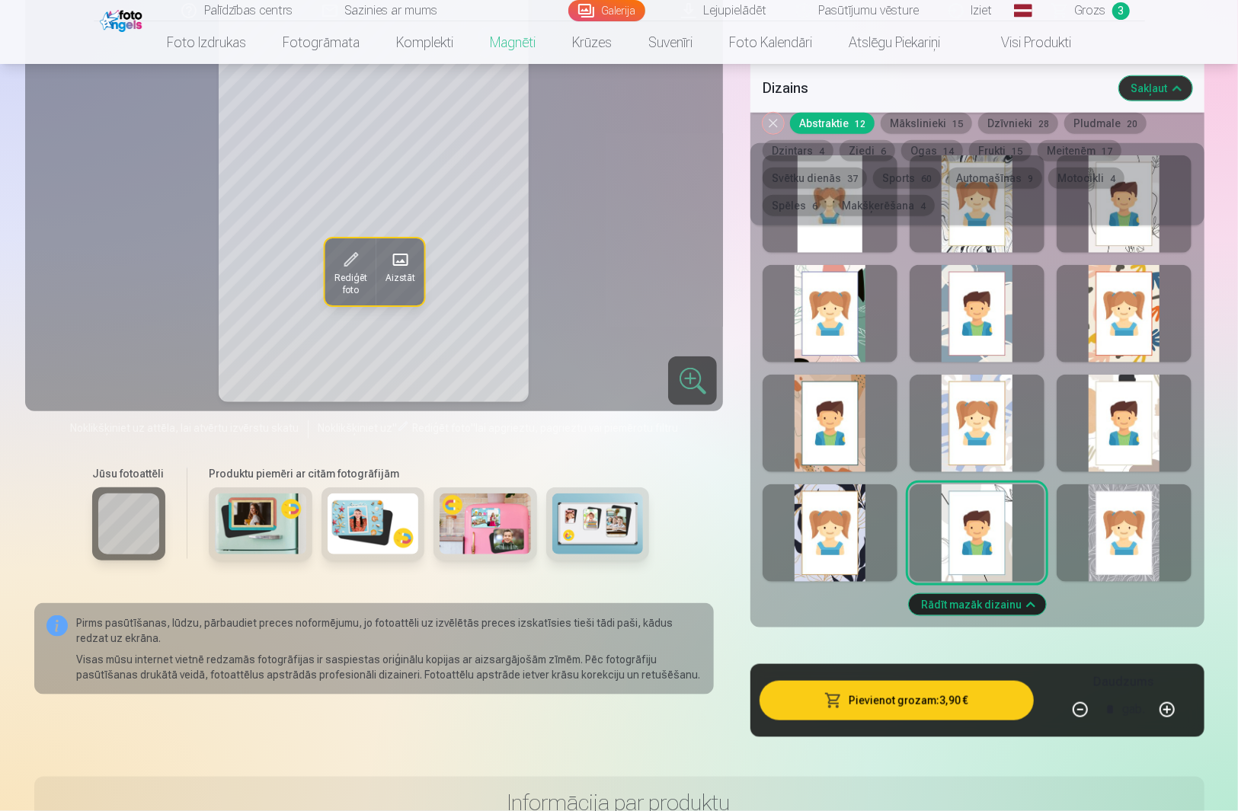
scroll to position [711, 0]
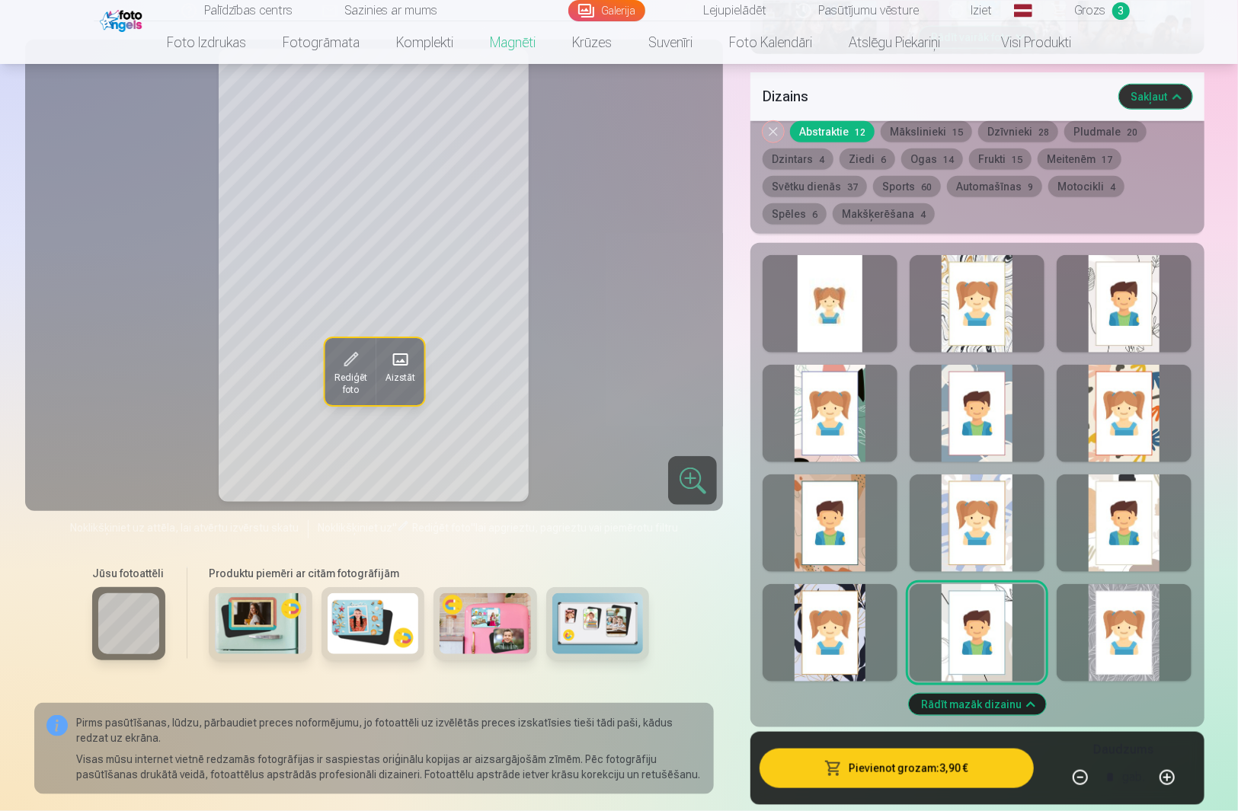
click at [1128, 631] on div at bounding box center [1124, 633] width 135 height 98
click at [1128, 475] on div at bounding box center [1124, 524] width 135 height 98
click at [934, 123] on button "Mākslinieki 15" at bounding box center [926, 131] width 91 height 21
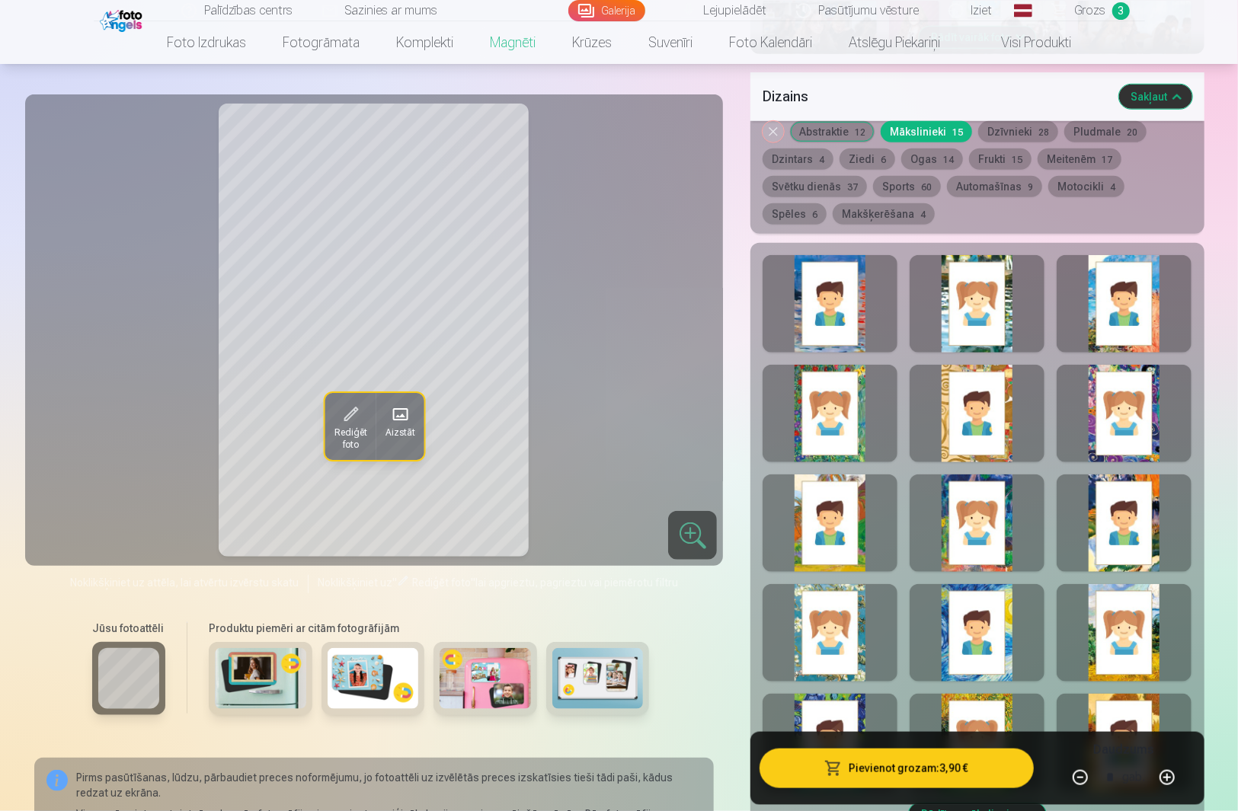
click at [980, 388] on div at bounding box center [977, 414] width 135 height 98
click at [966, 491] on div at bounding box center [977, 524] width 135 height 98
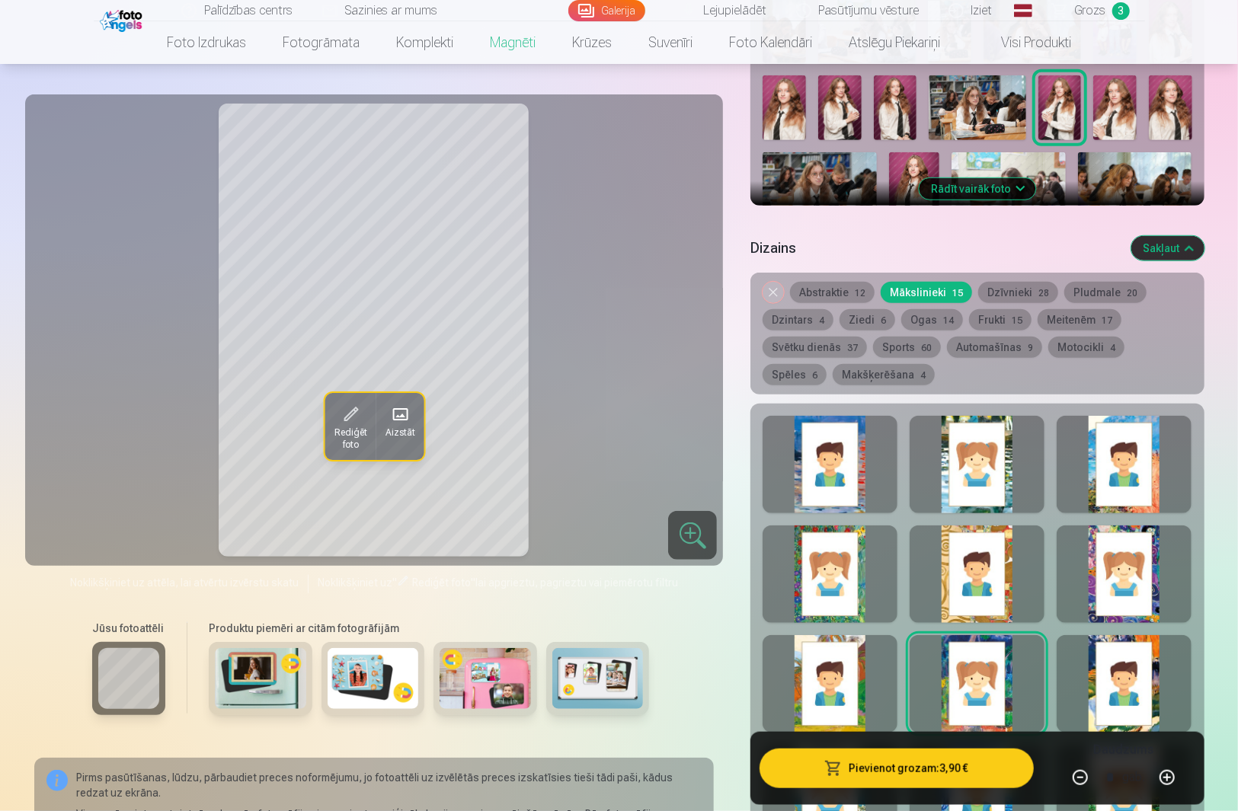
scroll to position [609, 0]
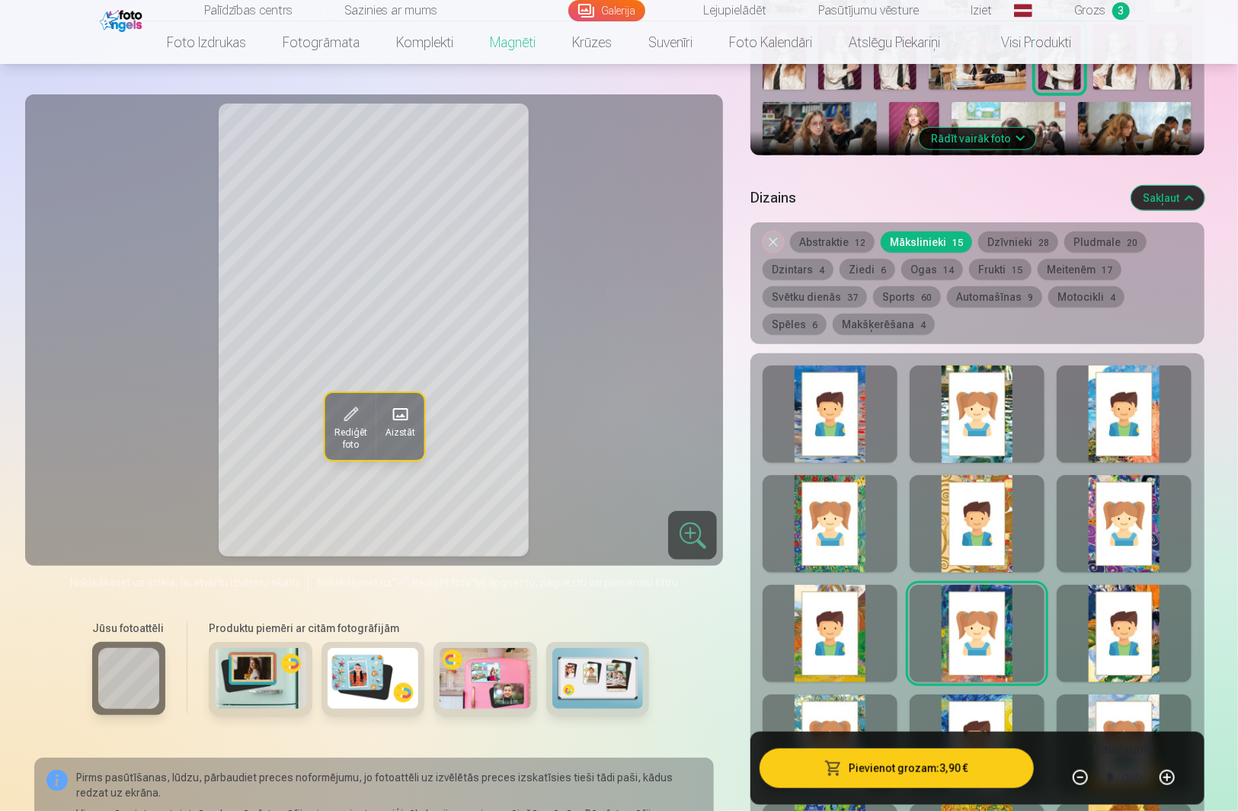
click at [1019, 232] on button "Dzīvnieki 28" at bounding box center [1018, 242] width 80 height 21
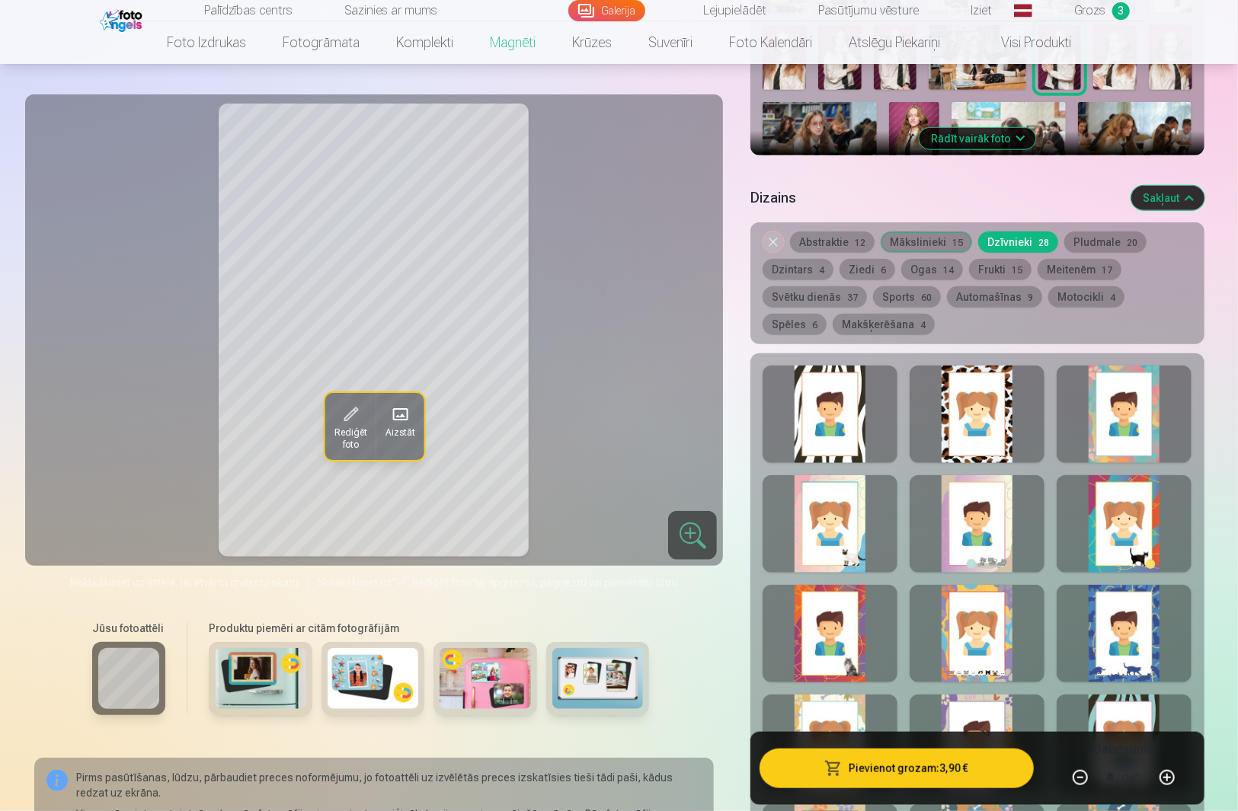
click at [812, 405] on div at bounding box center [830, 415] width 135 height 98
click at [970, 430] on div at bounding box center [977, 415] width 135 height 98
click at [1095, 431] on div at bounding box center [1124, 415] width 135 height 98
click at [829, 517] on div at bounding box center [830, 524] width 135 height 98
click at [967, 521] on div at bounding box center [977, 524] width 135 height 98
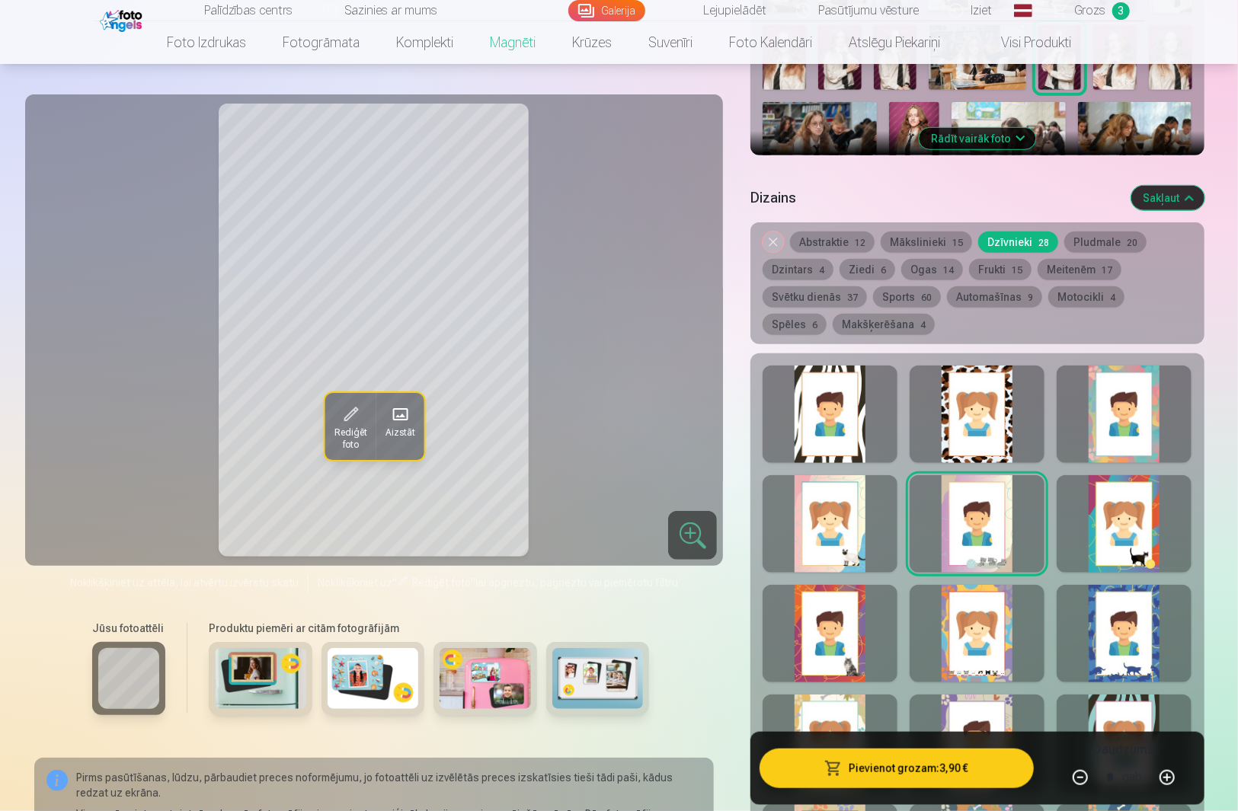
click at [1128, 523] on div at bounding box center [1124, 524] width 135 height 98
click at [840, 623] on div at bounding box center [830, 634] width 135 height 98
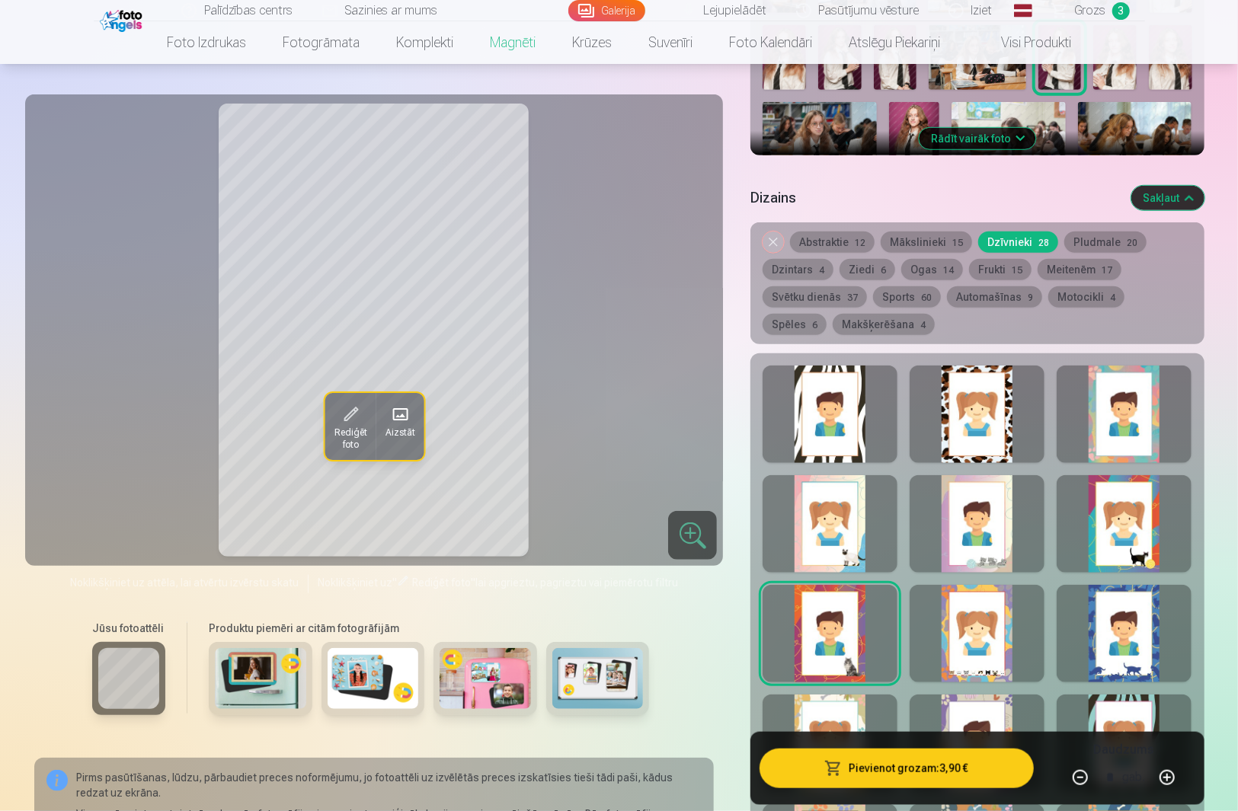
click at [967, 638] on div at bounding box center [977, 634] width 135 height 98
click at [1106, 643] on div at bounding box center [1124, 634] width 135 height 98
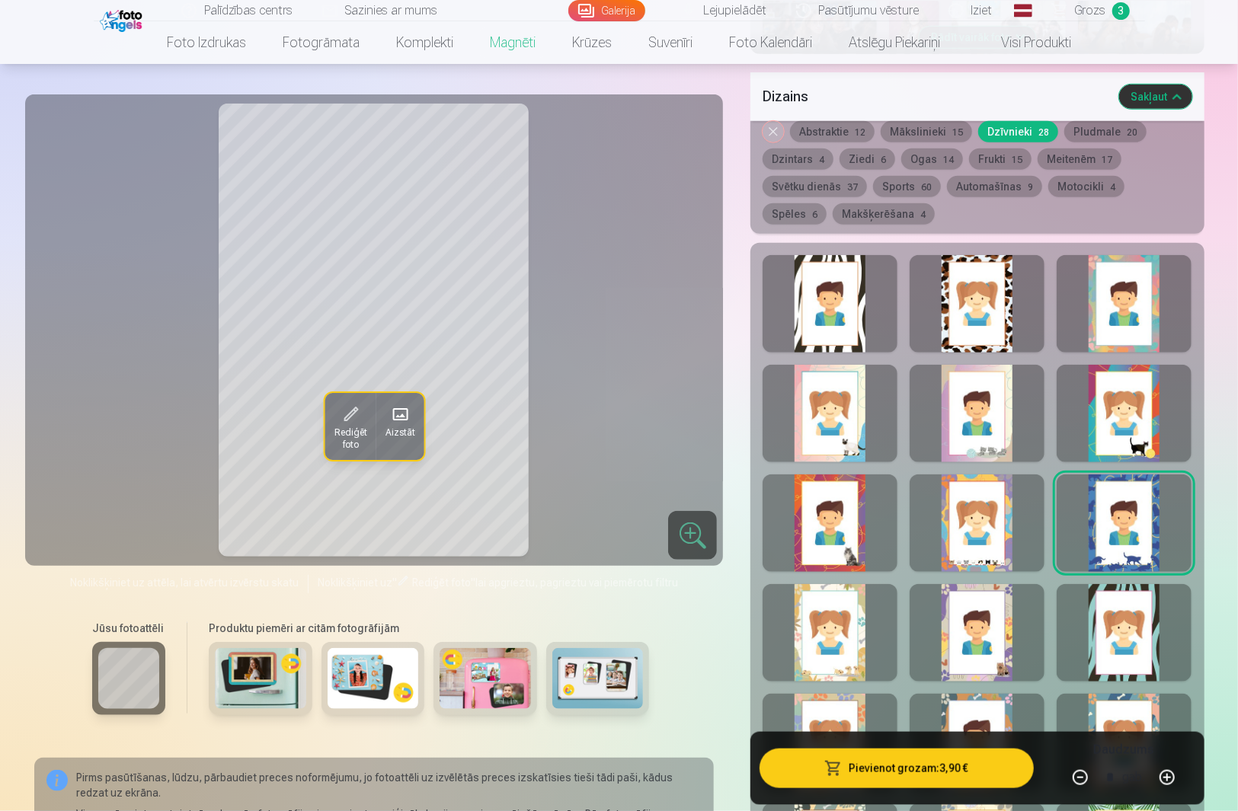
scroll to position [812, 0]
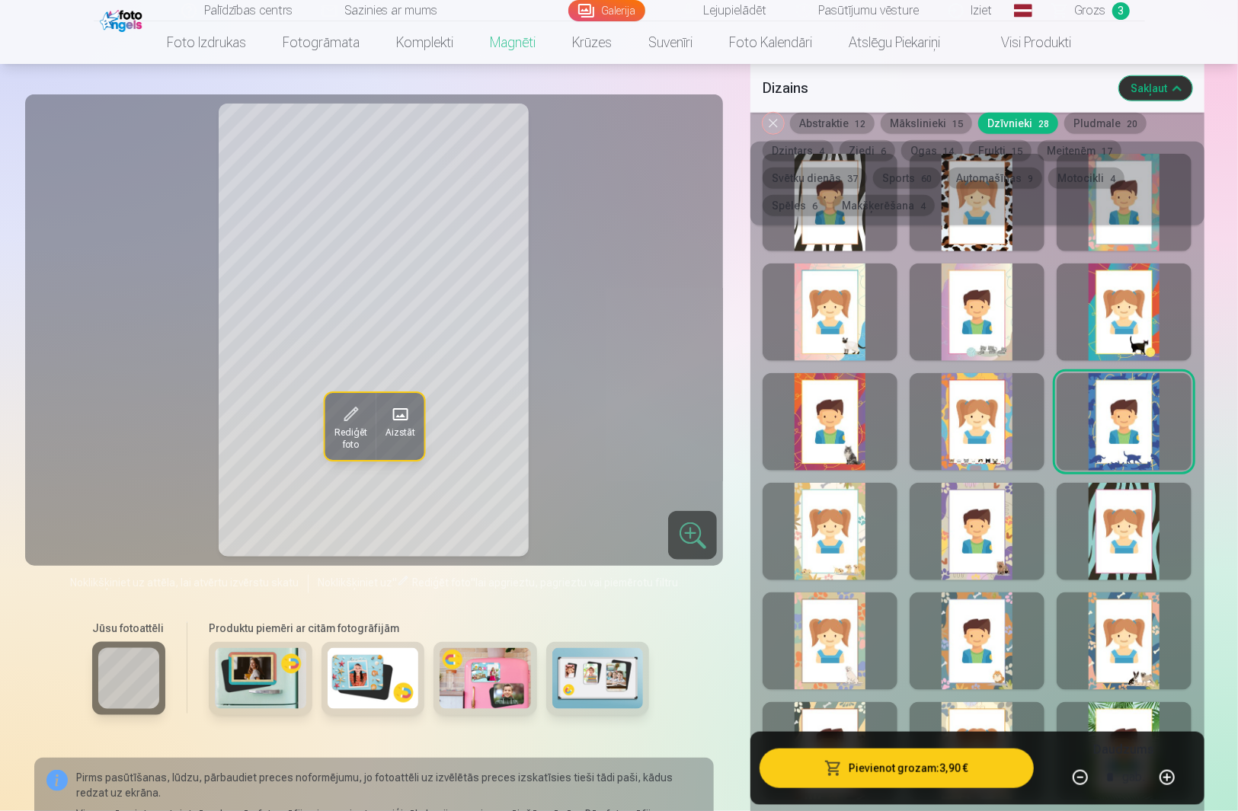
click at [836, 552] on div at bounding box center [830, 532] width 135 height 98
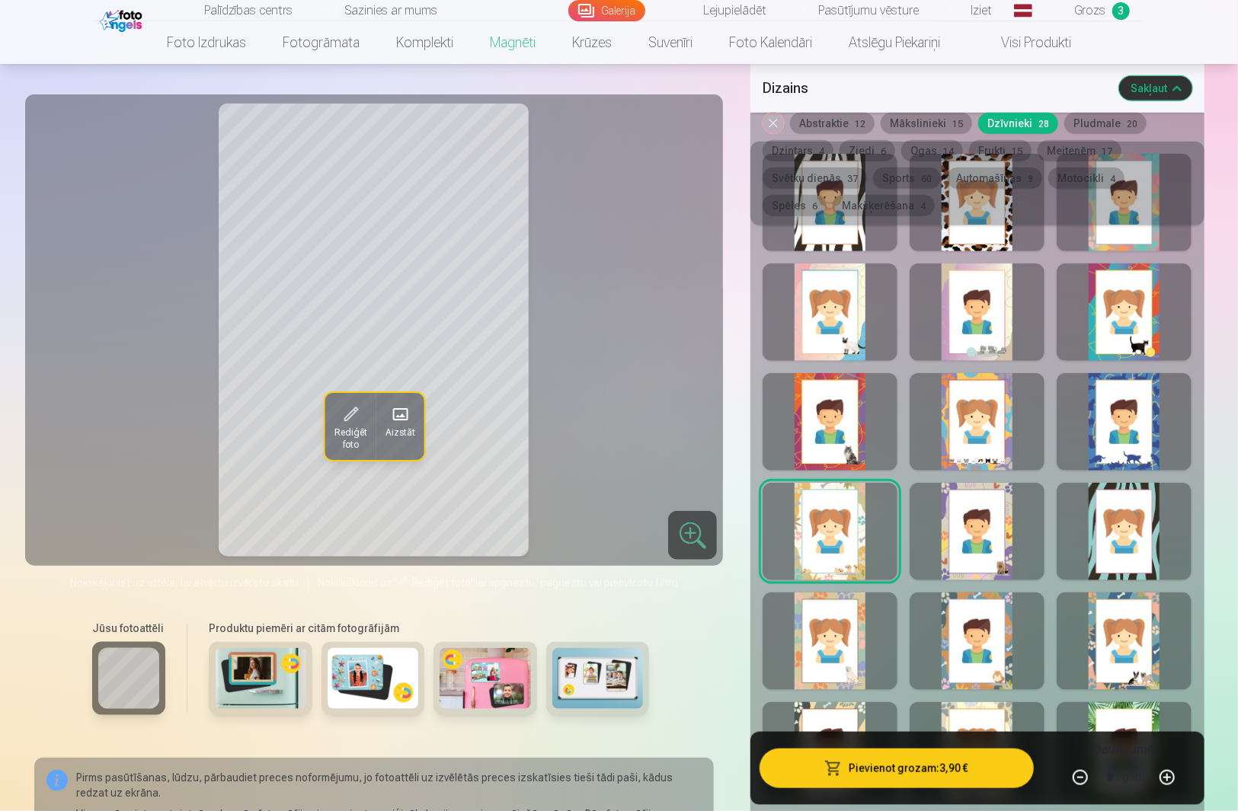
click at [984, 549] on div at bounding box center [977, 532] width 135 height 98
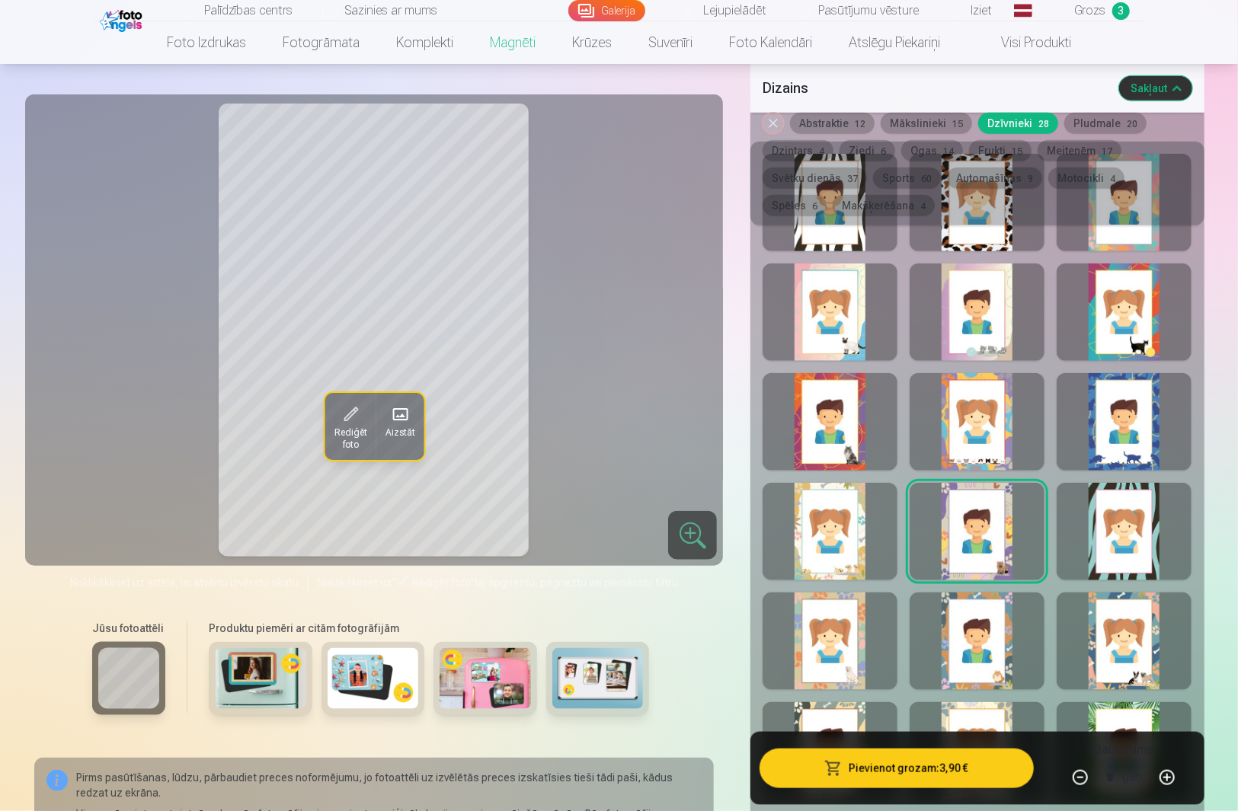
click at [1134, 550] on div at bounding box center [1124, 532] width 135 height 98
click at [843, 622] on div at bounding box center [830, 642] width 135 height 98
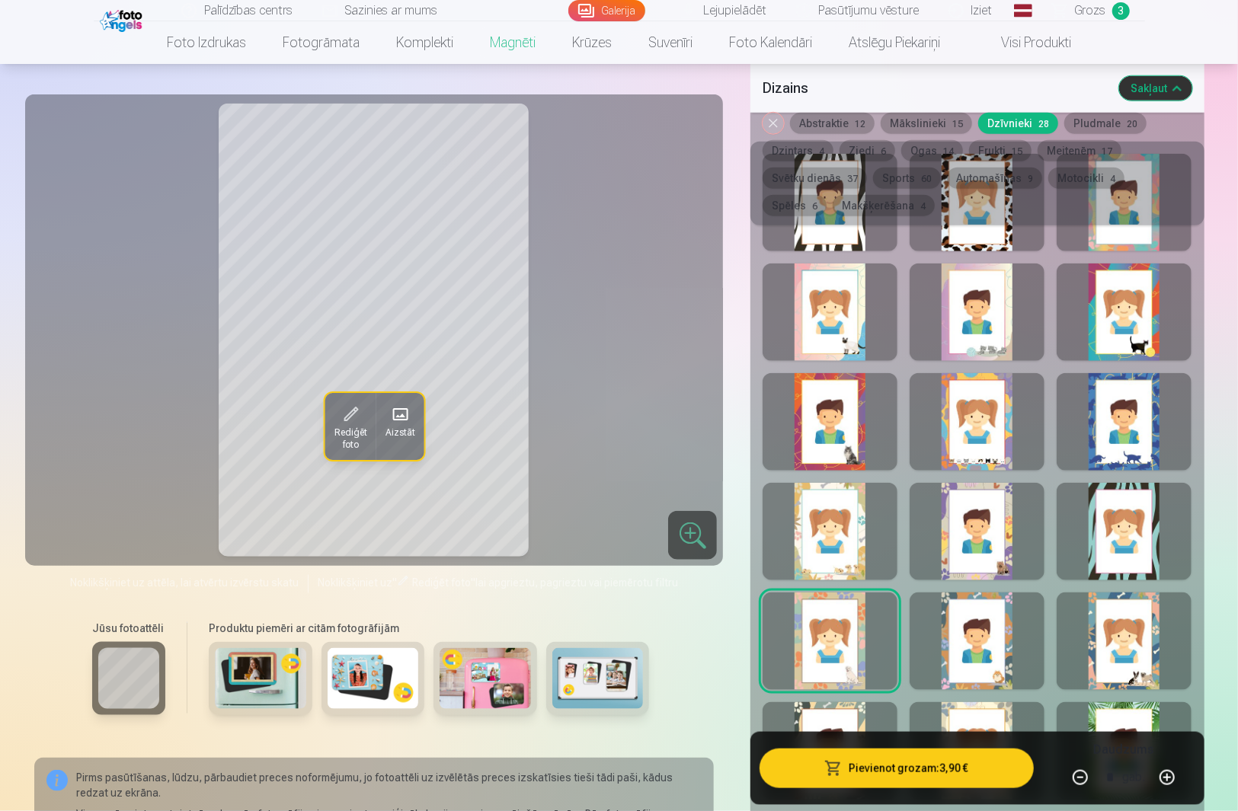
click at [984, 629] on div at bounding box center [977, 642] width 135 height 98
click at [1143, 638] on div at bounding box center [1124, 642] width 135 height 98
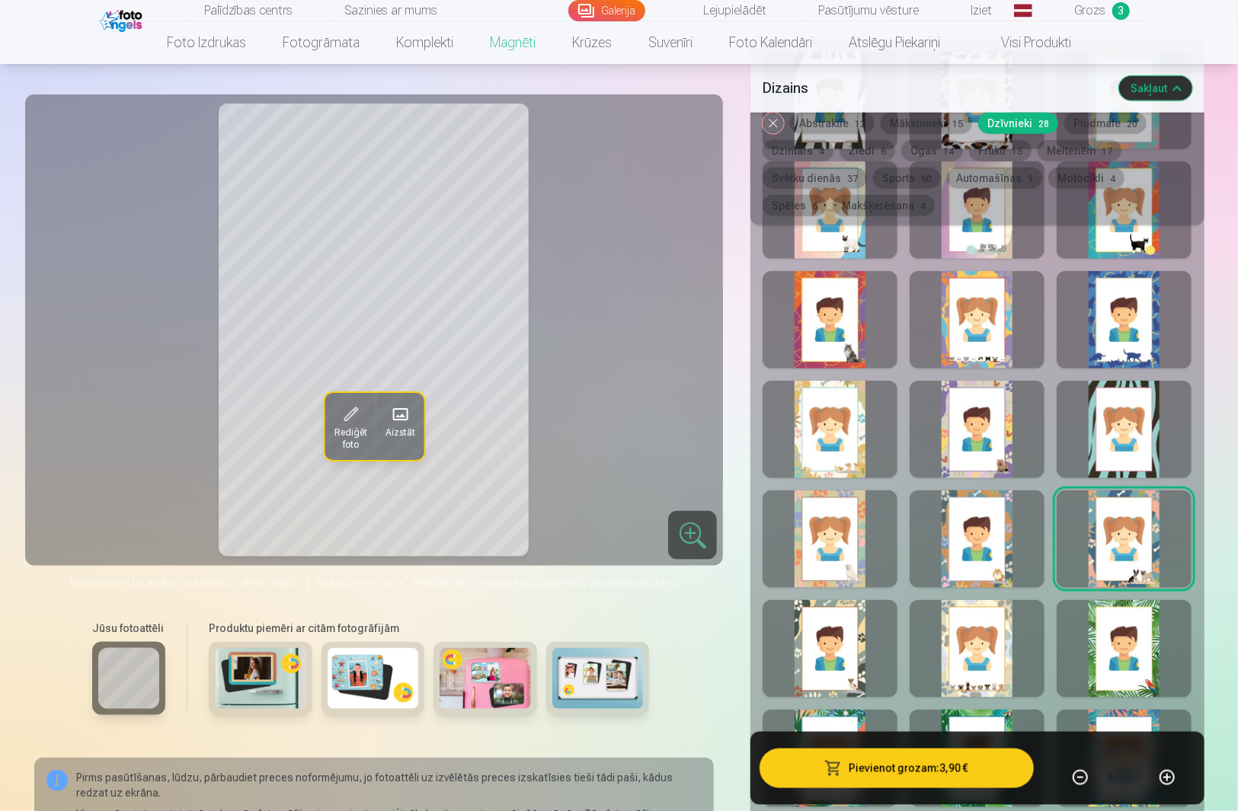
scroll to position [1016, 0]
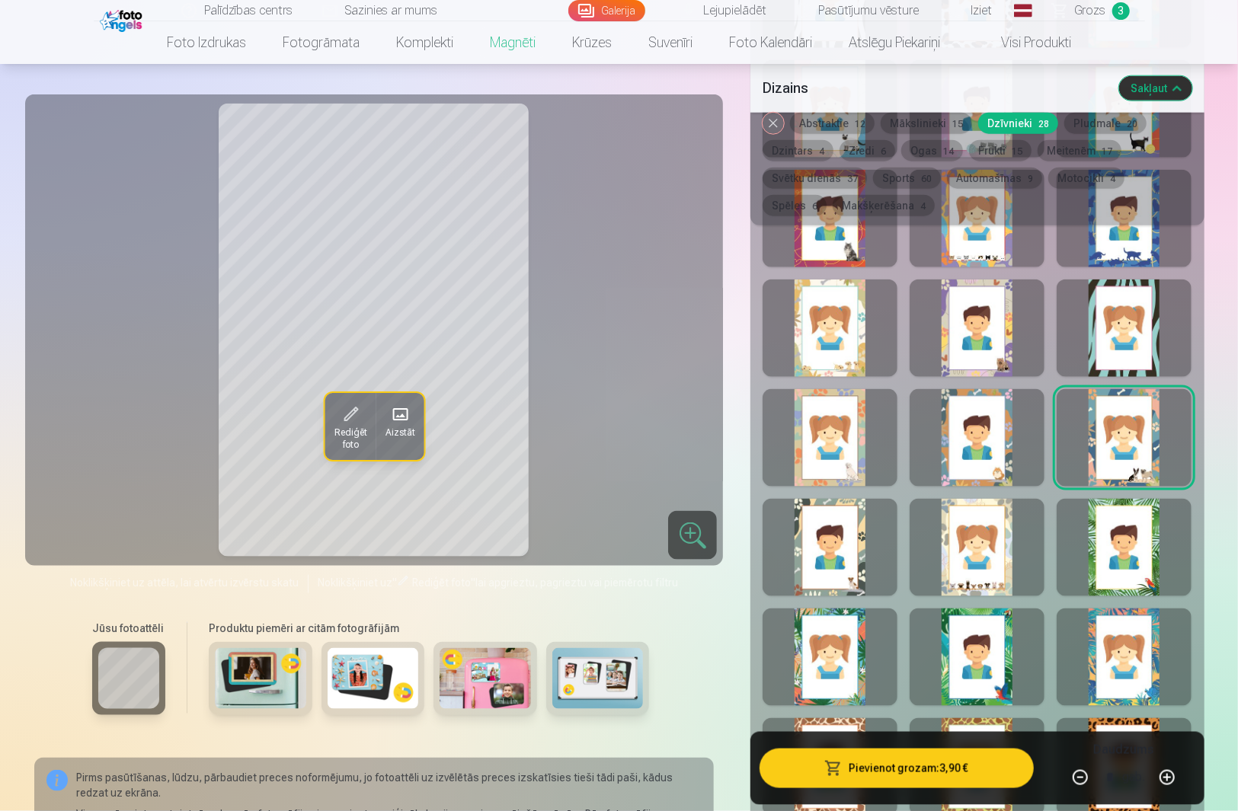
click at [847, 541] on div at bounding box center [830, 548] width 135 height 98
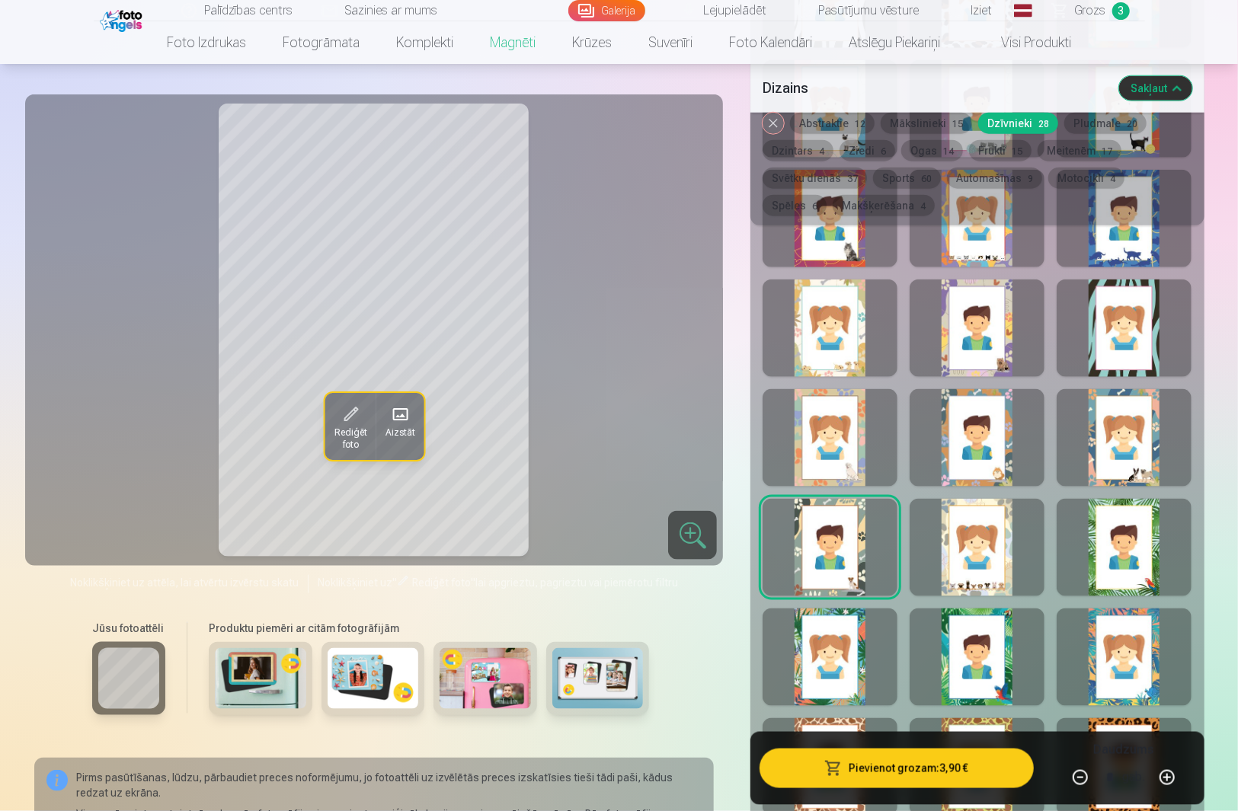
click at [966, 543] on div at bounding box center [977, 548] width 135 height 98
click at [1117, 553] on div at bounding box center [1124, 548] width 135 height 98
click at [830, 647] on div at bounding box center [830, 658] width 135 height 98
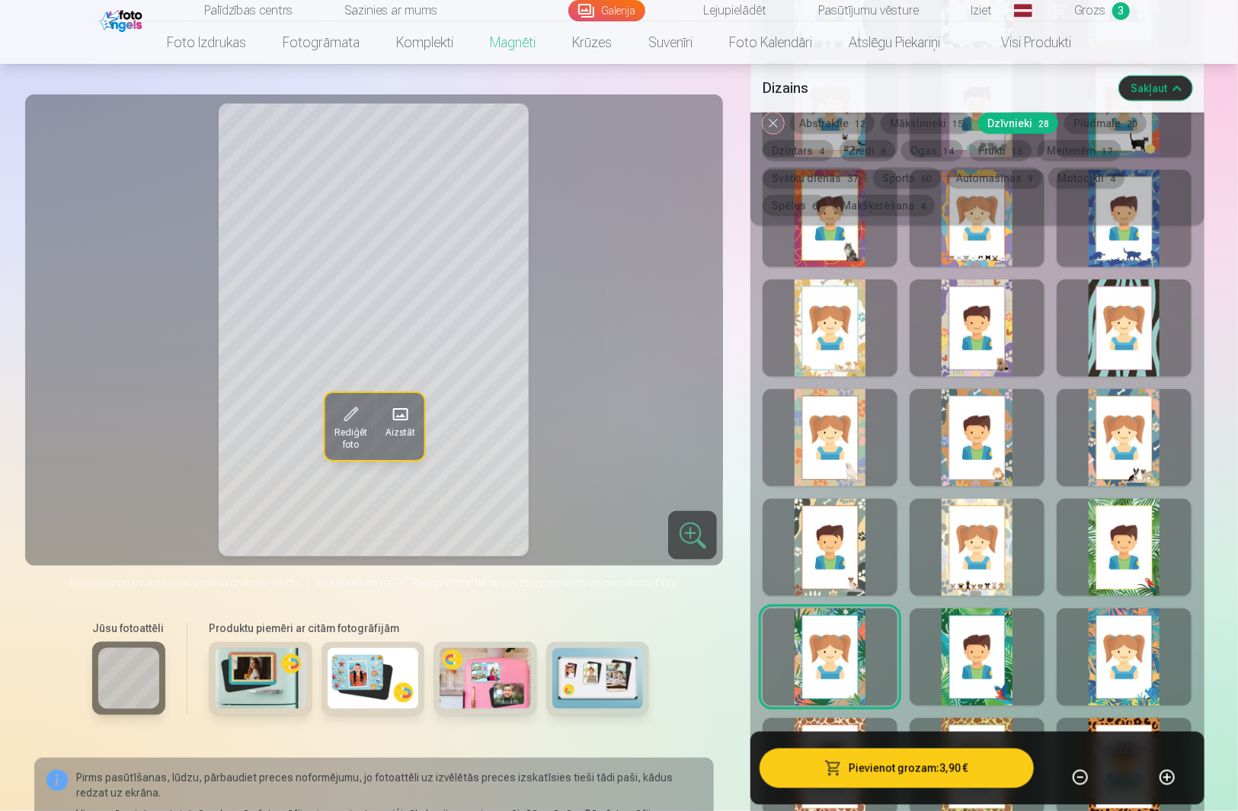
click at [985, 634] on div at bounding box center [977, 658] width 135 height 98
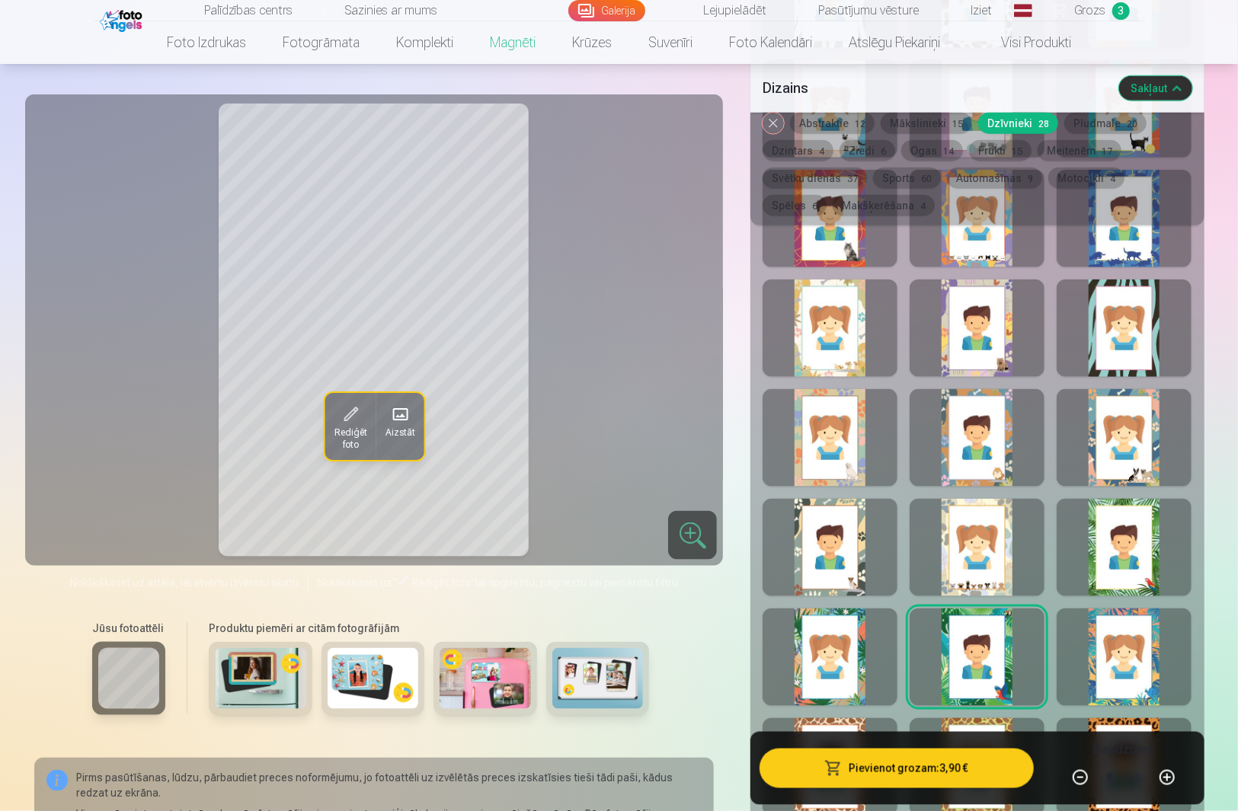
click at [1106, 638] on div at bounding box center [1124, 658] width 135 height 98
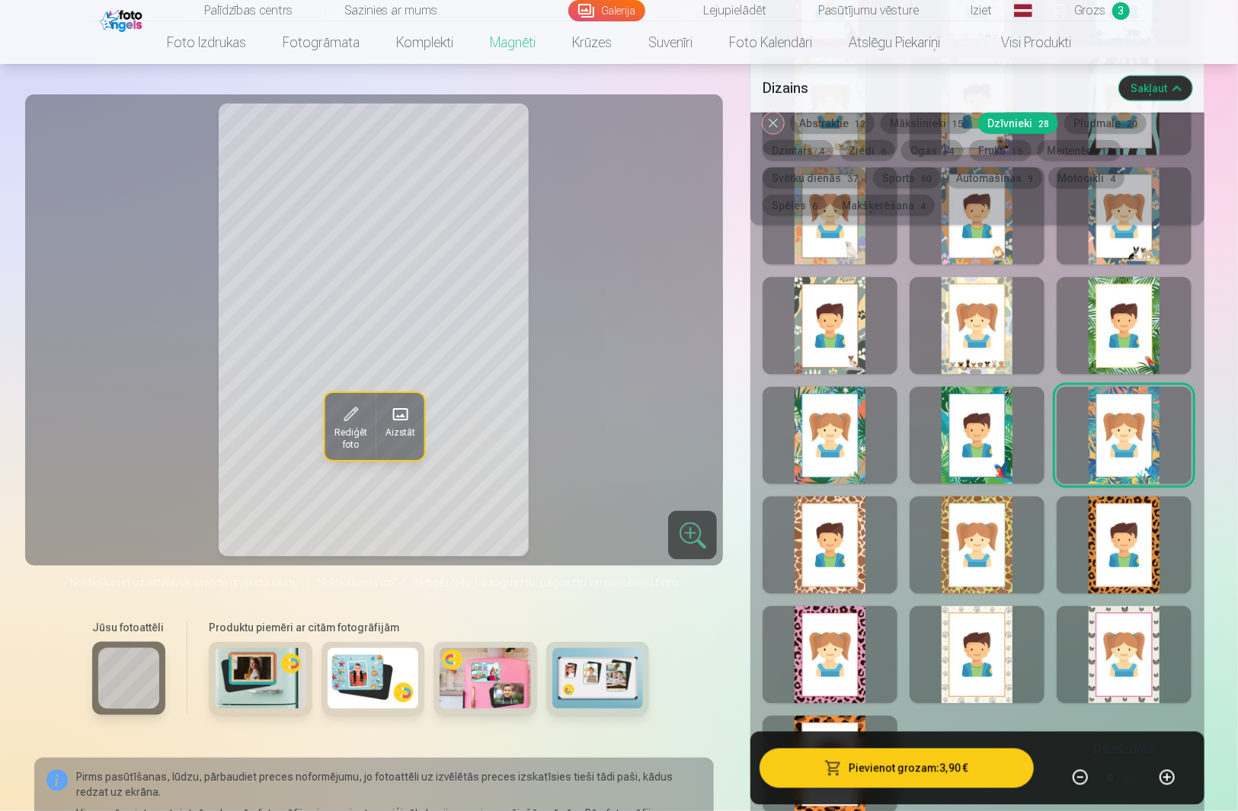
scroll to position [1320, 0]
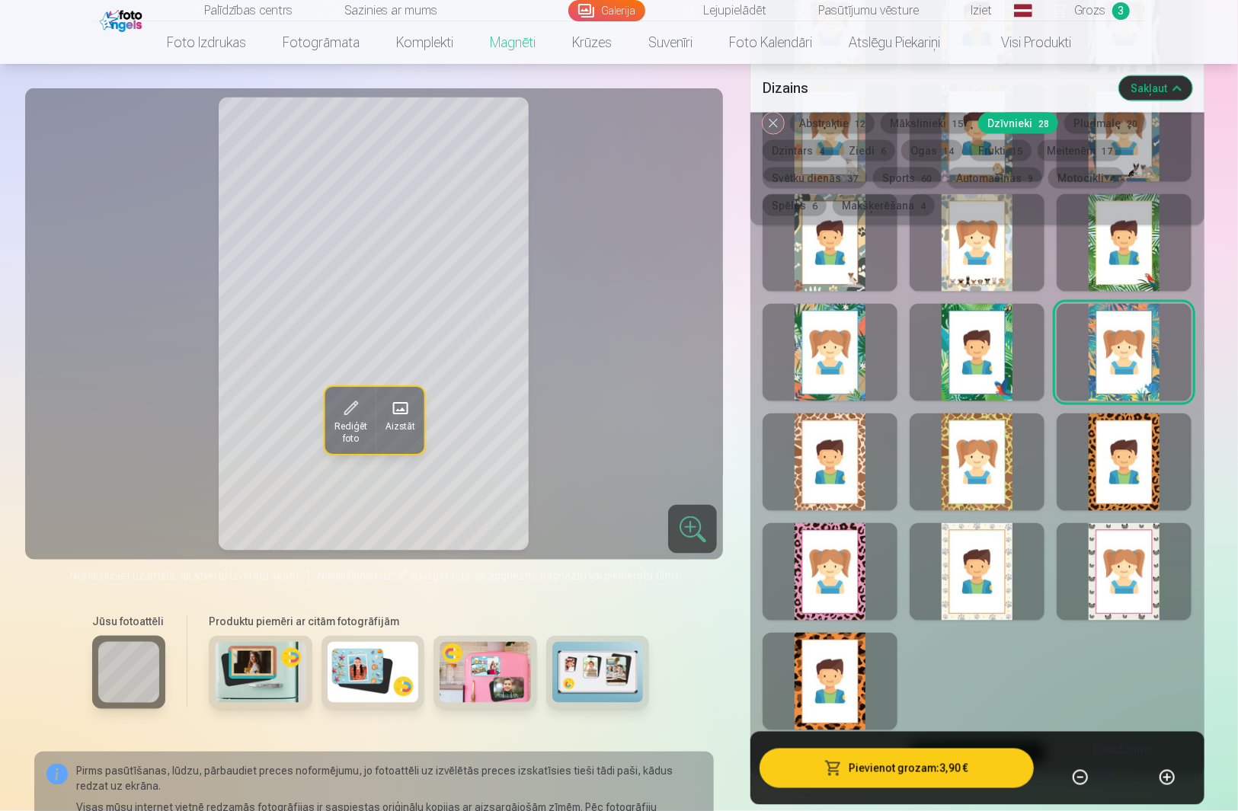
click at [849, 460] on div at bounding box center [830, 463] width 135 height 98
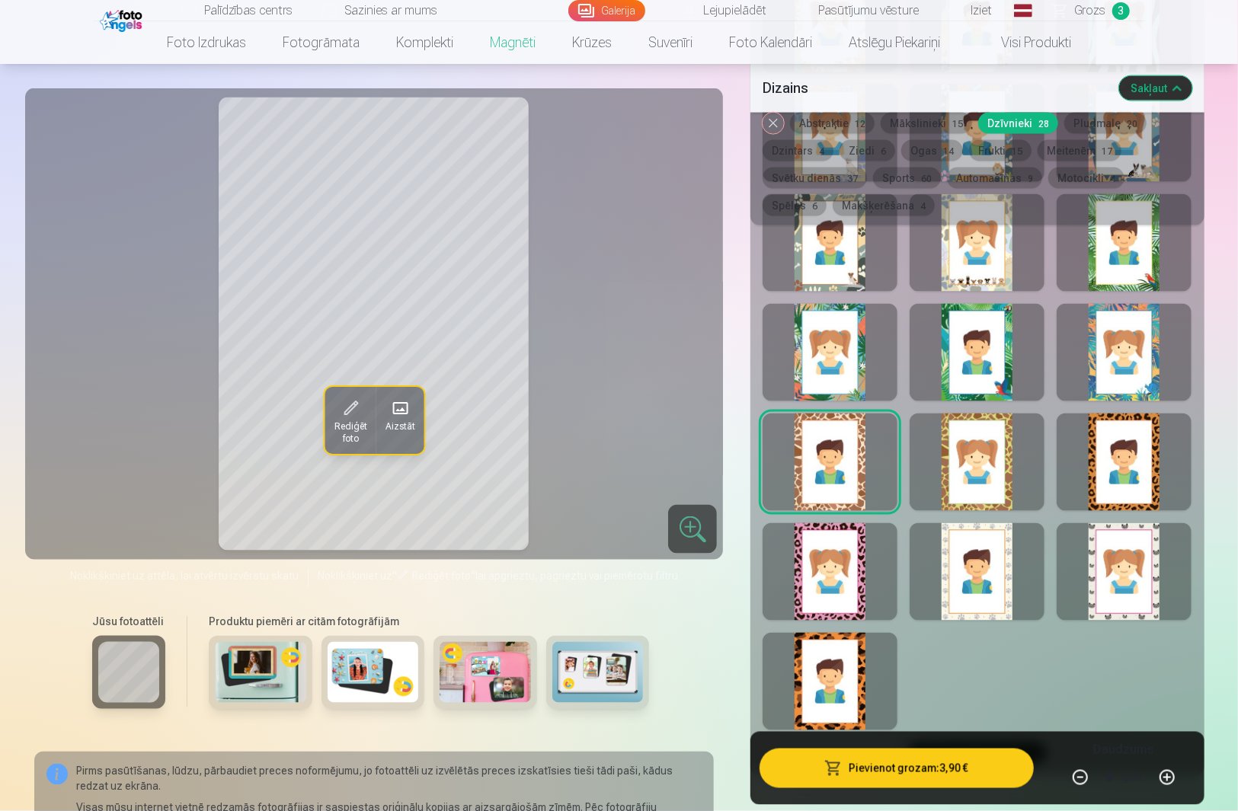
click at [961, 469] on div at bounding box center [977, 463] width 135 height 98
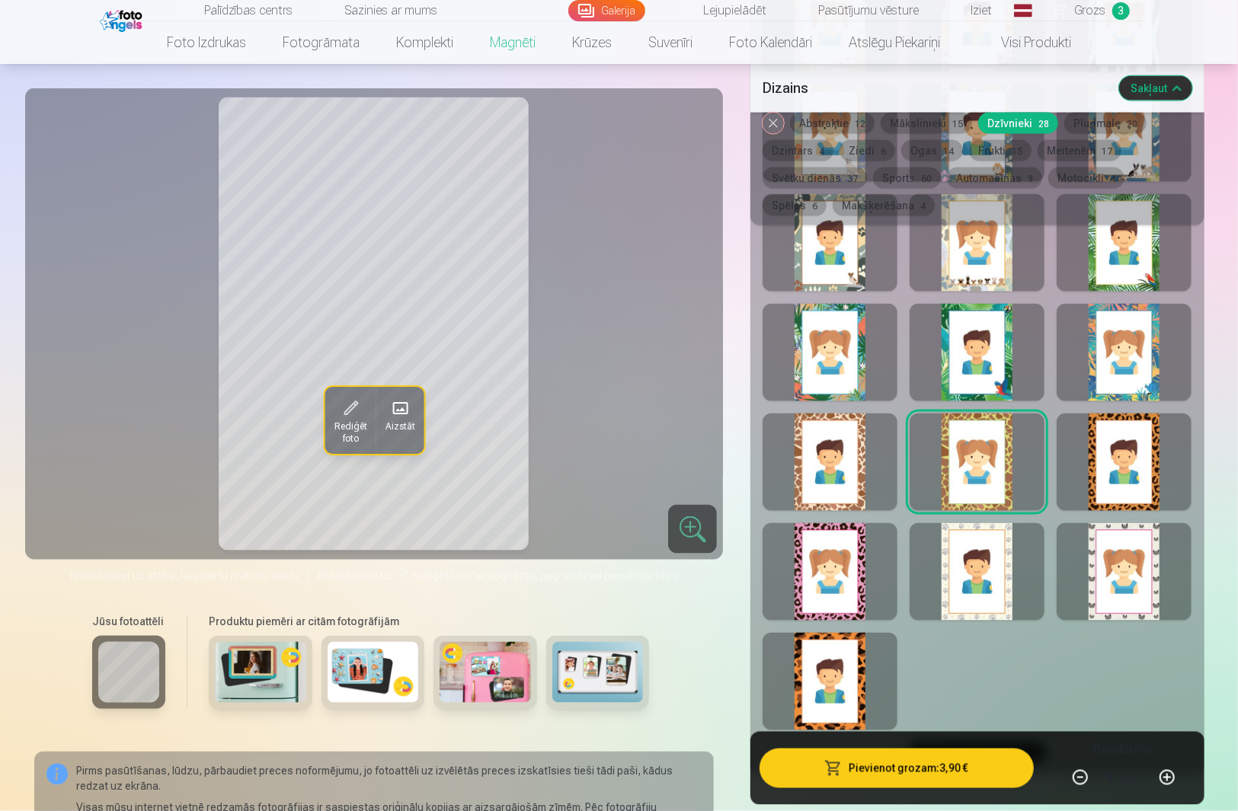
click at [1126, 470] on div at bounding box center [1124, 463] width 135 height 98
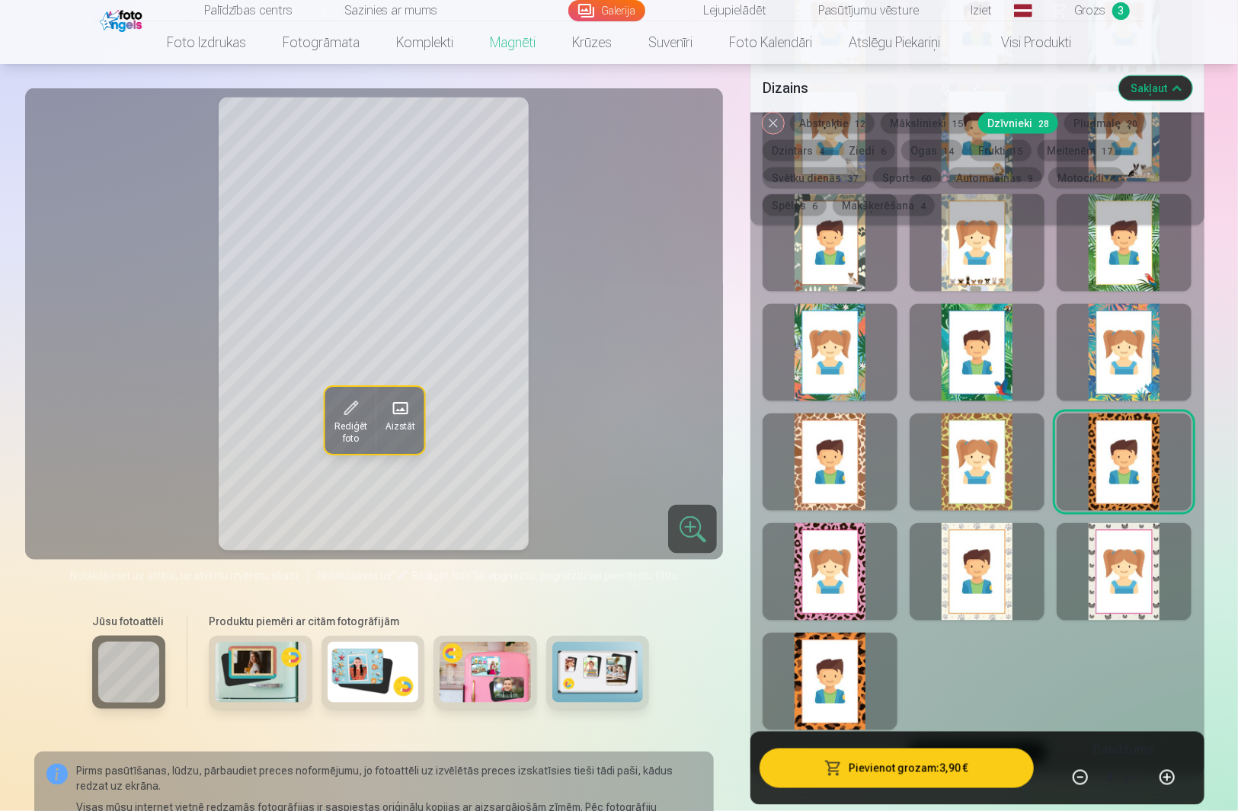
click at [829, 584] on div at bounding box center [830, 572] width 135 height 98
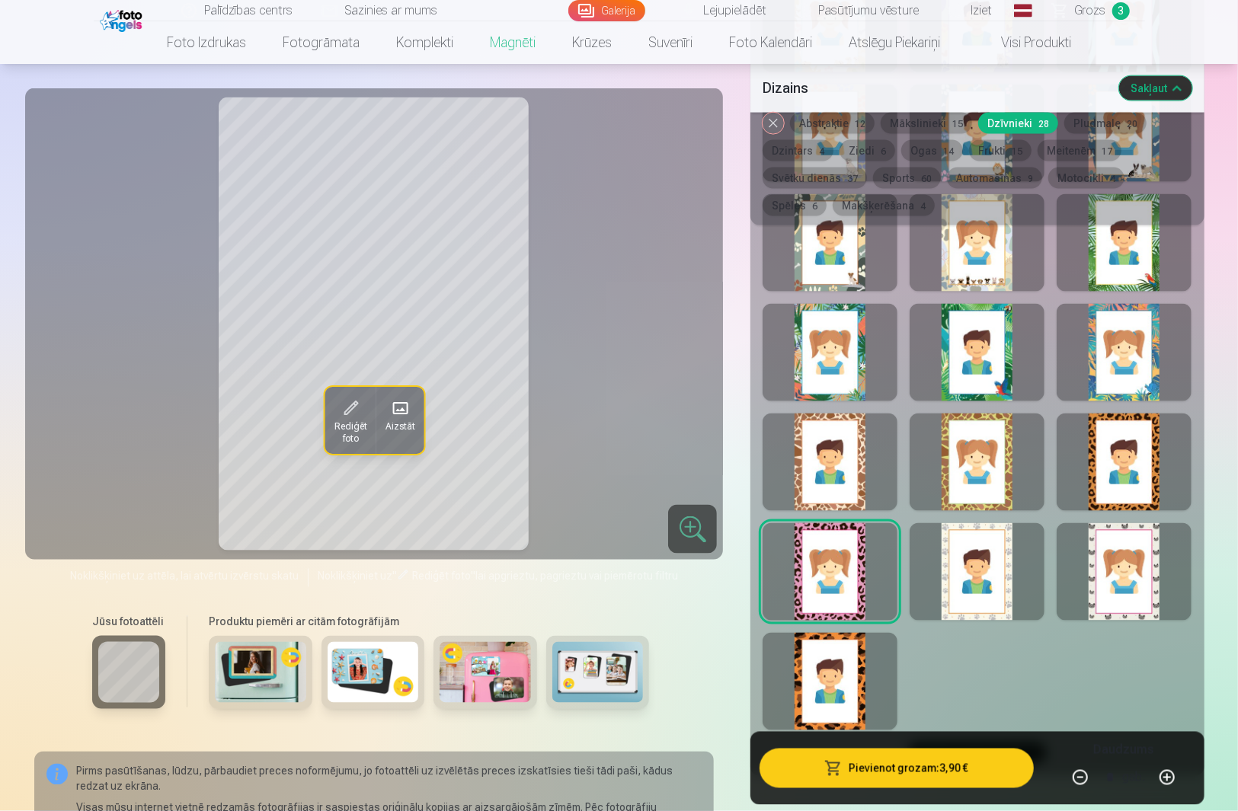
click at [977, 580] on div at bounding box center [977, 572] width 135 height 98
click at [1126, 580] on div at bounding box center [1124, 572] width 135 height 98
click at [853, 657] on div at bounding box center [830, 682] width 135 height 98
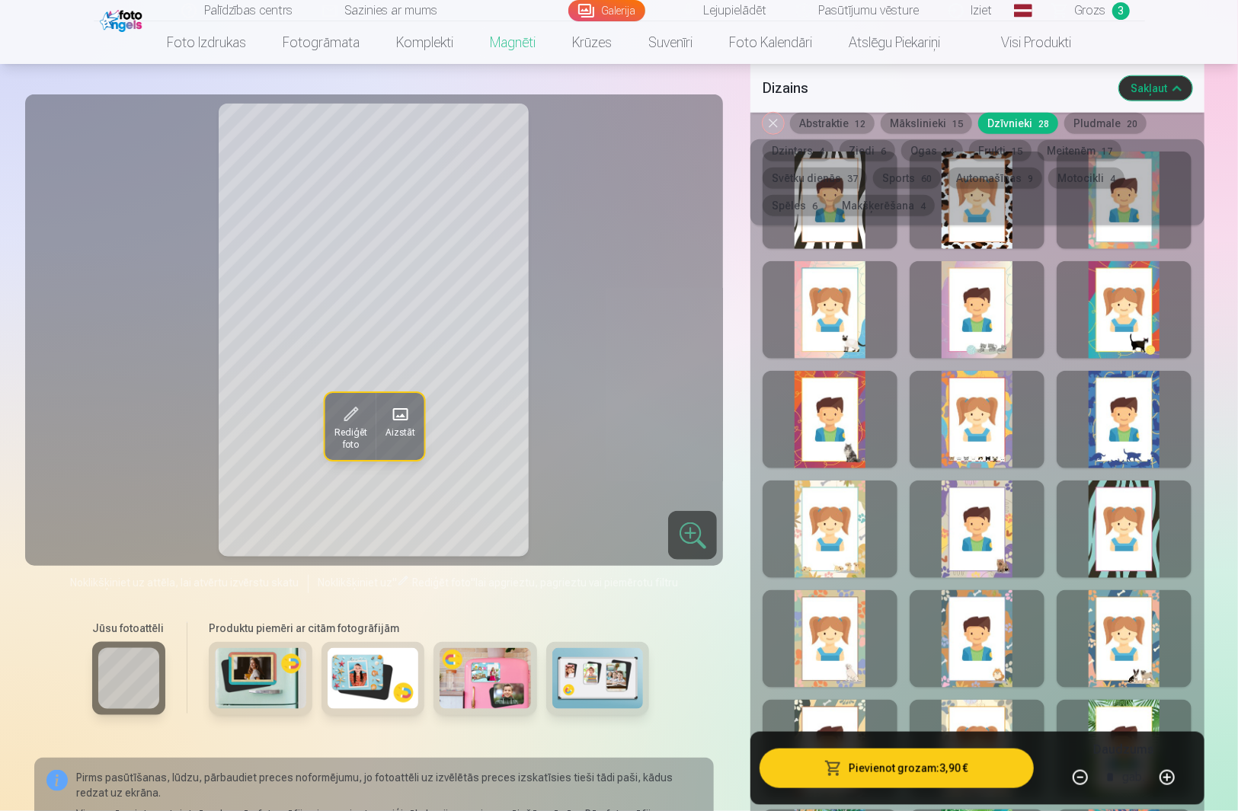
scroll to position [812, 0]
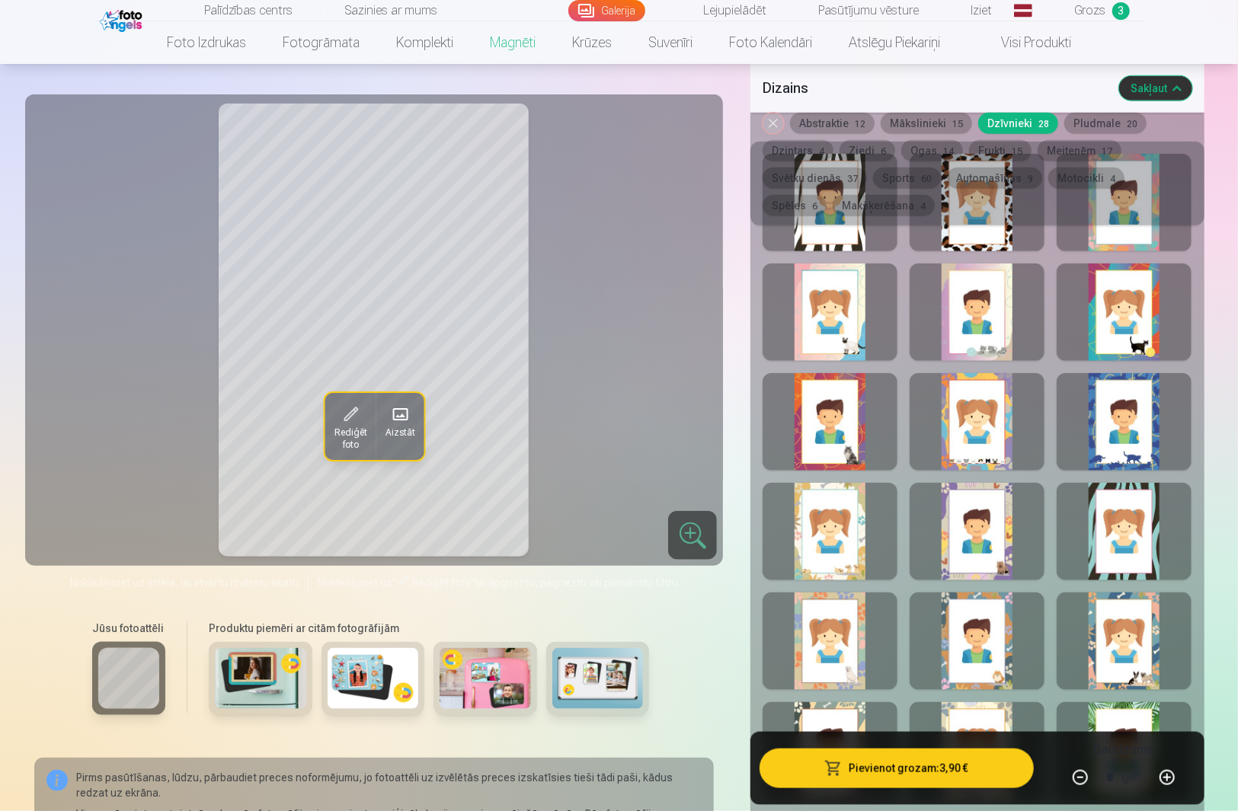
click at [964, 308] on div at bounding box center [977, 313] width 135 height 98
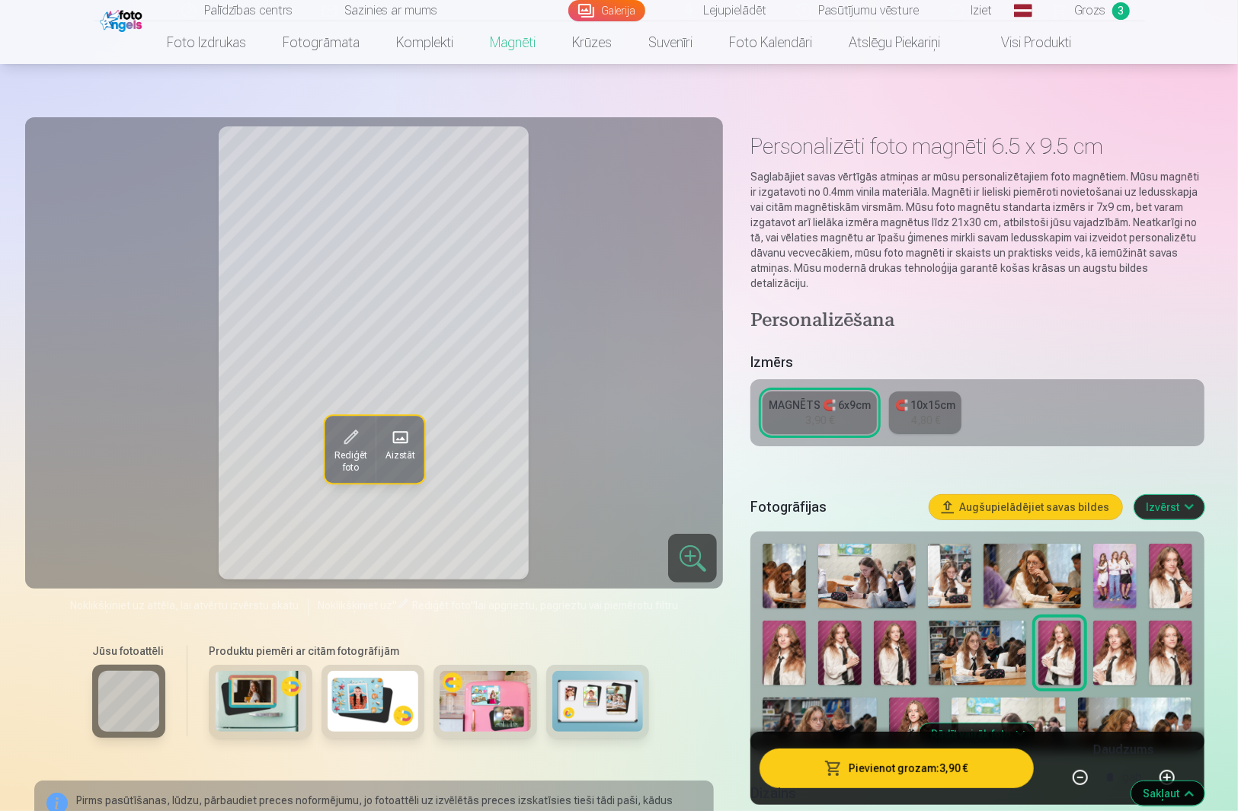
scroll to position [0, 0]
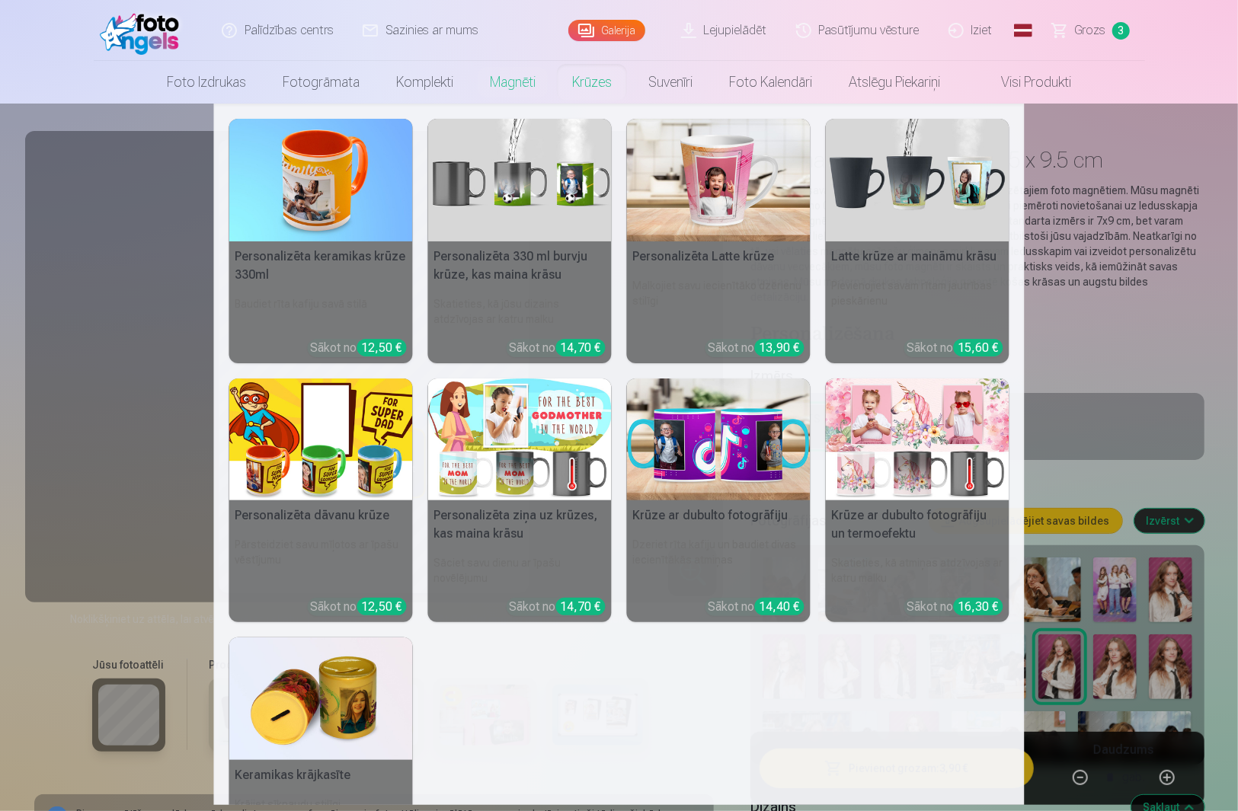
click at [593, 82] on link "Krūzes" at bounding box center [592, 82] width 76 height 43
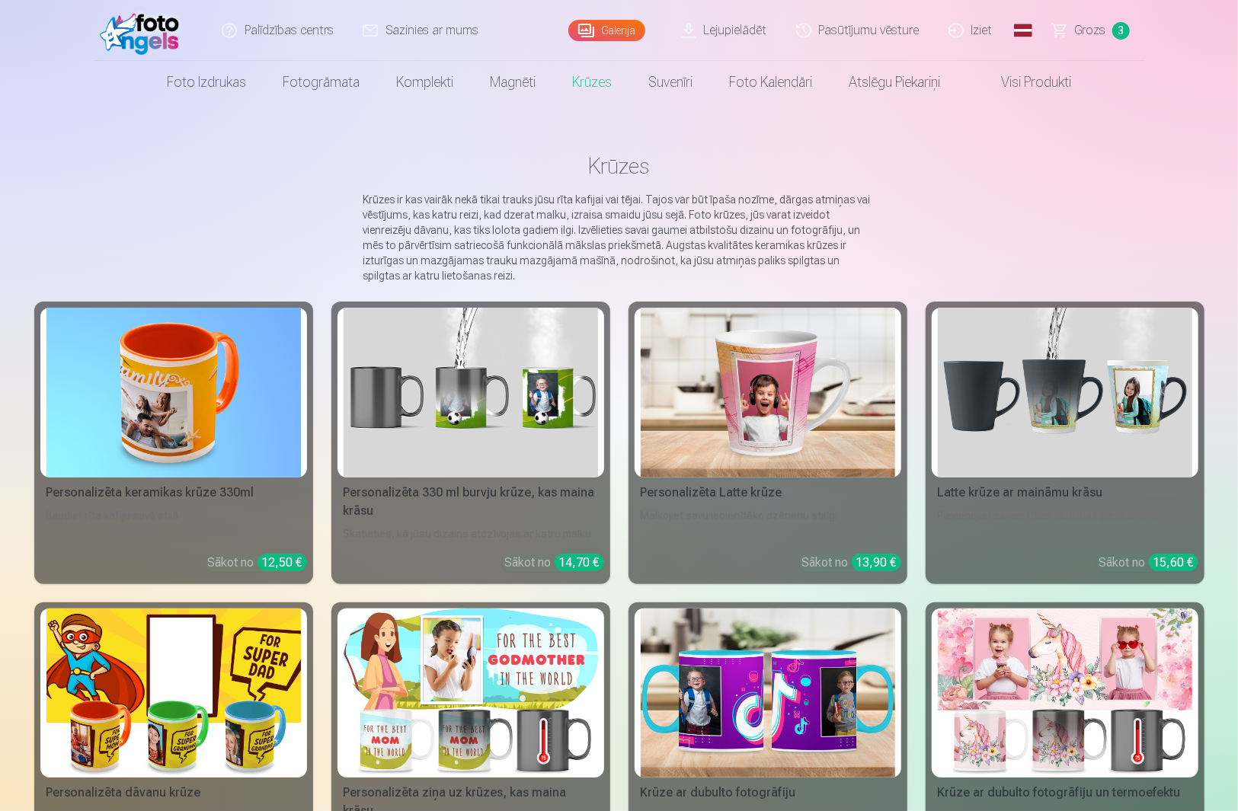
click at [1085, 28] on span "Grozs" at bounding box center [1090, 30] width 31 height 18
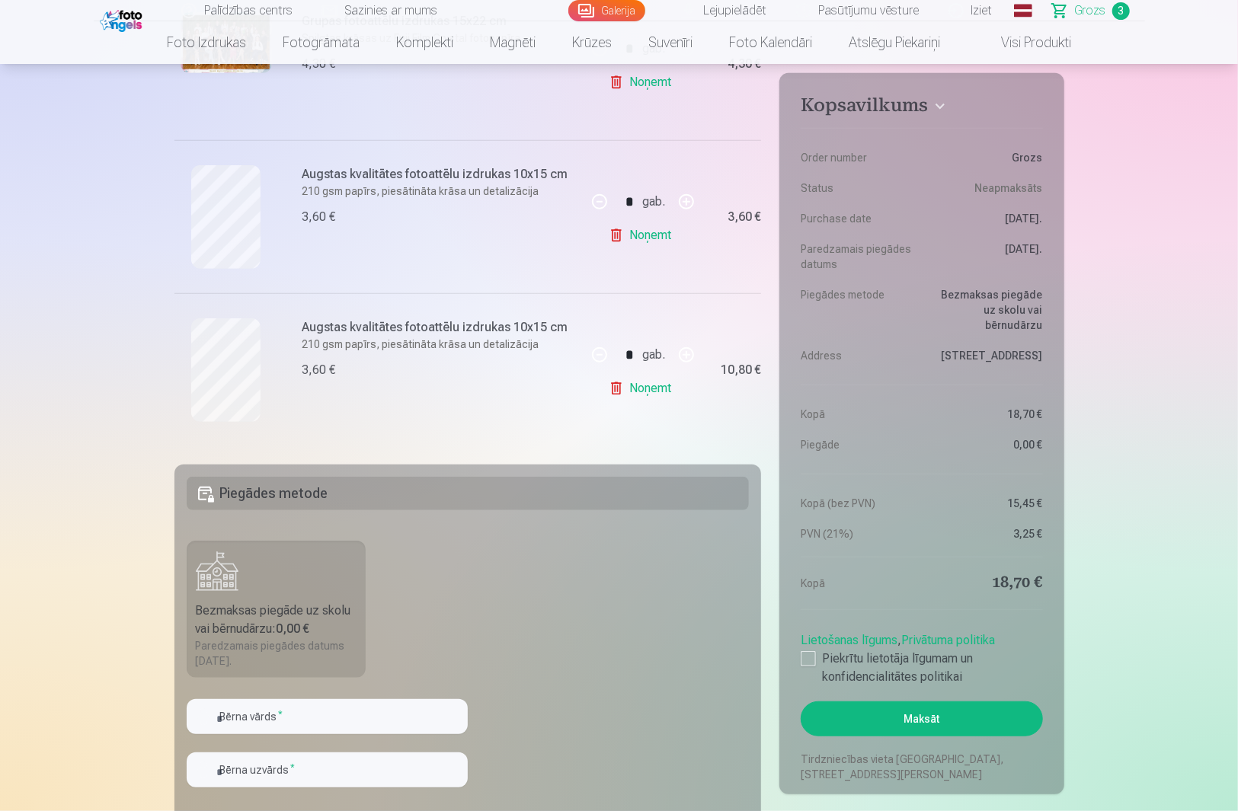
scroll to position [406, 0]
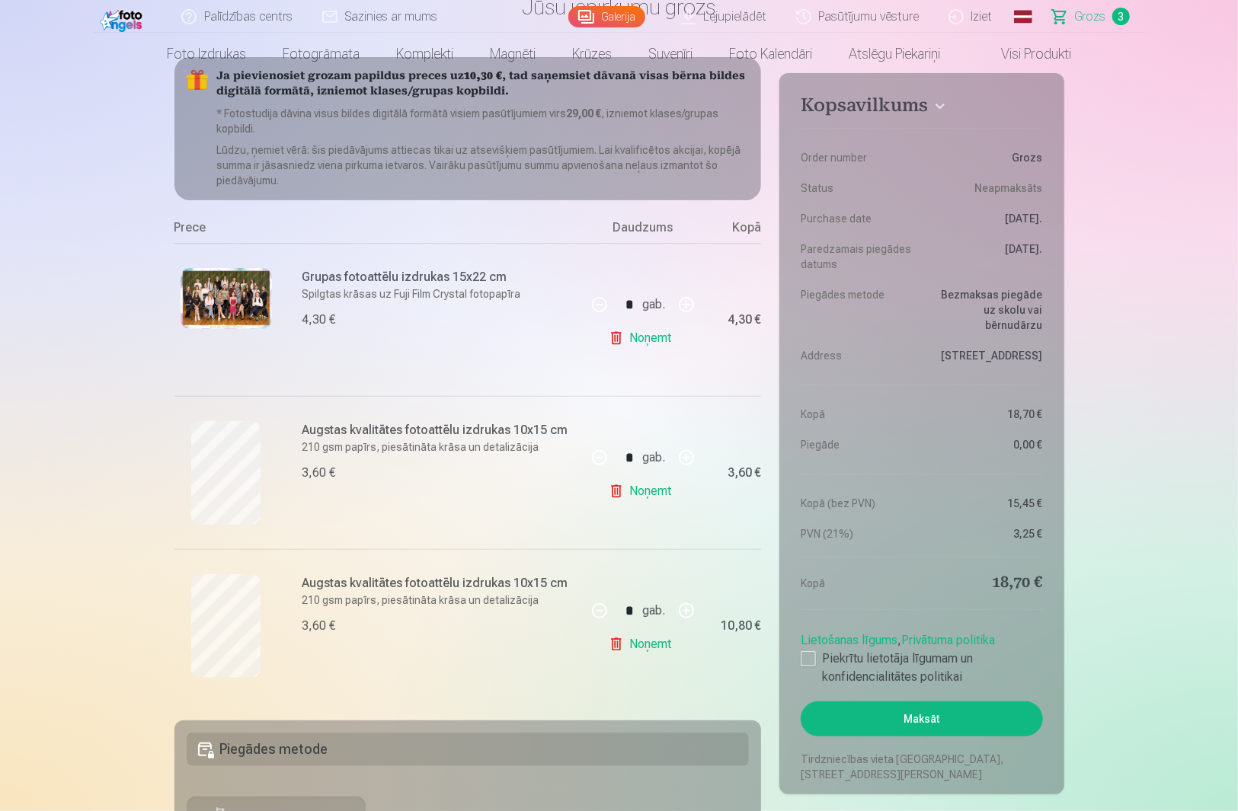
scroll to position [0, 0]
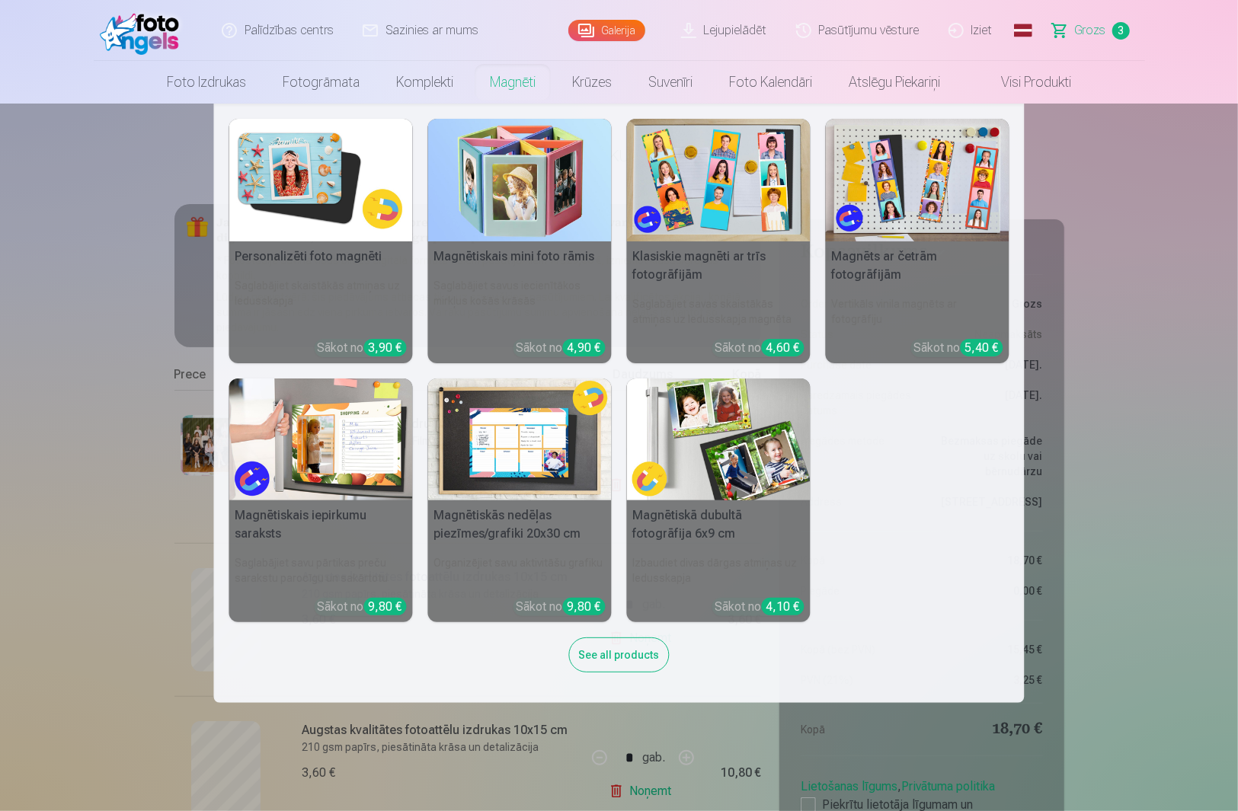
click at [513, 79] on link "Magnēti" at bounding box center [513, 82] width 82 height 43
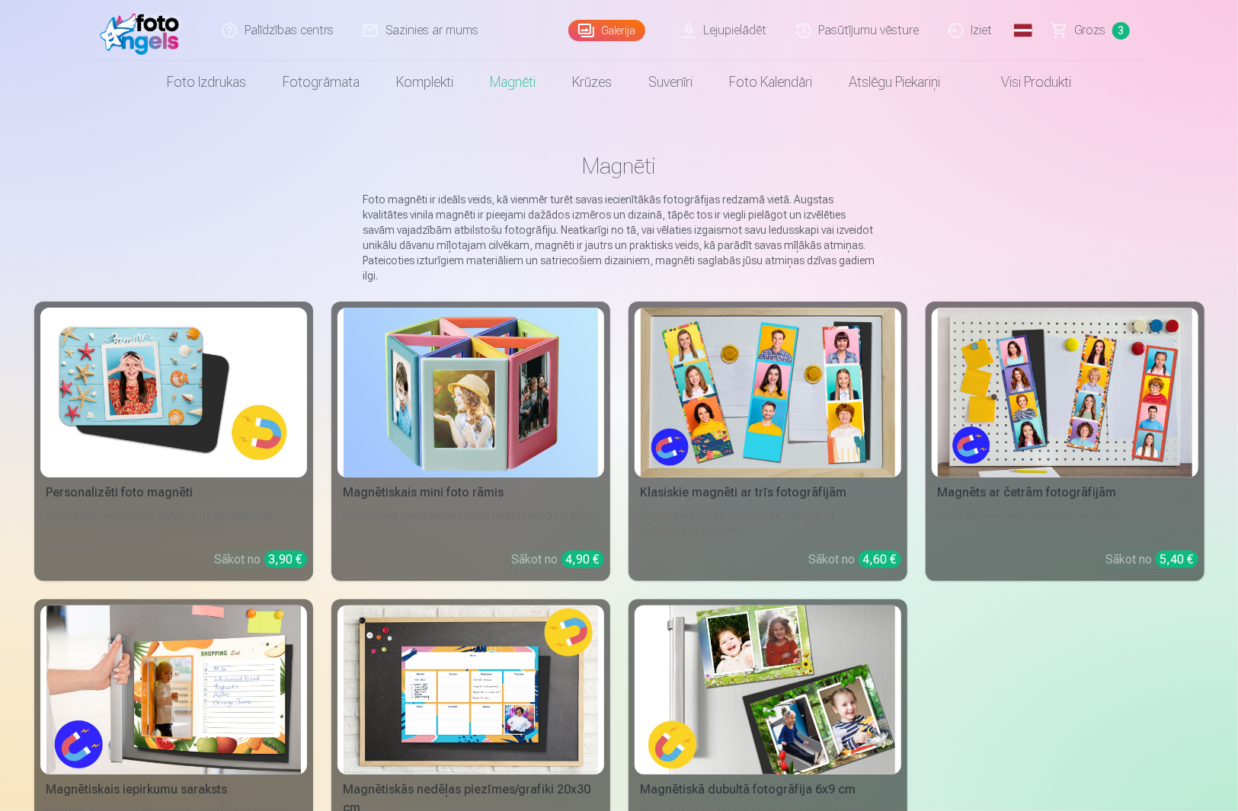
click at [501, 390] on img at bounding box center [471, 393] width 254 height 170
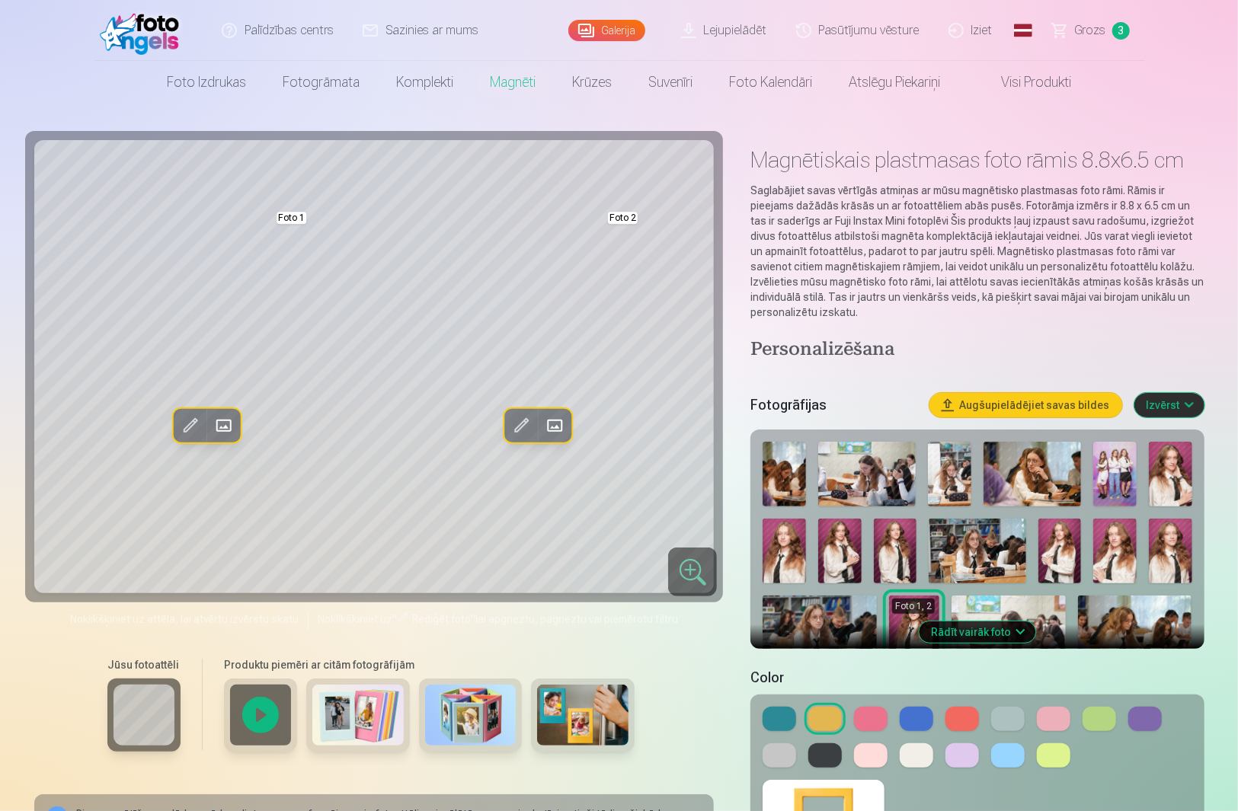
click at [459, 731] on img at bounding box center [470, 715] width 91 height 61
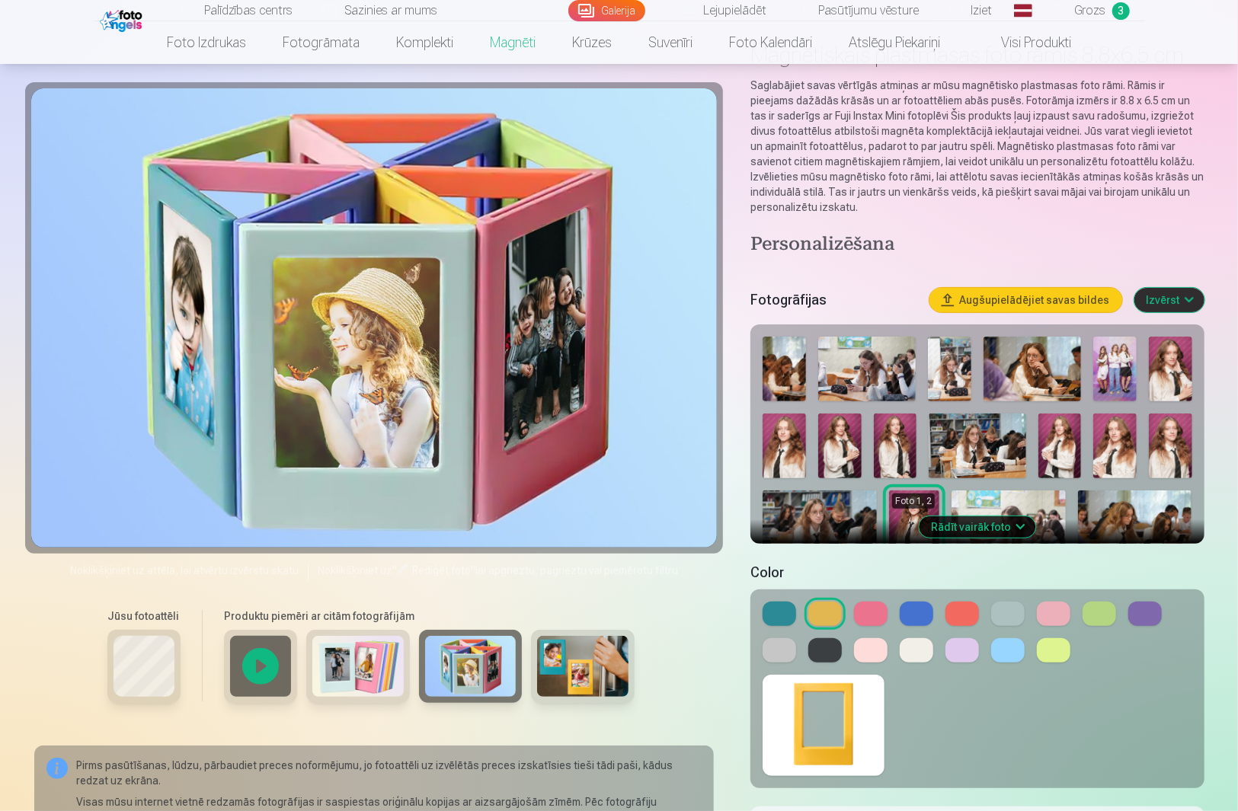
scroll to position [101, 0]
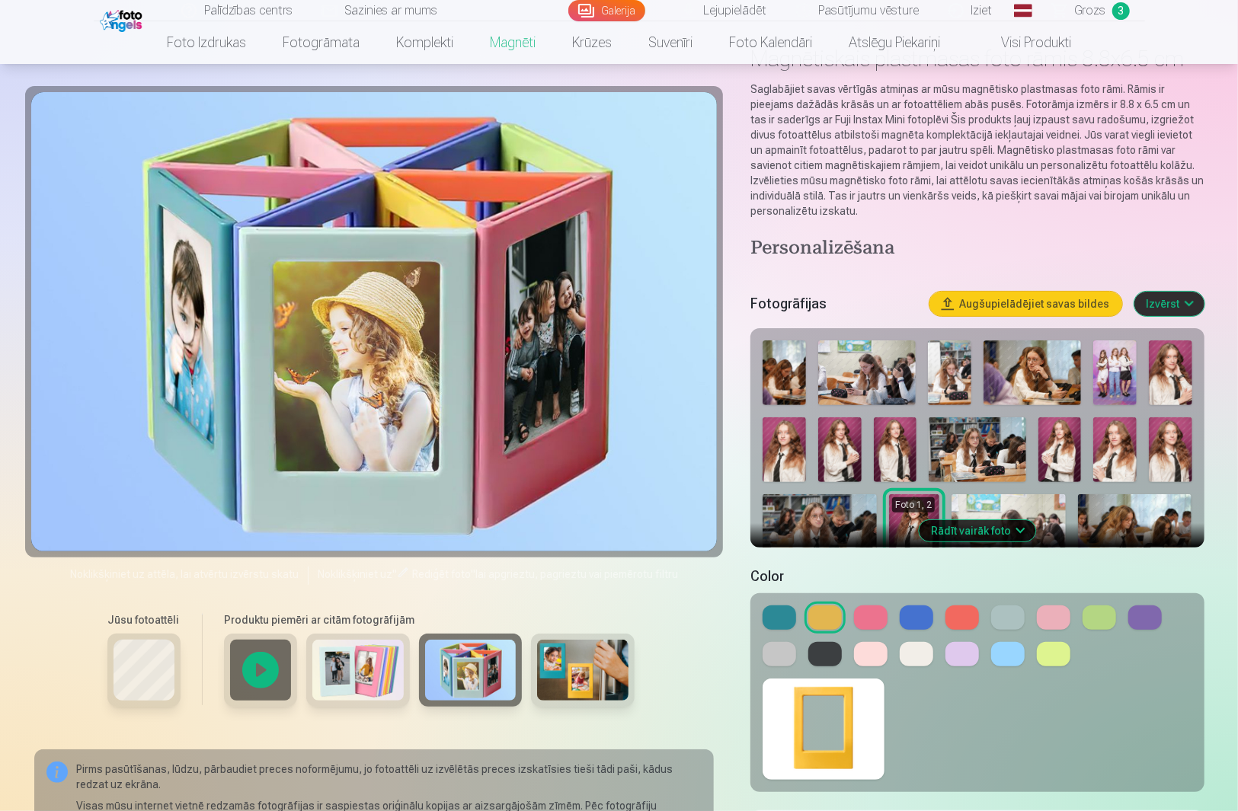
click at [265, 675] on div at bounding box center [260, 670] width 73 height 73
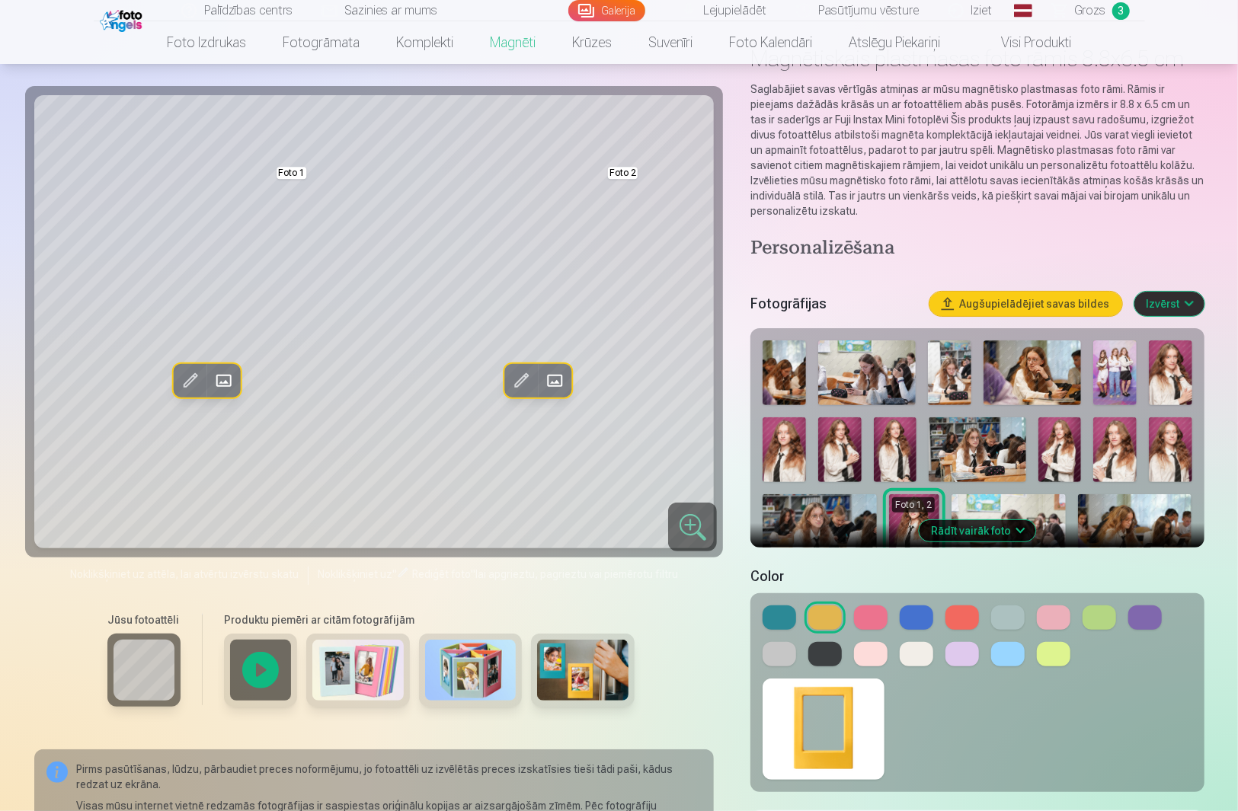
click at [843, 462] on img at bounding box center [839, 449] width 43 height 65
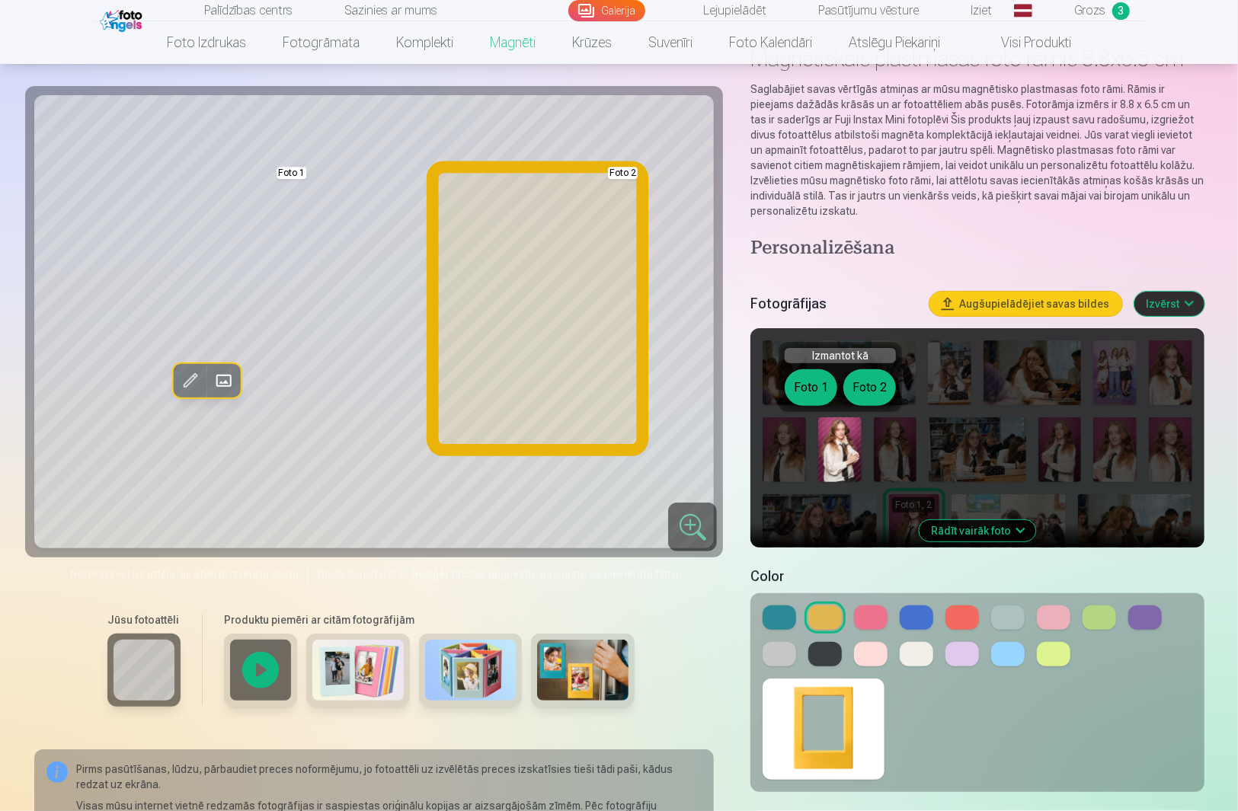
click at [868, 384] on button "Foto 2" at bounding box center [869, 387] width 53 height 37
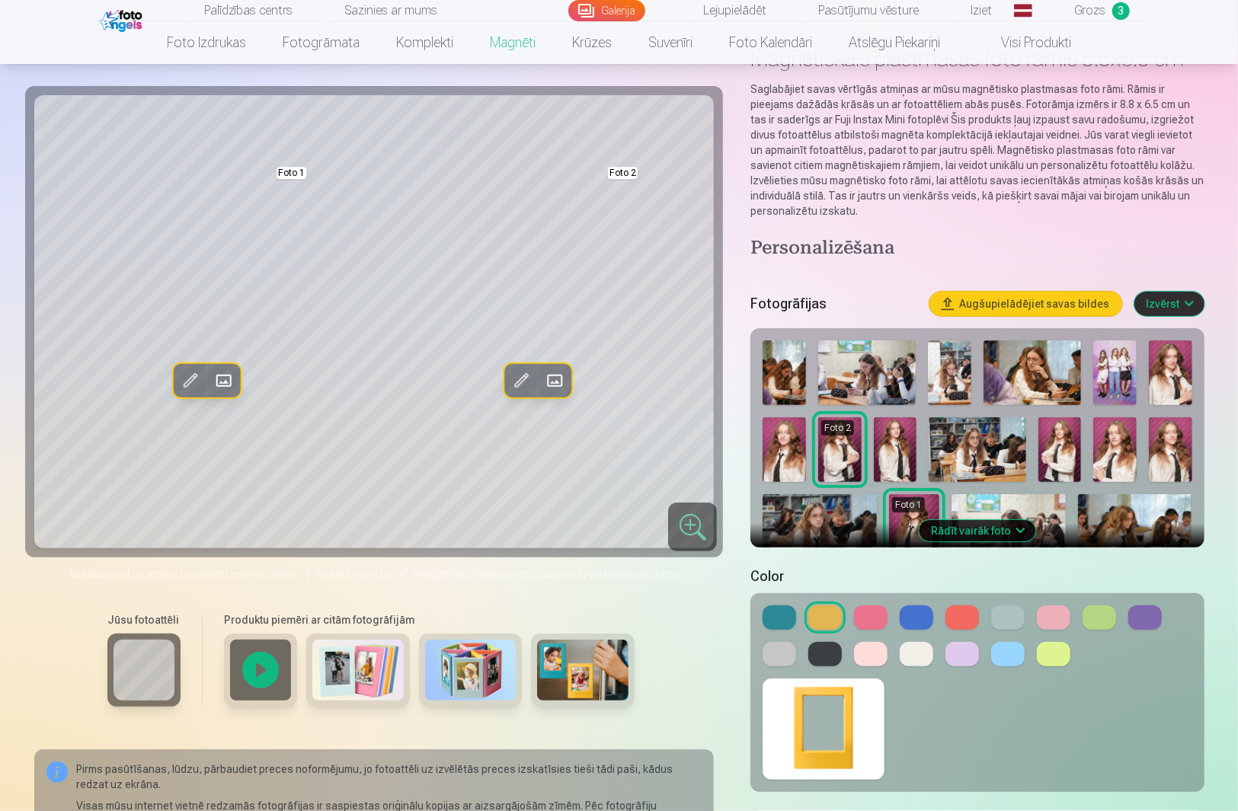
click at [891, 296] on h5 "Fotogrāfijas" at bounding box center [833, 303] width 166 height 21
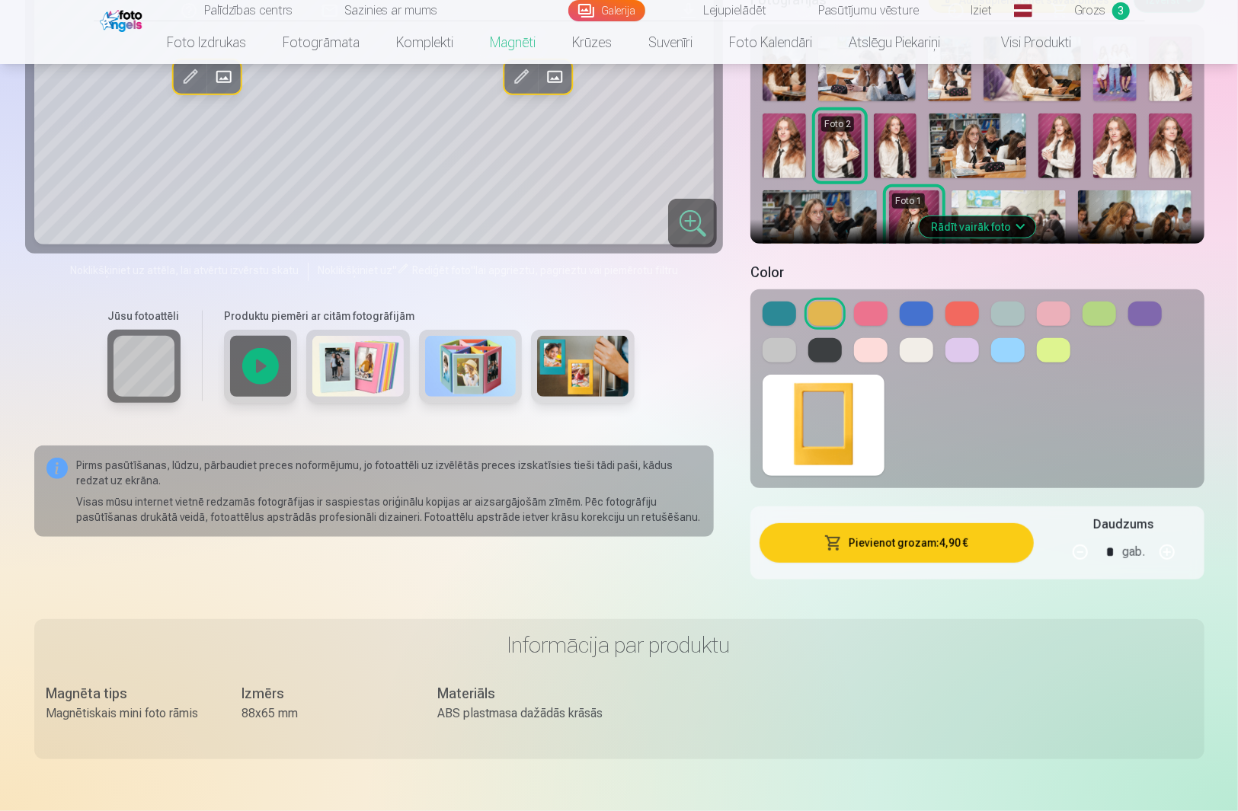
scroll to position [406, 0]
click at [872, 315] on button at bounding box center [871, 313] width 34 height 24
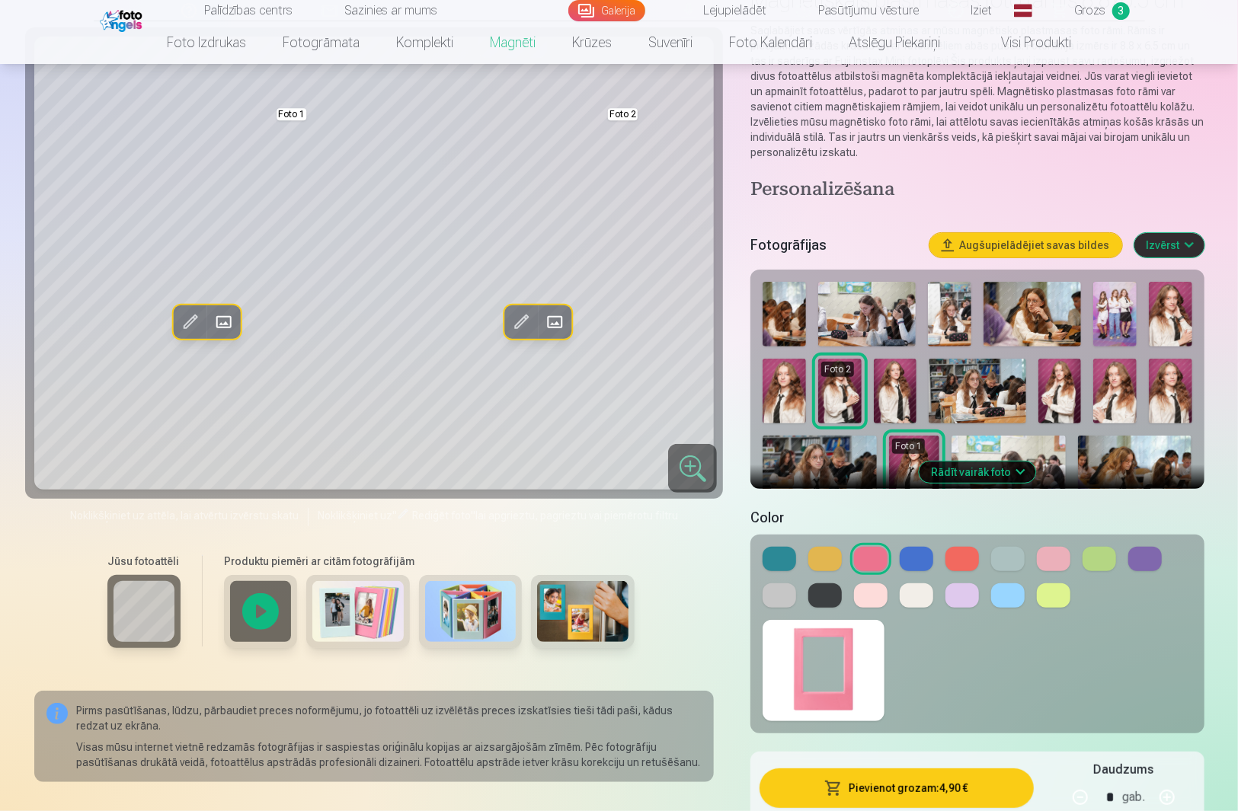
scroll to position [101, 0]
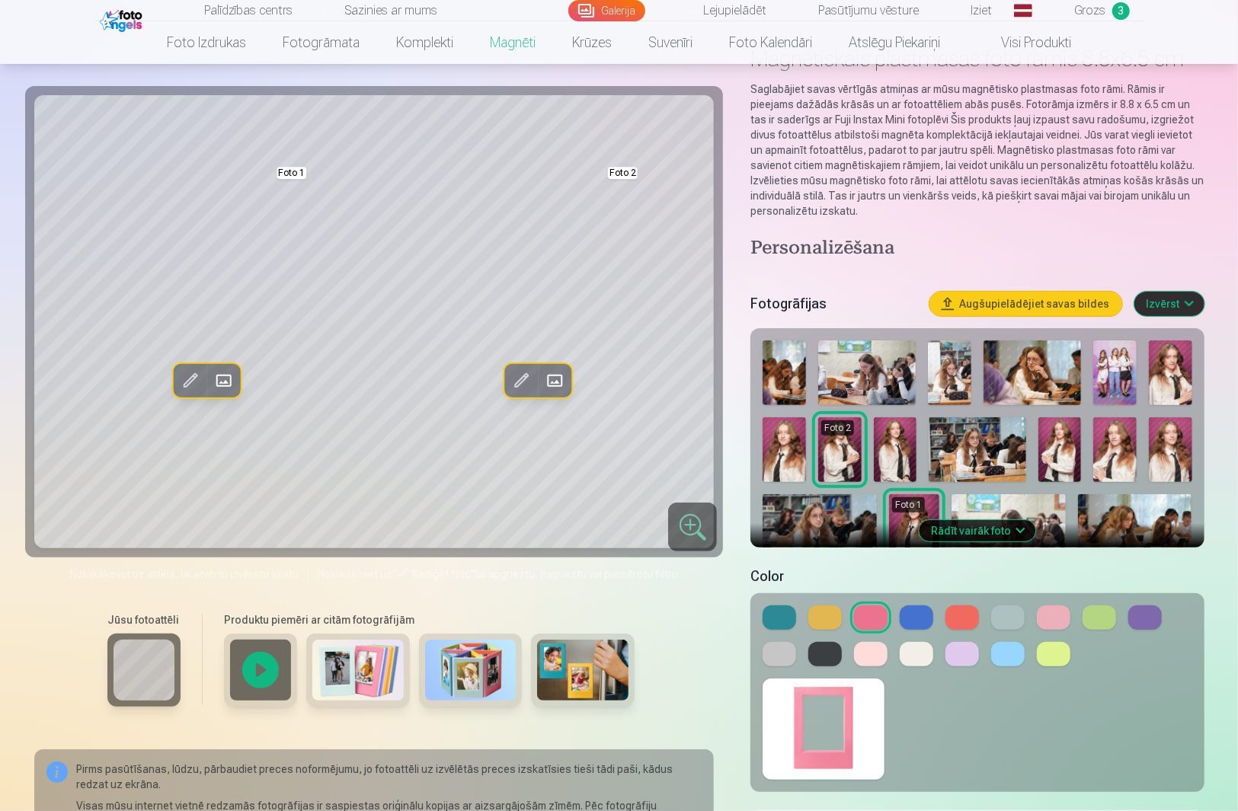
click at [593, 680] on img at bounding box center [582, 670] width 91 height 61
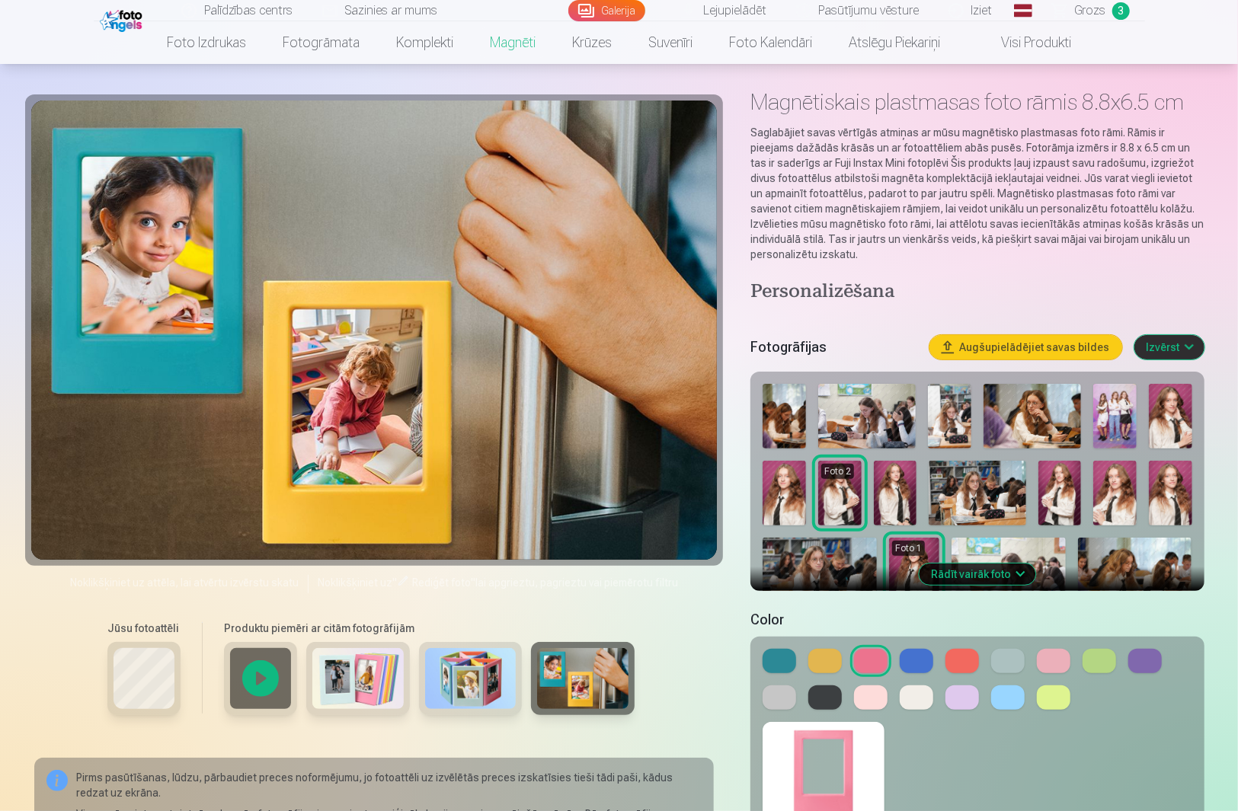
scroll to position [0, 0]
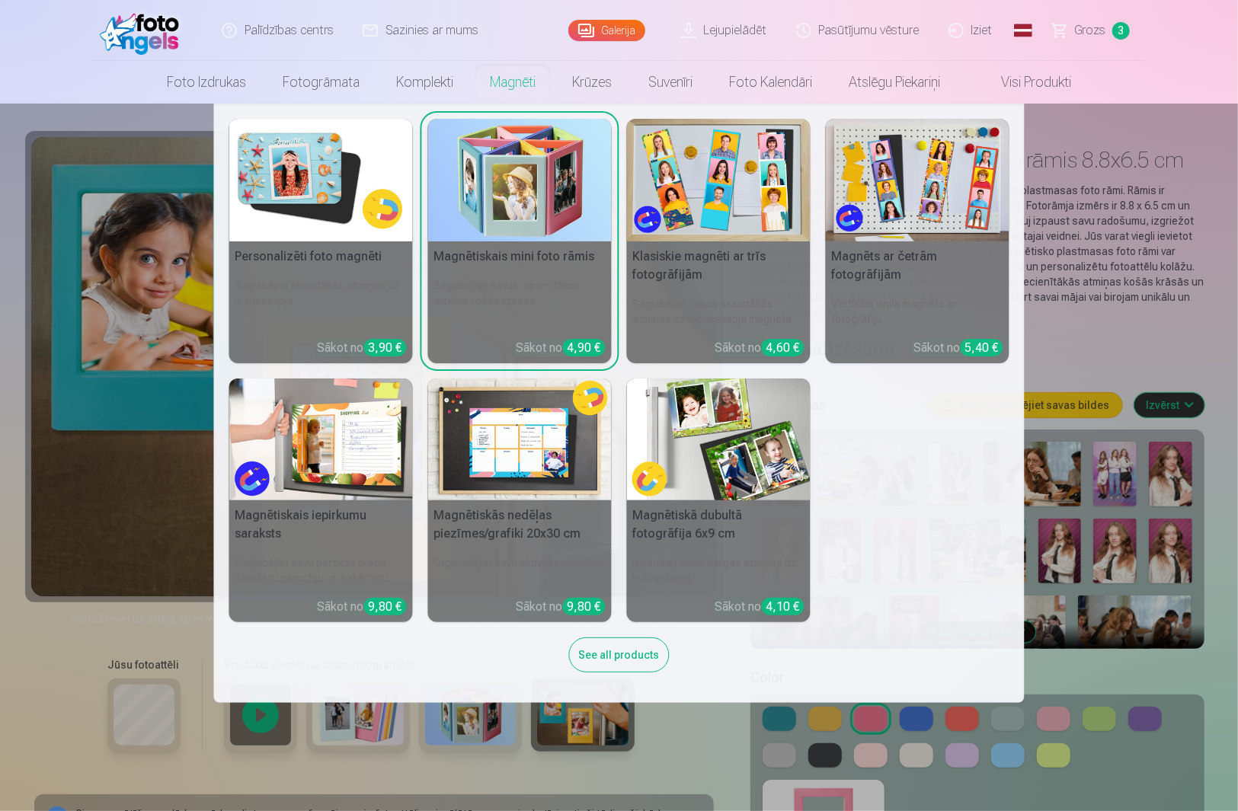
click at [542, 74] on link "Magnēti" at bounding box center [513, 82] width 82 height 43
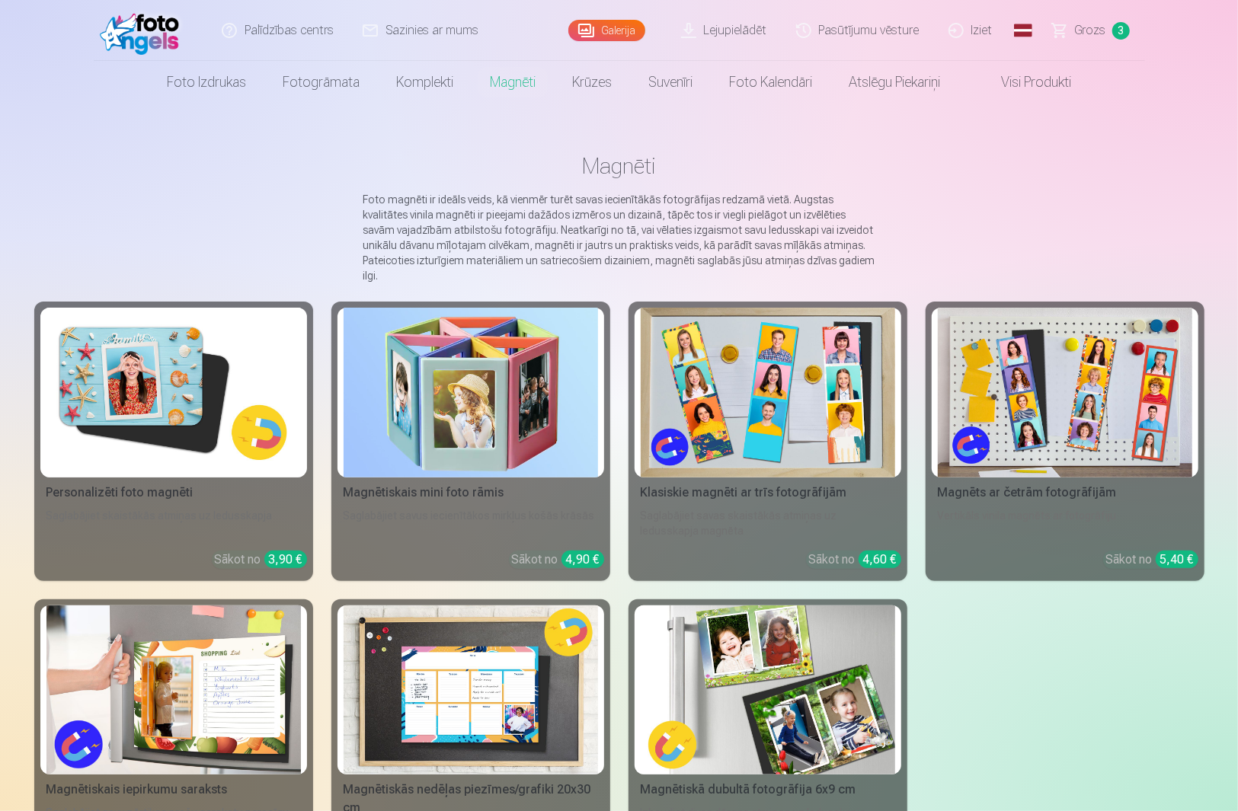
click at [846, 421] on img at bounding box center [768, 393] width 254 height 170
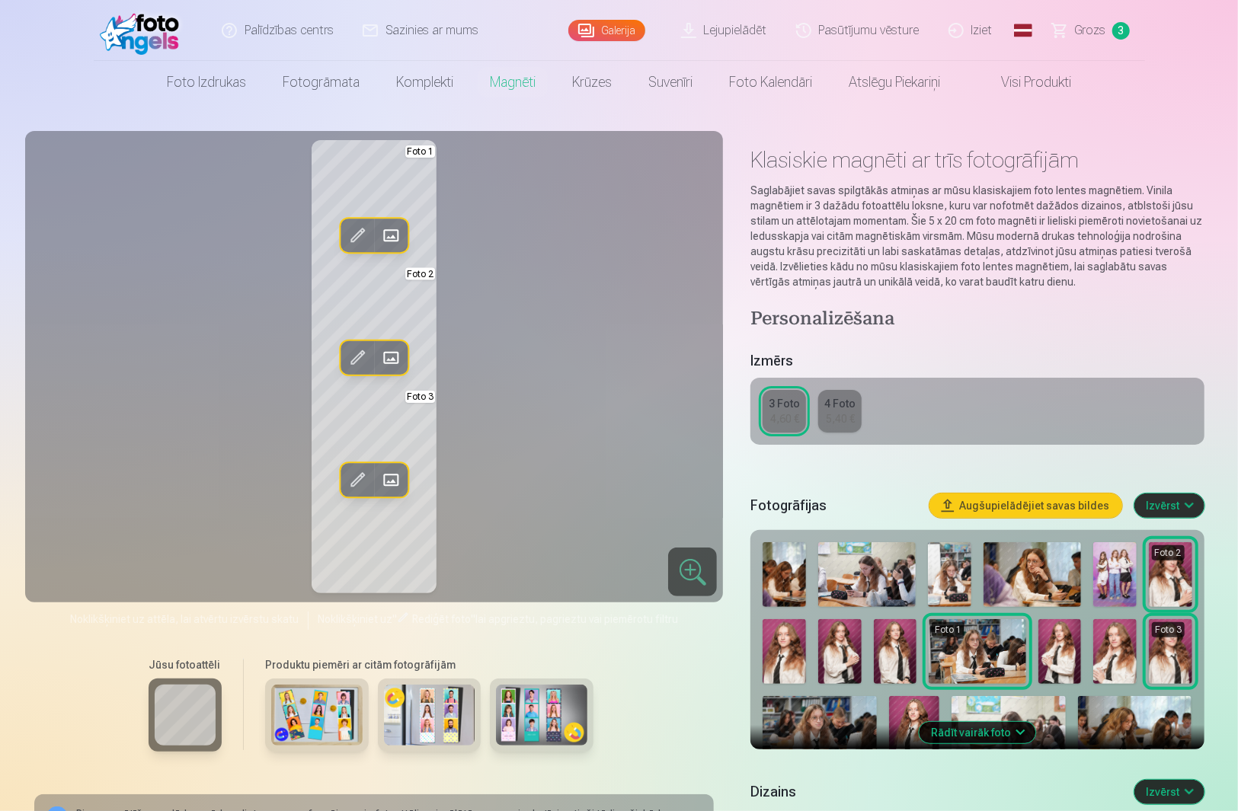
click at [1058, 655] on img at bounding box center [1059, 651] width 43 height 65
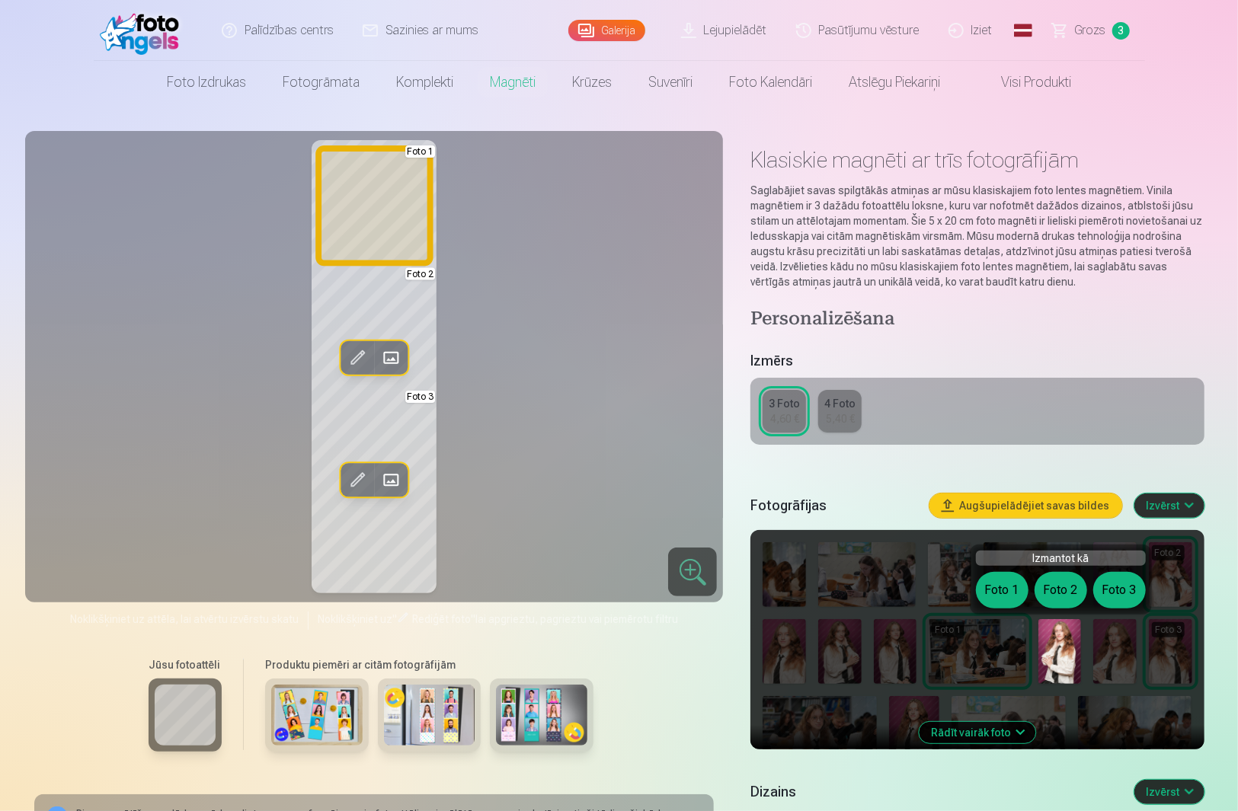
click at [1018, 582] on button "Foto 1" at bounding box center [1002, 590] width 53 height 37
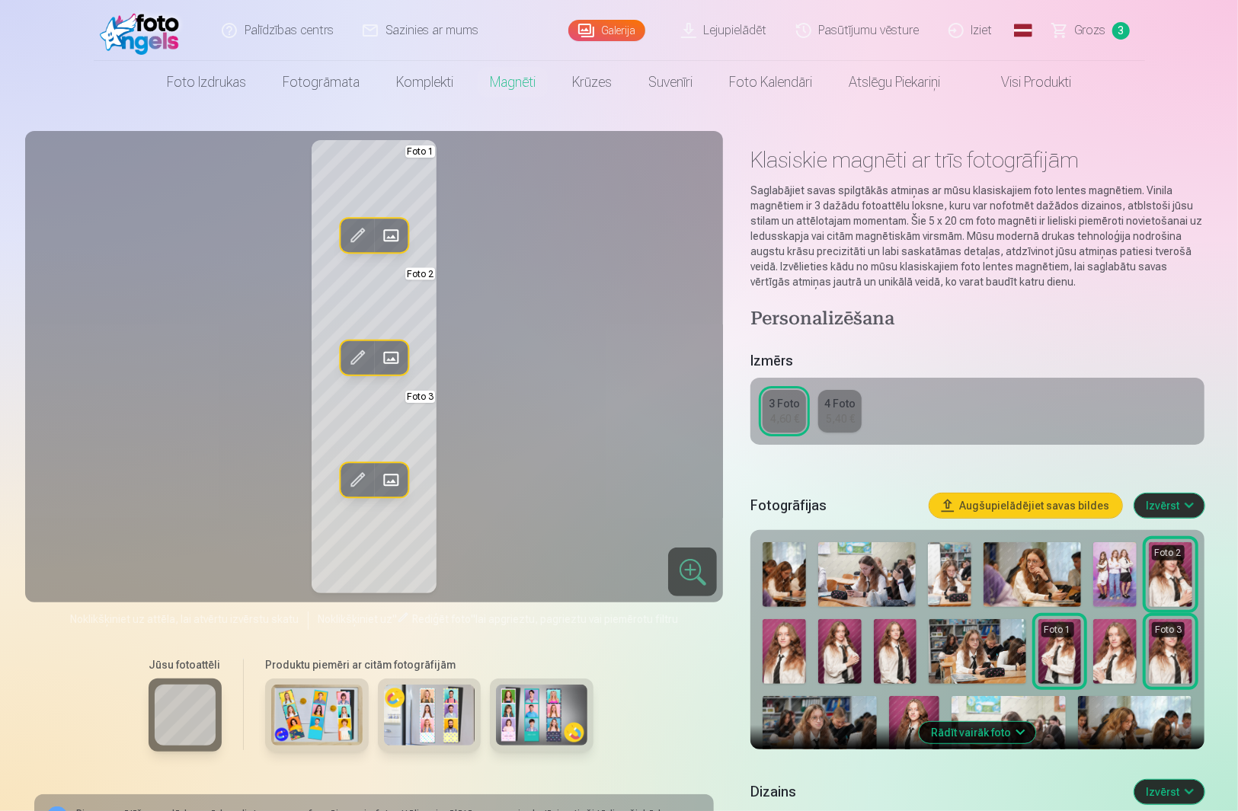
click at [1110, 574] on img at bounding box center [1114, 574] width 43 height 65
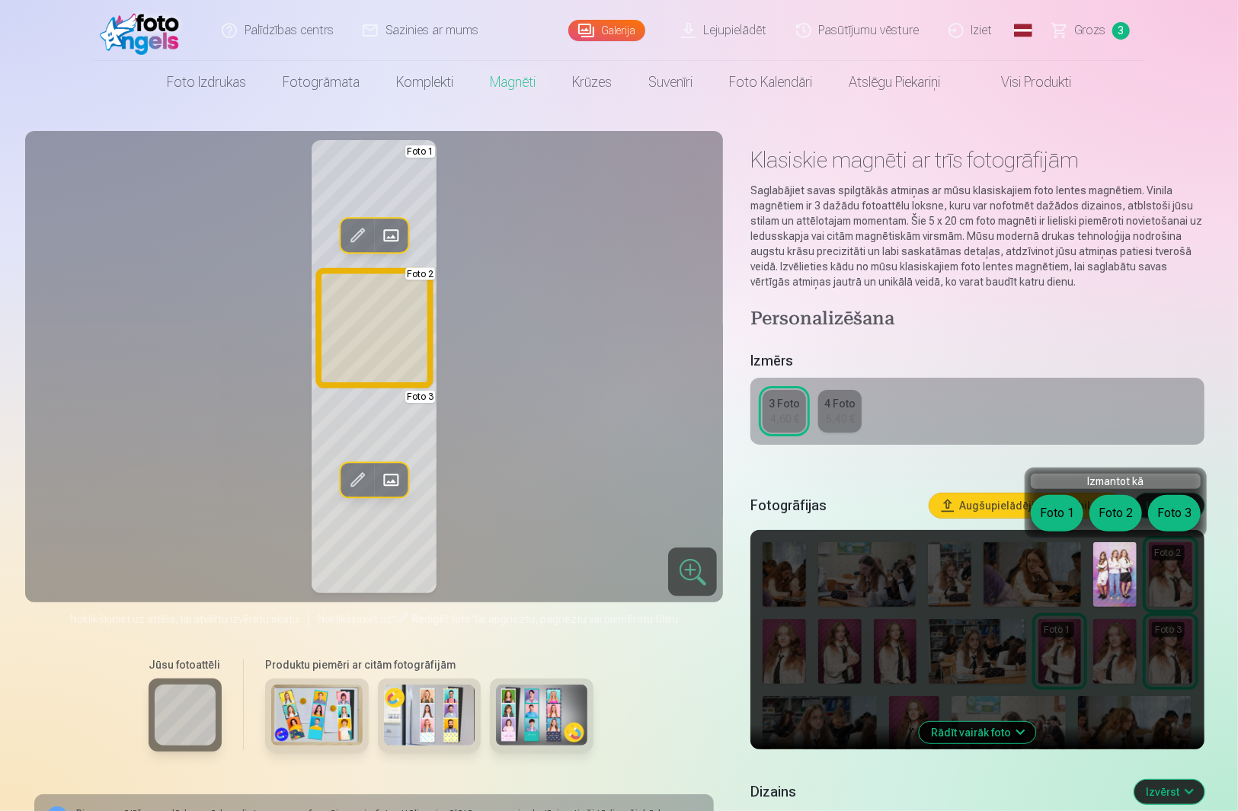
click at [1115, 513] on button "Foto 2" at bounding box center [1115, 513] width 53 height 37
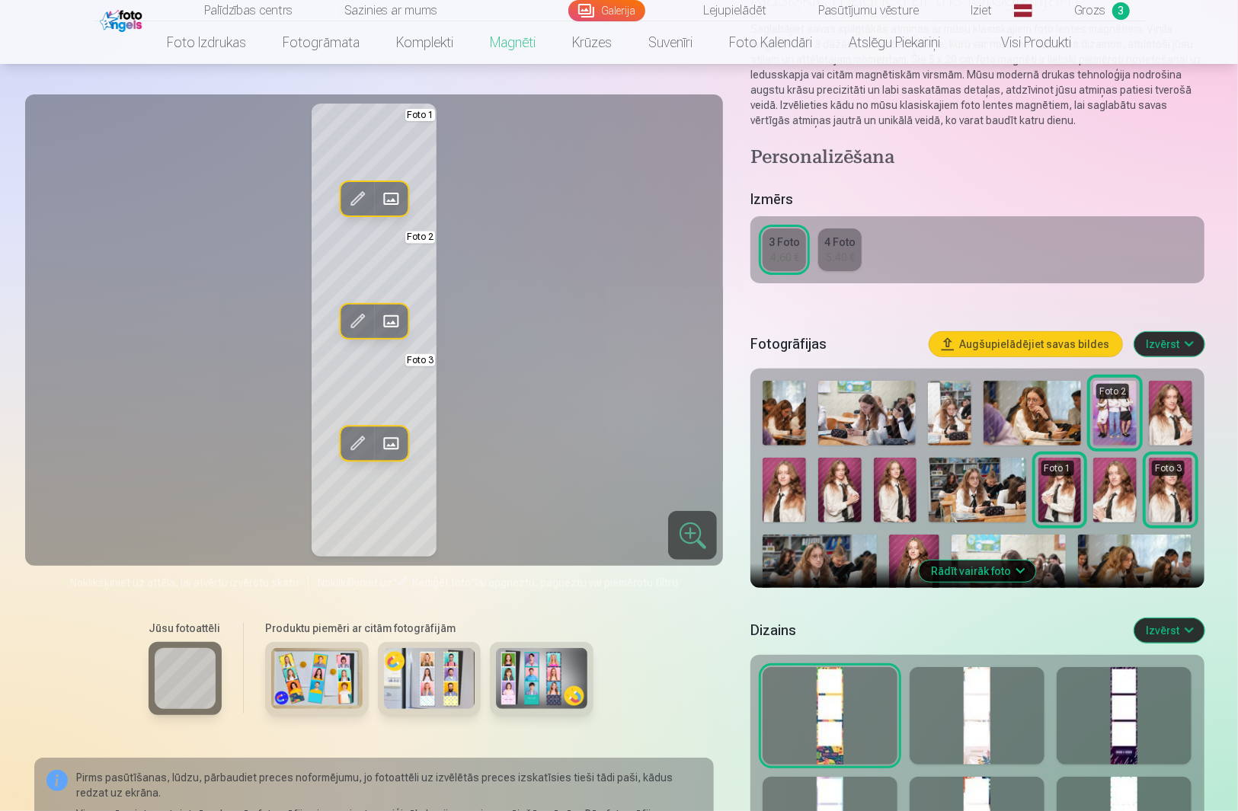
scroll to position [203, 0]
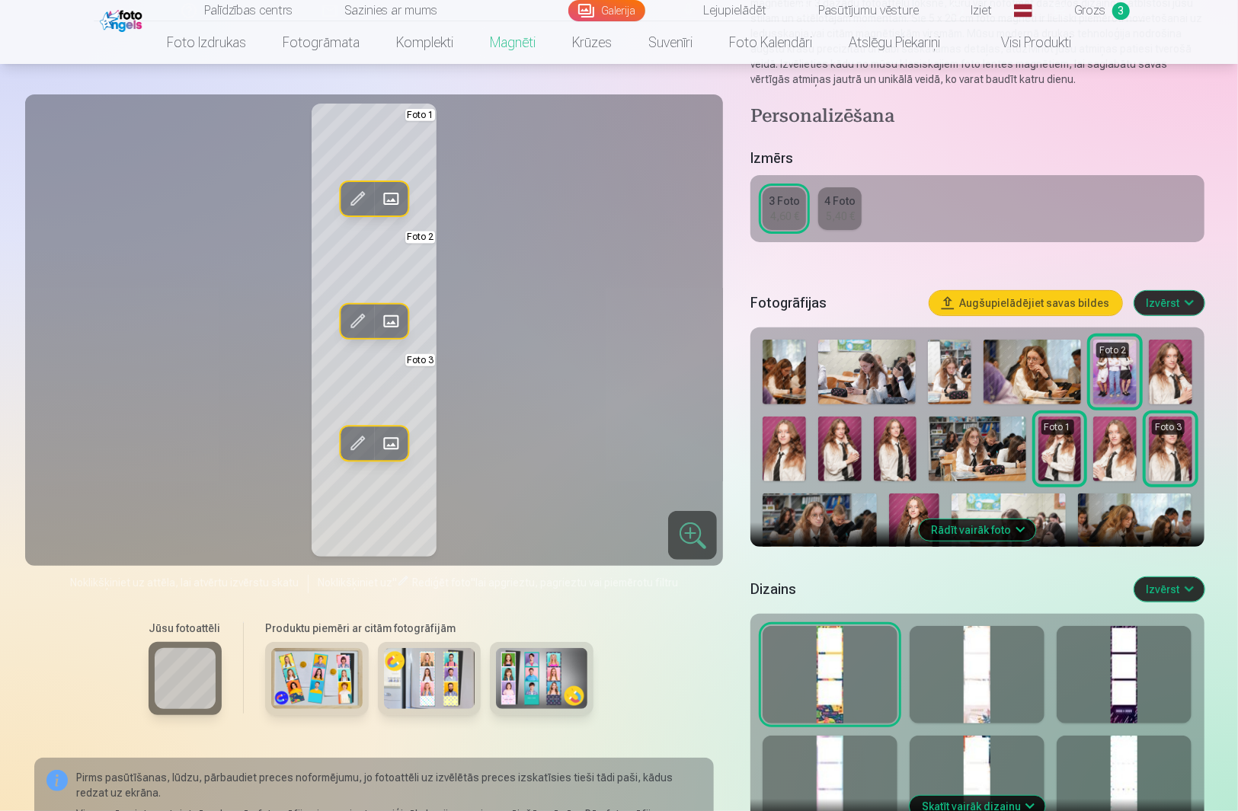
click at [1019, 523] on button "Rādīt vairāk foto" at bounding box center [977, 530] width 117 height 21
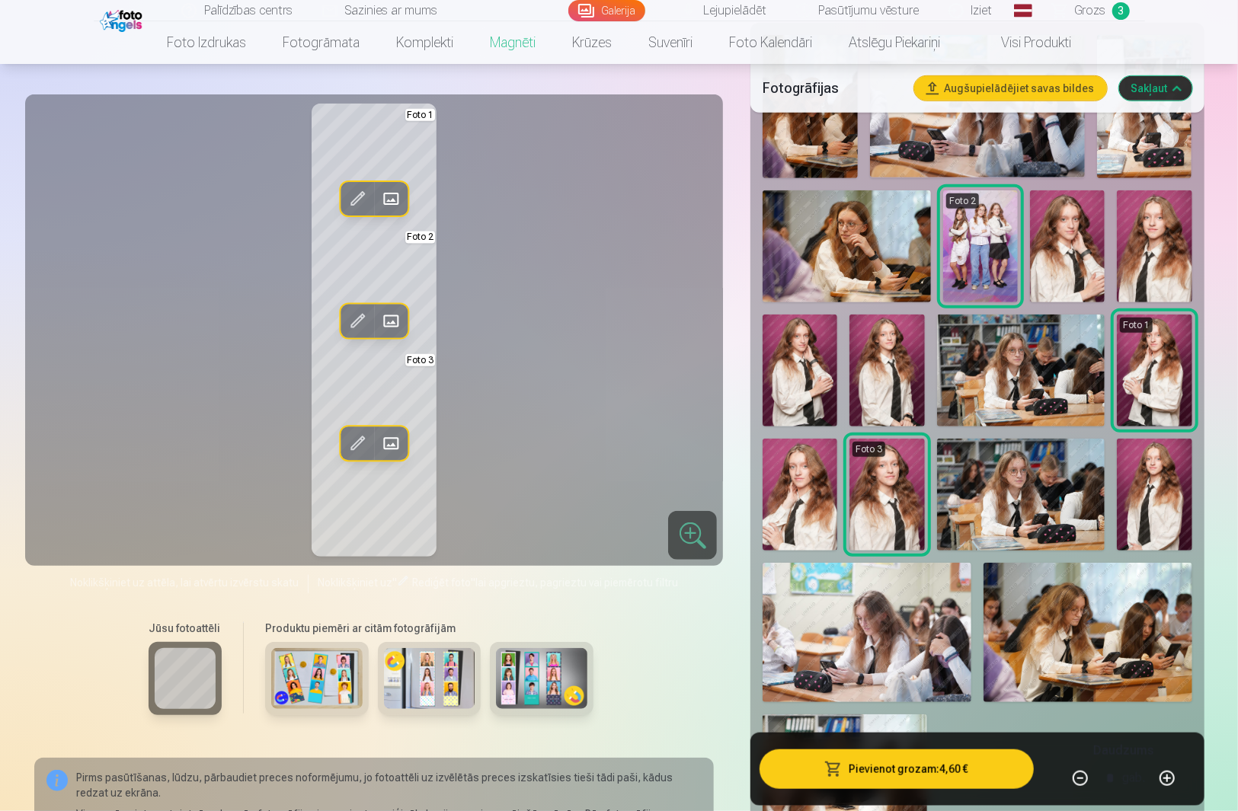
scroll to position [406, 0]
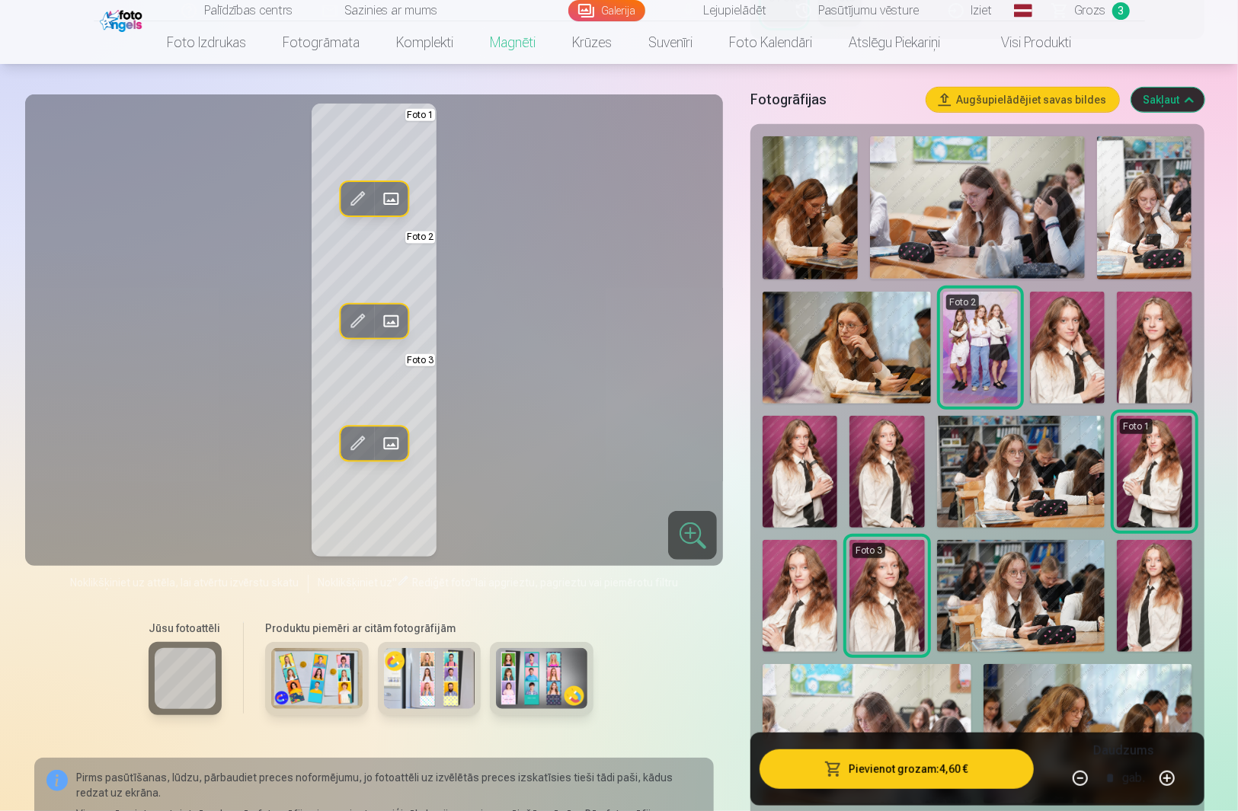
click at [1059, 468] on img at bounding box center [1021, 472] width 168 height 112
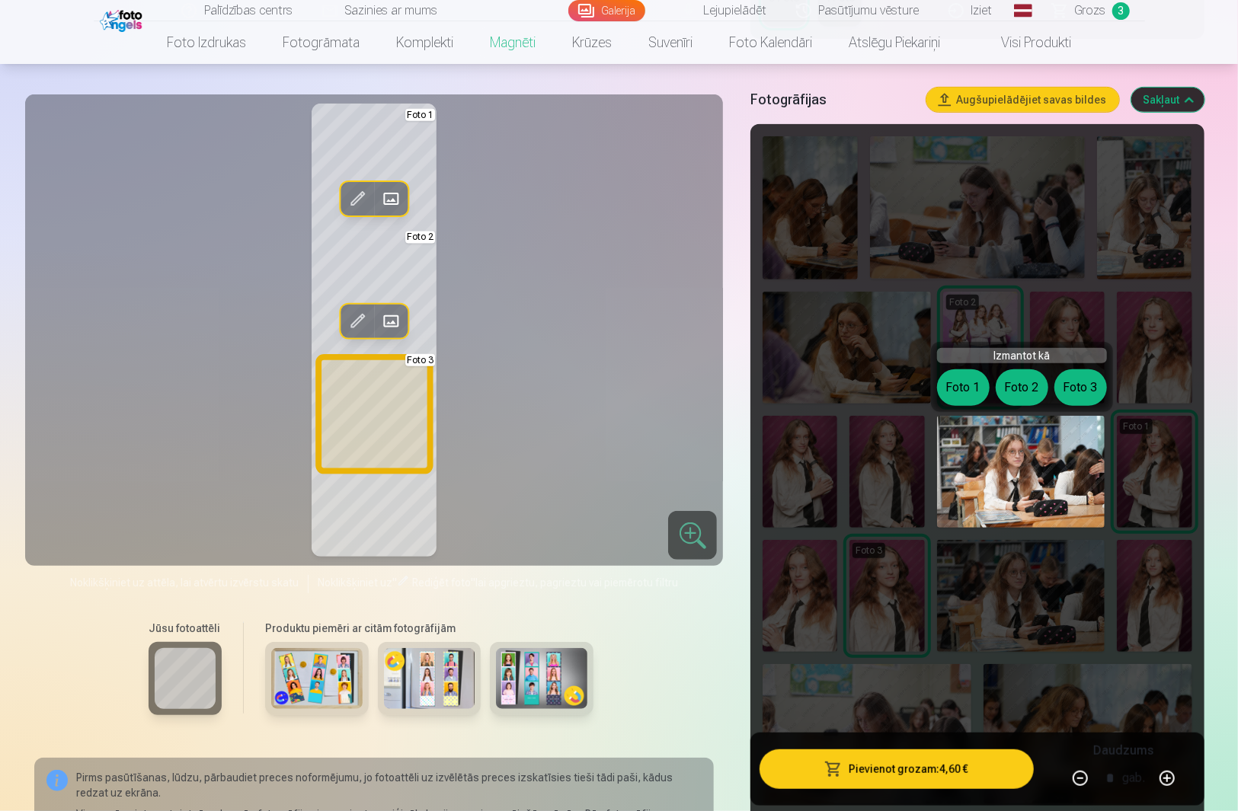
click at [1071, 382] on button "Foto 3" at bounding box center [1080, 387] width 53 height 37
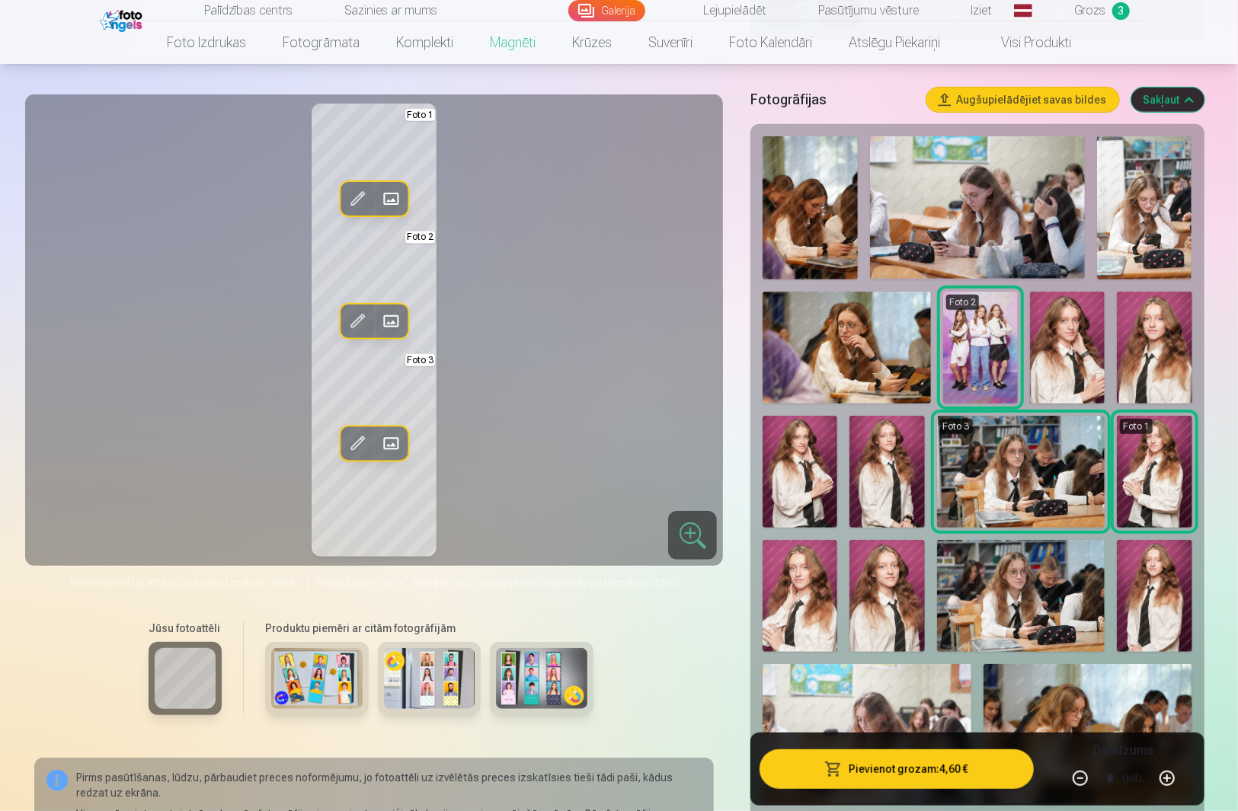
click at [608, 424] on div "Rediģēt foto Aizstāt Foto 1 Rediģēt foto Aizstāt Foto 2 Rediģēt foto Aizstāt Fo…" at bounding box center [374, 330] width 680 height 453
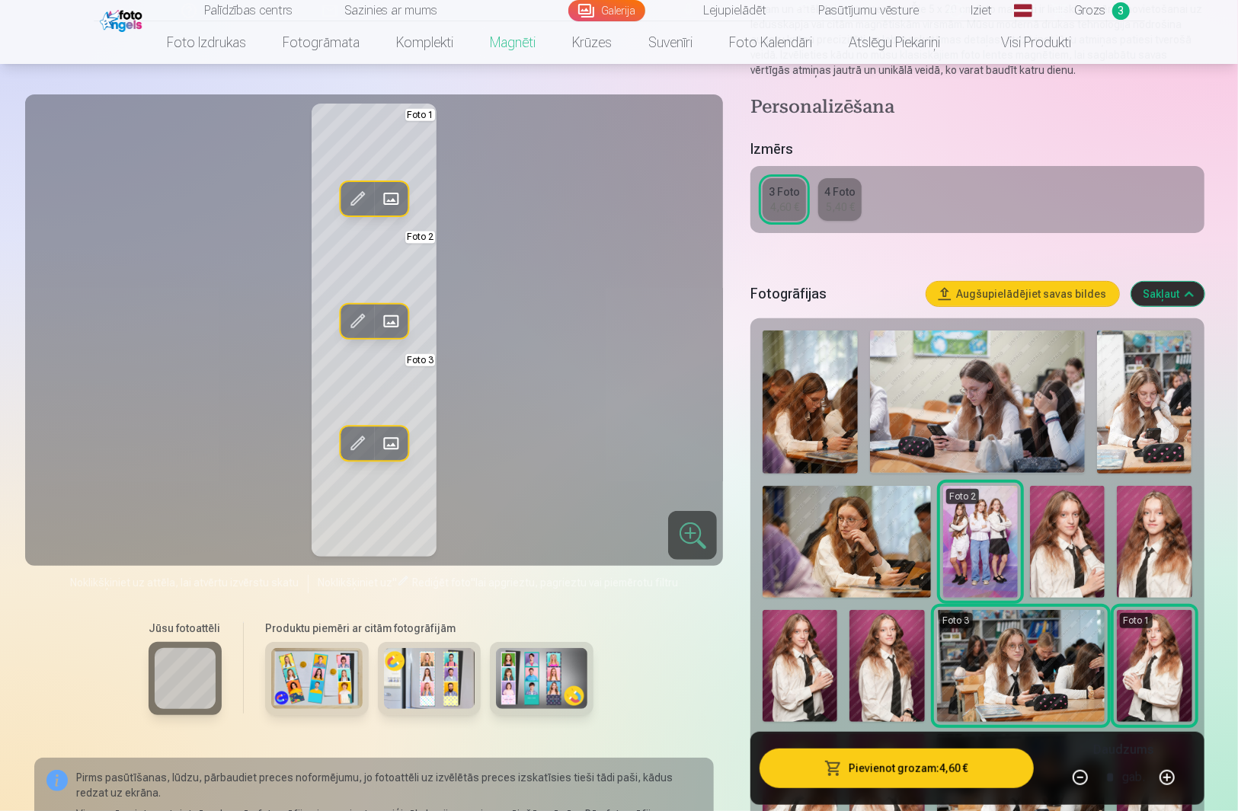
scroll to position [203, 0]
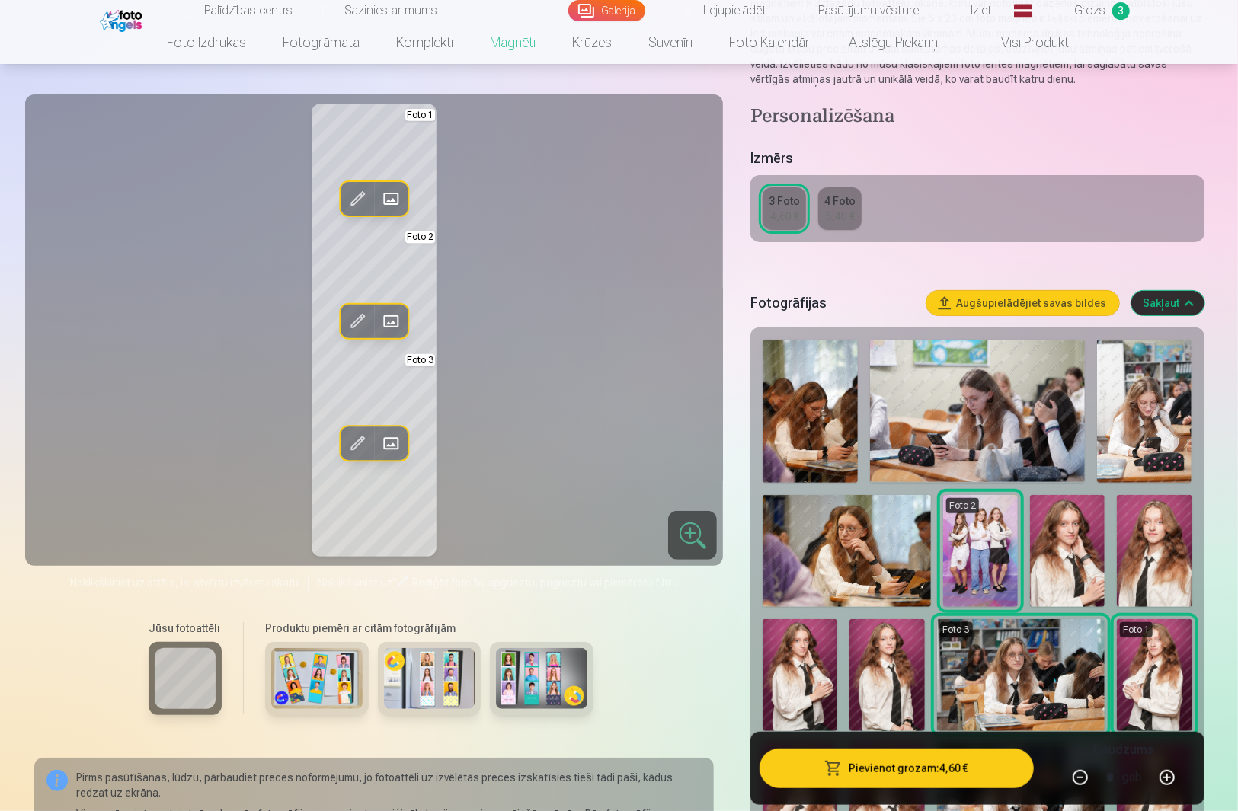
click at [967, 434] on img at bounding box center [977, 411] width 214 height 142
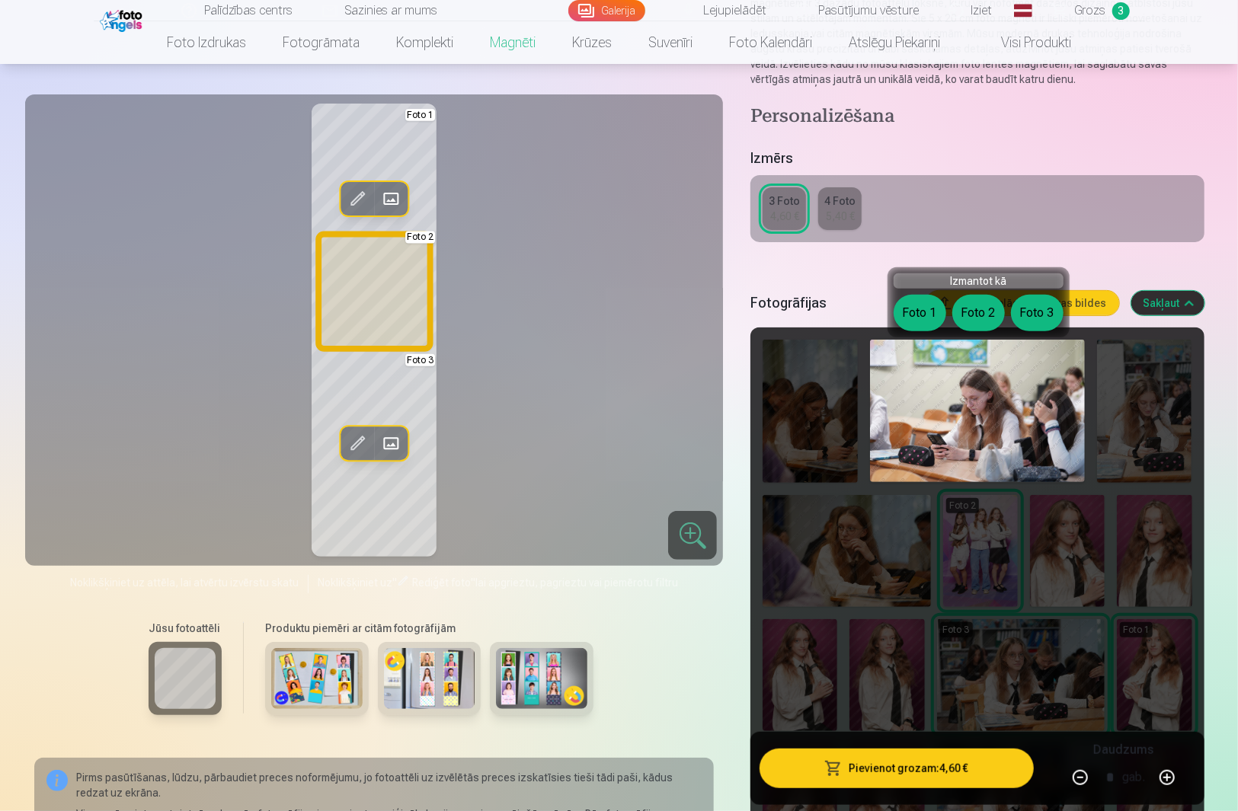
click at [976, 314] on button "Foto 2" at bounding box center [978, 313] width 53 height 37
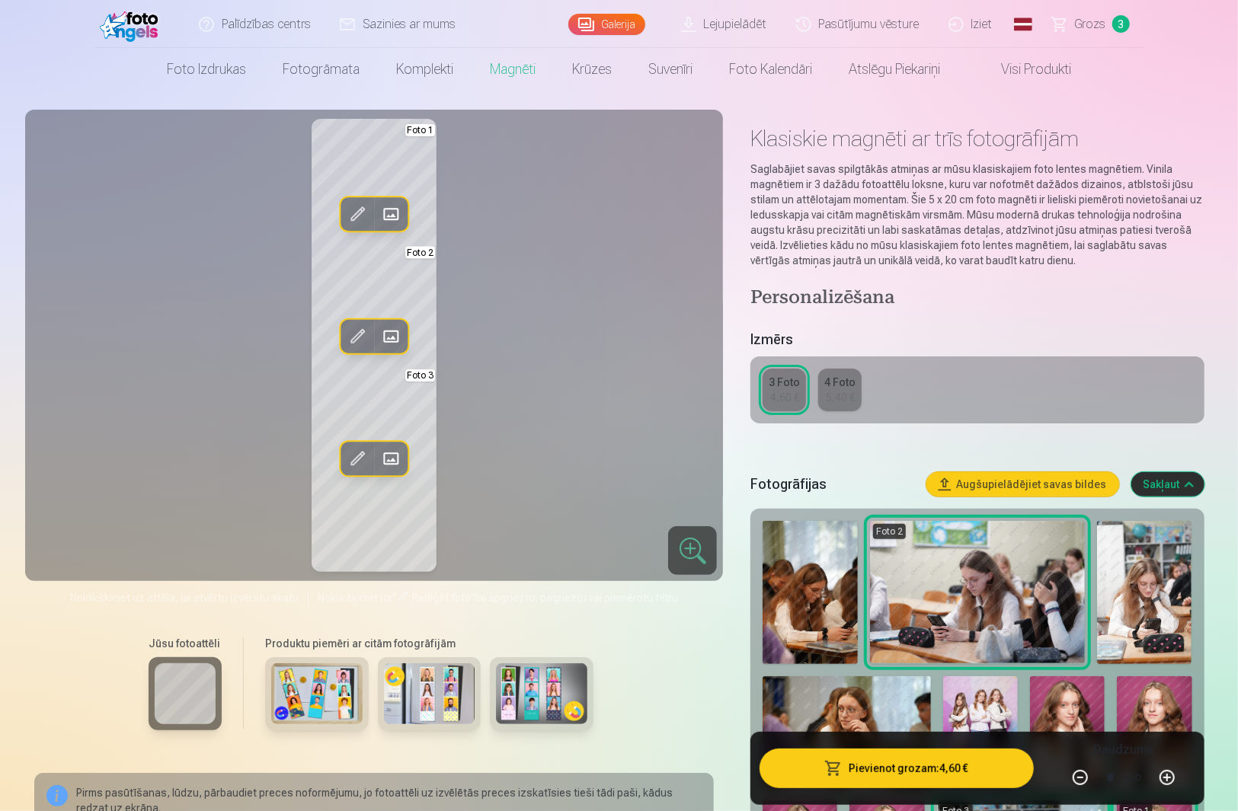
scroll to position [0, 0]
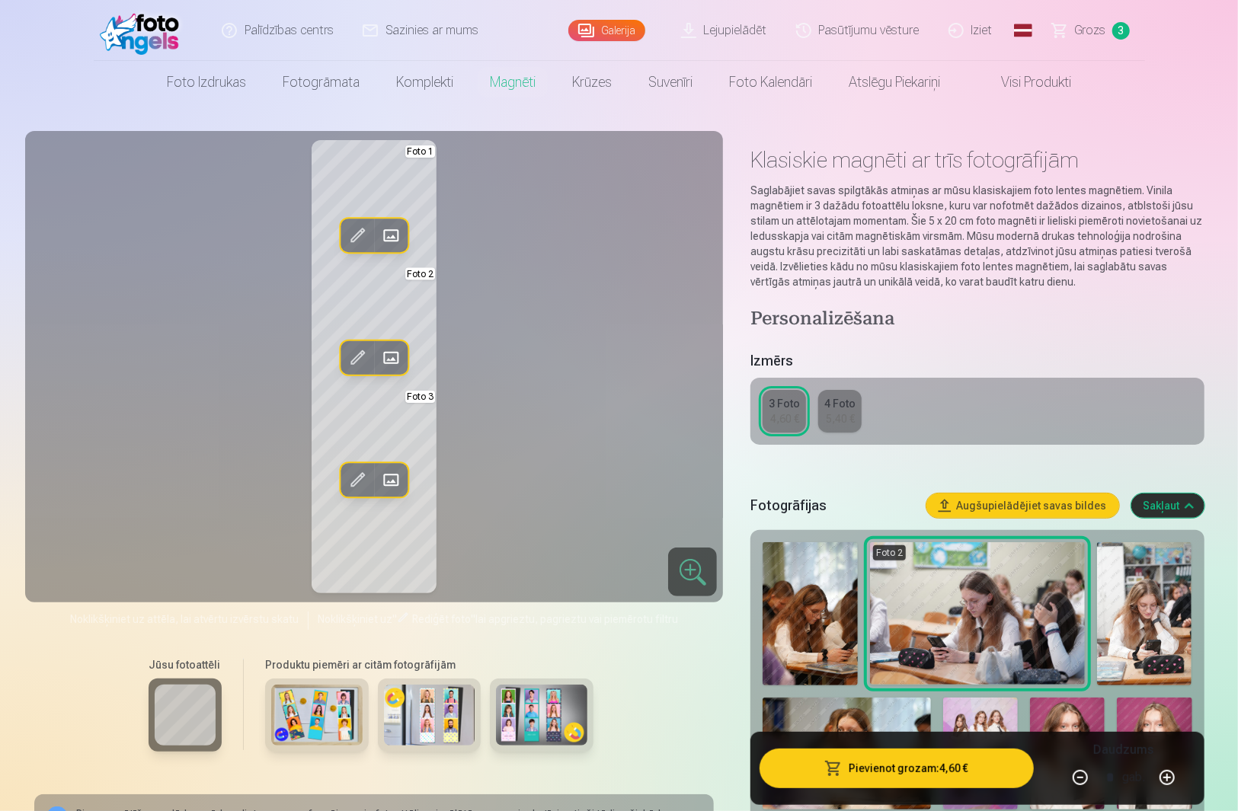
click at [824, 404] on div "4 Foto" at bounding box center [839, 403] width 31 height 15
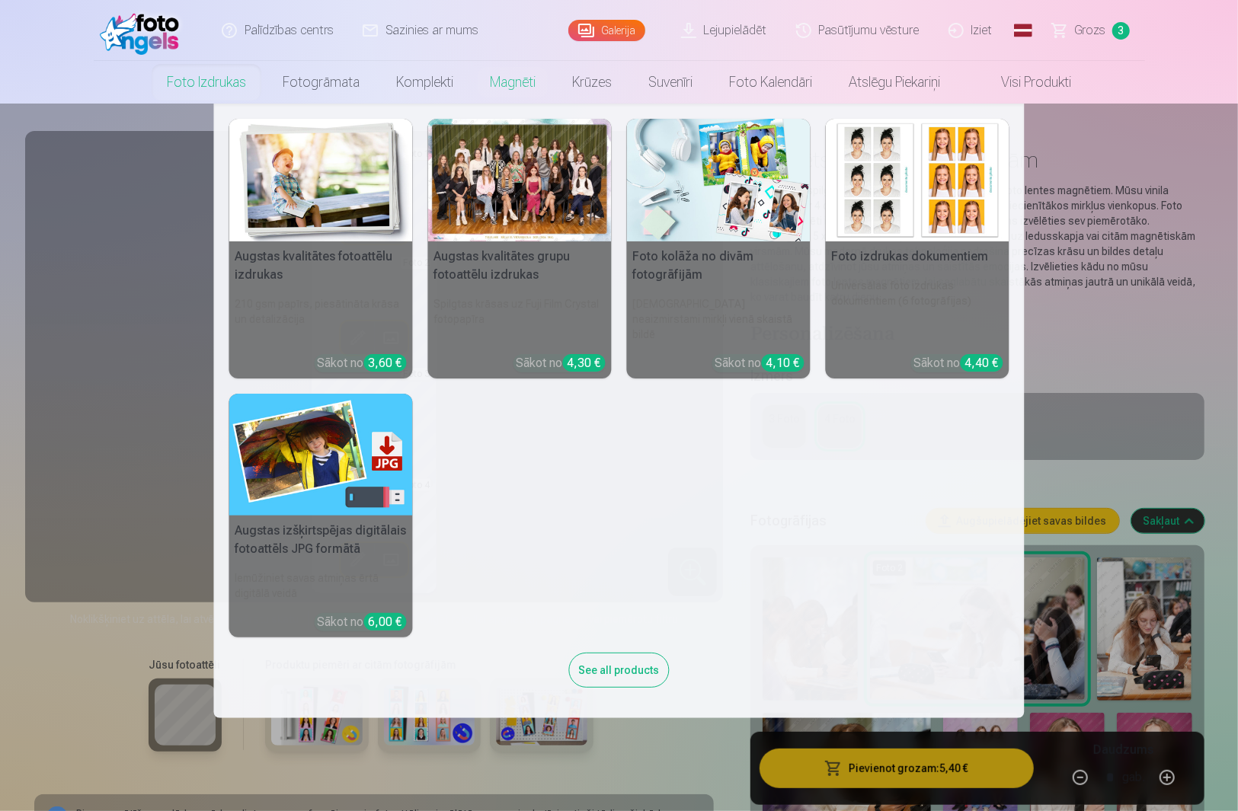
drag, startPoint x: 215, startPoint y: 80, endPoint x: 229, endPoint y: 79, distance: 13.7
click at [215, 79] on link "Foto izdrukas" at bounding box center [207, 82] width 116 height 43
